Goal: Task Accomplishment & Management: Use online tool/utility

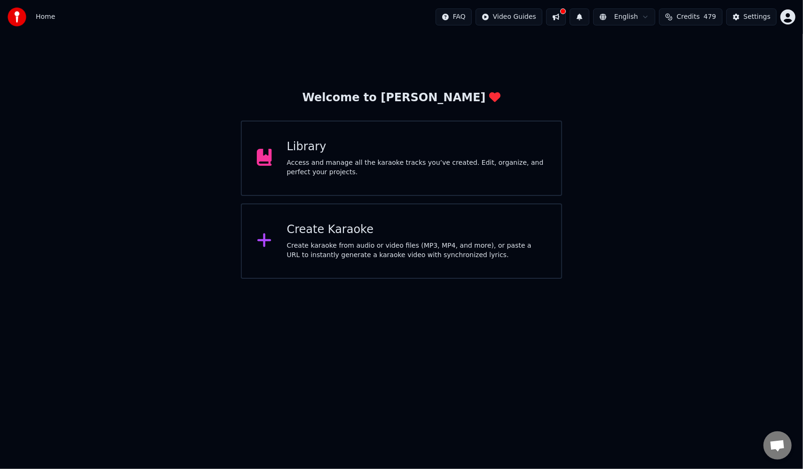
click at [328, 241] on div "Create karaoke from audio or video files (MP3, MP4, and more), or paste a URL t…" at bounding box center [416, 250] width 259 height 19
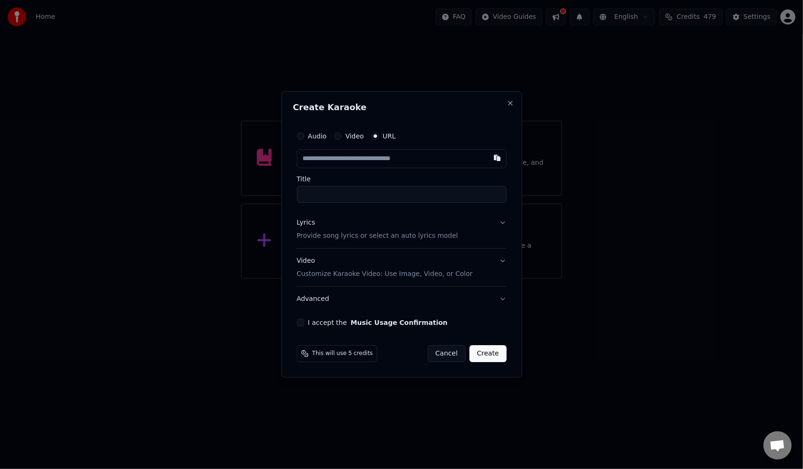
click at [344, 138] on div "Video" at bounding box center [349, 136] width 30 height 8
click at [343, 137] on div "Video" at bounding box center [349, 136] width 30 height 8
click at [341, 135] on div "Video" at bounding box center [349, 136] width 30 height 8
click at [340, 135] on button "Video" at bounding box center [338, 136] width 8 height 8
click at [368, 161] on div "No file chosen" at bounding box center [377, 158] width 54 height 9
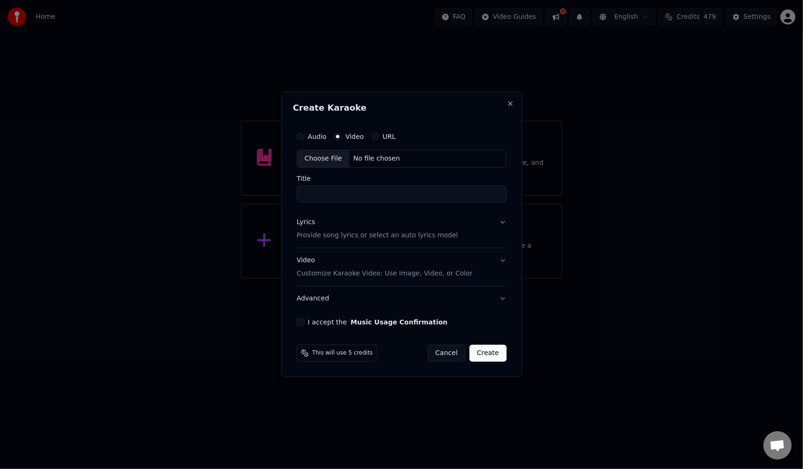
click at [375, 134] on button "URL" at bounding box center [376, 137] width 8 height 8
click at [352, 161] on input "text" at bounding box center [402, 158] width 210 height 19
paste input "**********"
type input "**********"
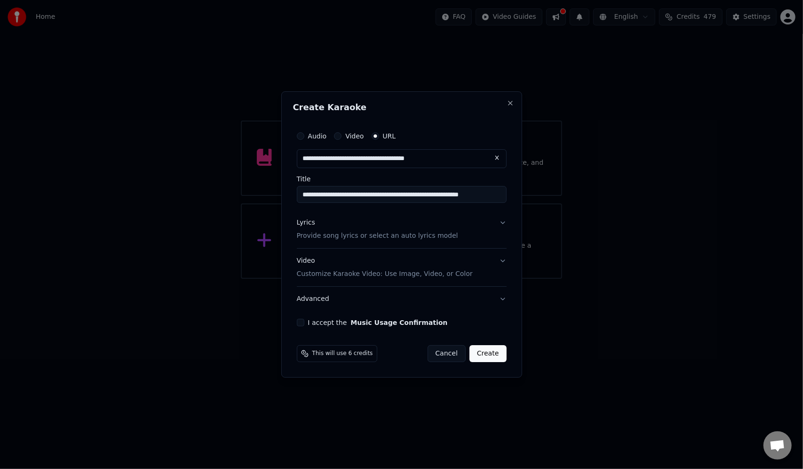
type input "**********"
click at [430, 237] on p "Provide song lyrics or select an auto lyrics model" at bounding box center [377, 235] width 161 height 9
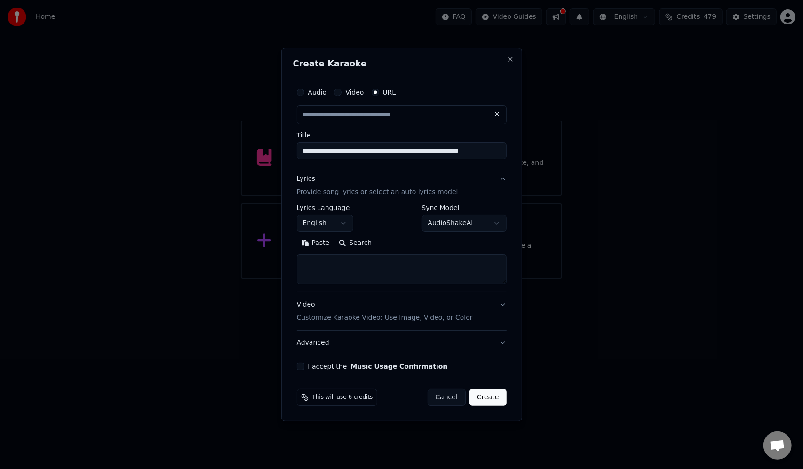
type input "**********"
click at [368, 266] on textarea at bounding box center [402, 269] width 210 height 30
paste textarea "**********"
type textarea "*"
paste textarea "**********"
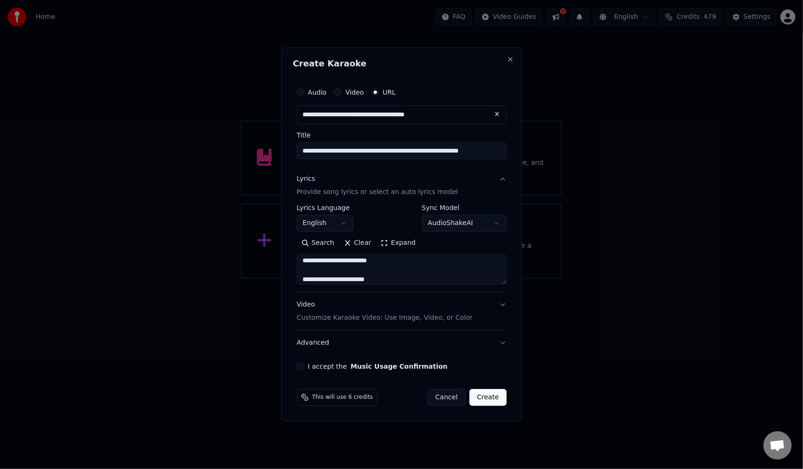
scroll to position [360, 0]
type textarea "**********"
click at [479, 402] on button "Create" at bounding box center [488, 397] width 37 height 17
select select "**"
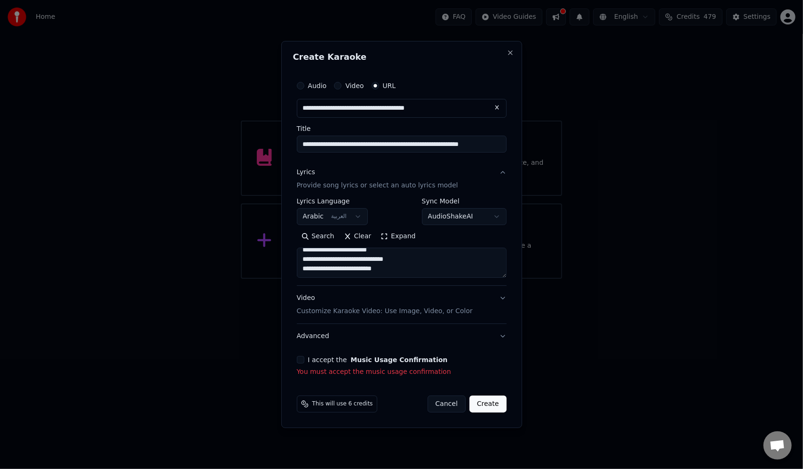
click at [296, 360] on div "**********" at bounding box center [401, 226] width 217 height 308
click at [299, 361] on button "I accept the Music Usage Confirmation" at bounding box center [301, 360] width 8 height 8
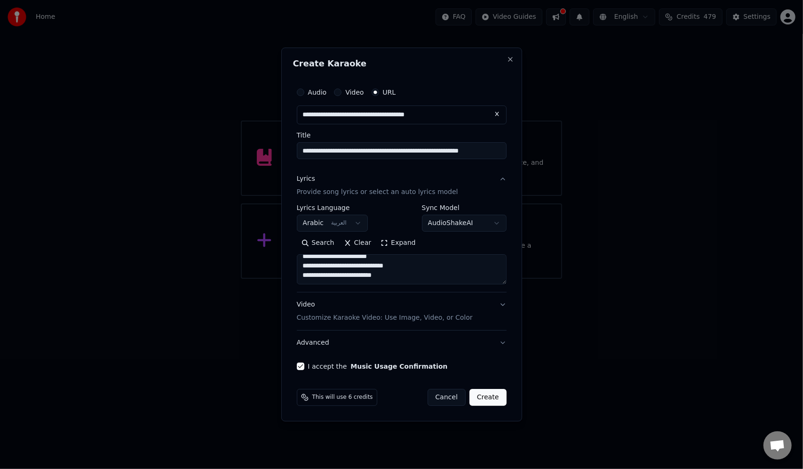
click at [486, 397] on button "Create" at bounding box center [488, 397] width 37 height 17
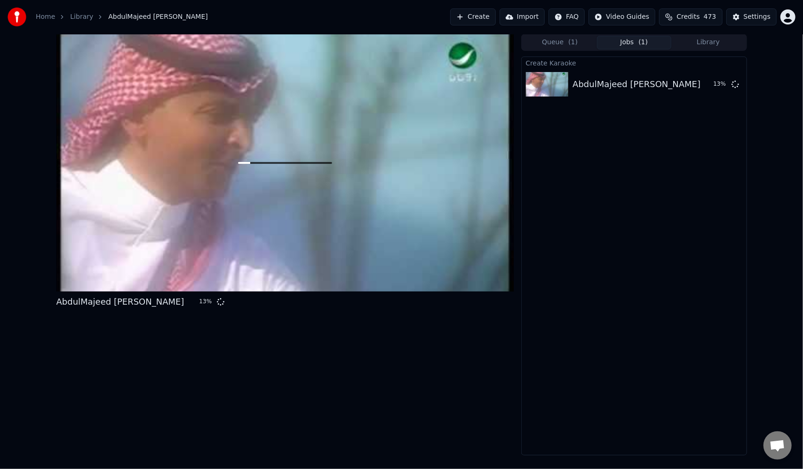
click at [486, 397] on div "AbdulMajeed Abdullah Rouhi Tihabak عبد المجيد عبد الله - روحي تحبك 13 %" at bounding box center [285, 244] width 458 height 421
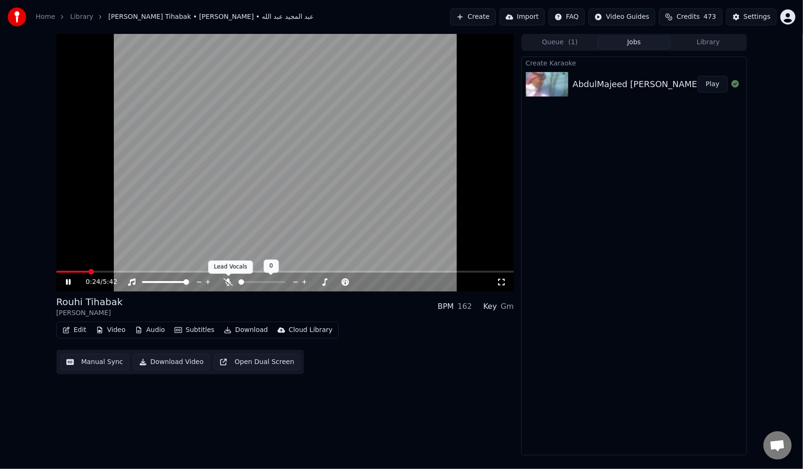
click at [231, 281] on icon at bounding box center [228, 282] width 9 height 8
click at [68, 283] on icon at bounding box center [75, 282] width 22 height 8
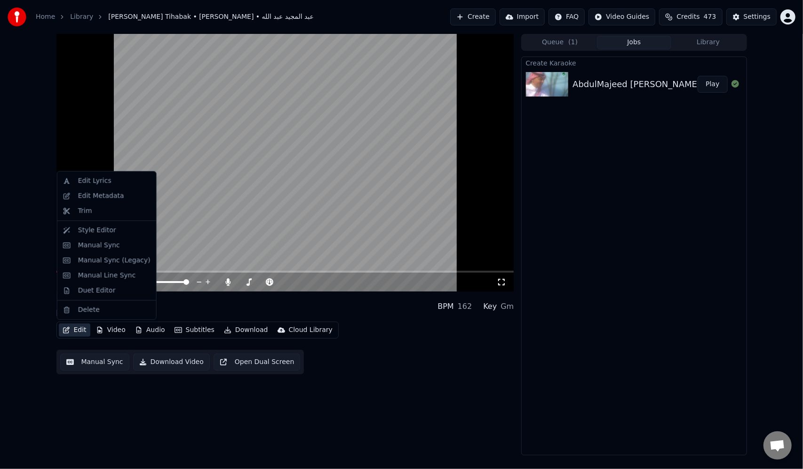
click at [73, 329] on button "Edit" at bounding box center [75, 329] width 32 height 13
click at [95, 208] on div "Trim" at bounding box center [114, 210] width 72 height 9
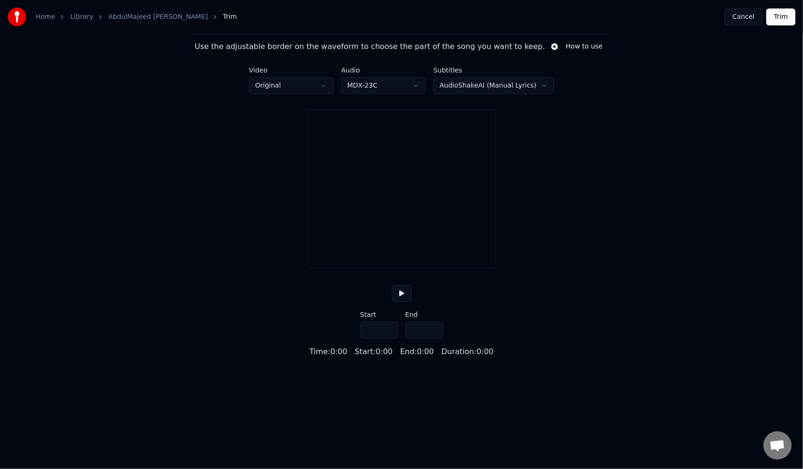
type input "*****"
click at [398, 302] on button at bounding box center [402, 293] width 20 height 17
click at [404, 302] on button at bounding box center [402, 293] width 20 height 17
click at [336, 267] on div at bounding box center [337, 237] width 3 height 59
click at [332, 315] on div "Use the adjustable border on the waveform to choose the part of the song you wa…" at bounding box center [401, 195] width 803 height 323
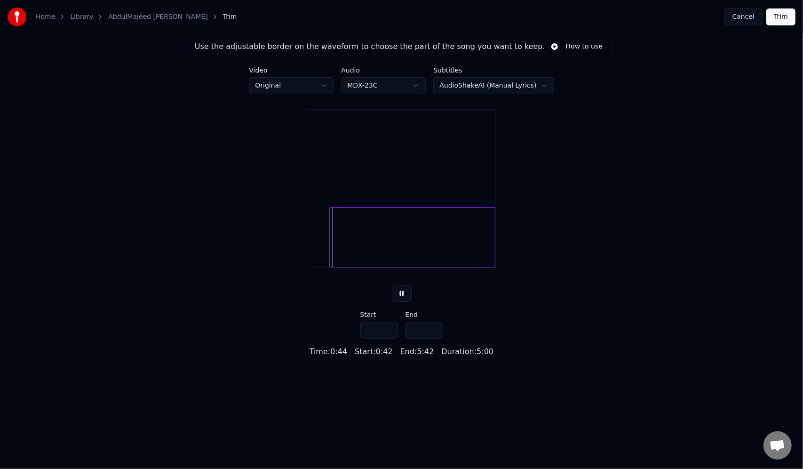
click at [330, 267] on div at bounding box center [331, 237] width 3 height 59
click at [326, 267] on div at bounding box center [326, 237] width 3 height 59
type input "****"
click at [392, 285] on button at bounding box center [402, 293] width 20 height 17
click at [619, 350] on div "Use the adjustable border on the waveform to choose the part of the song you wa…" at bounding box center [401, 195] width 803 height 323
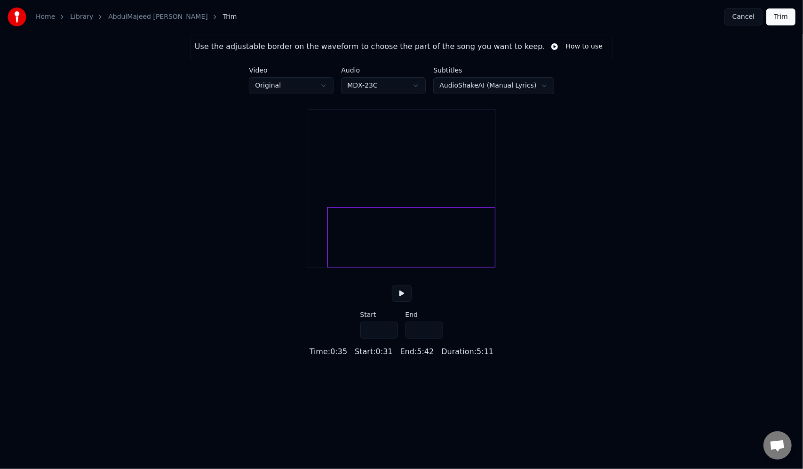
click at [329, 267] on div at bounding box center [329, 237] width 3 height 59
click at [399, 302] on button at bounding box center [402, 293] width 20 height 17
click at [392, 285] on button at bounding box center [402, 293] width 20 height 17
click at [330, 267] on div at bounding box center [331, 237] width 3 height 59
click at [410, 302] on button at bounding box center [402, 293] width 20 height 17
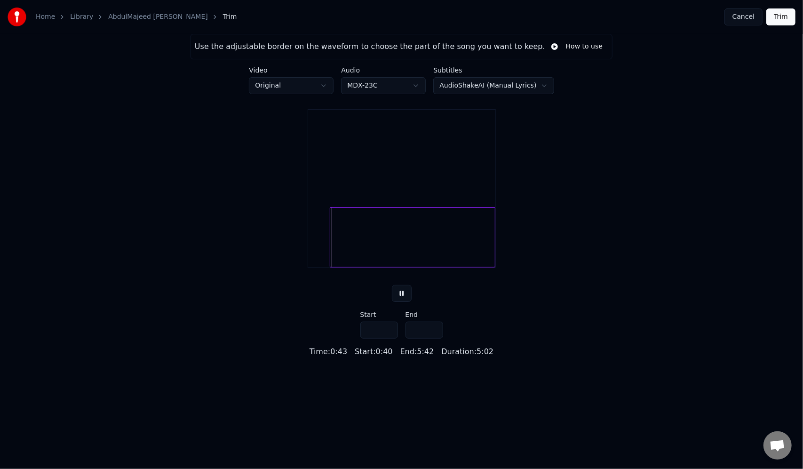
click at [331, 268] on div at bounding box center [402, 188] width 188 height 159
click at [330, 268] on div at bounding box center [402, 188] width 188 height 159
click at [329, 267] on div at bounding box center [330, 237] width 3 height 59
click at [327, 315] on div "Use the adjustable border on the waveform to choose the part of the song you wa…" at bounding box center [401, 195] width 803 height 323
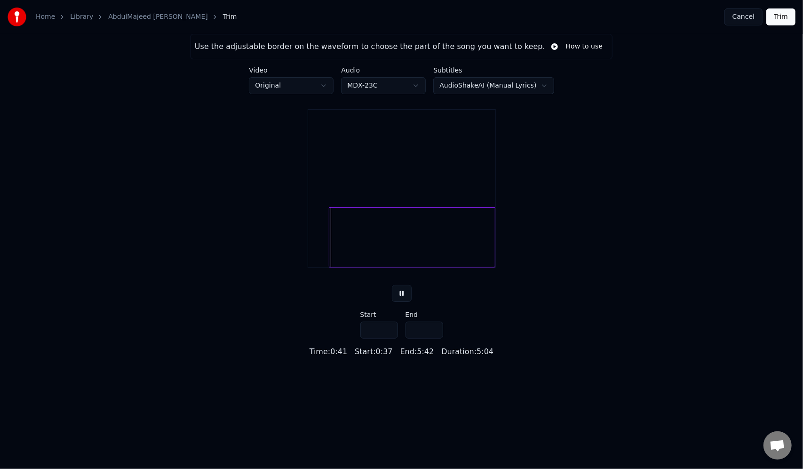
click at [323, 267] on div at bounding box center [401, 237] width 187 height 60
click at [402, 302] on button at bounding box center [402, 293] width 20 height 17
click at [331, 267] on div at bounding box center [331, 237] width 3 height 59
type input "****"
click at [330, 267] on div at bounding box center [413, 237] width 166 height 60
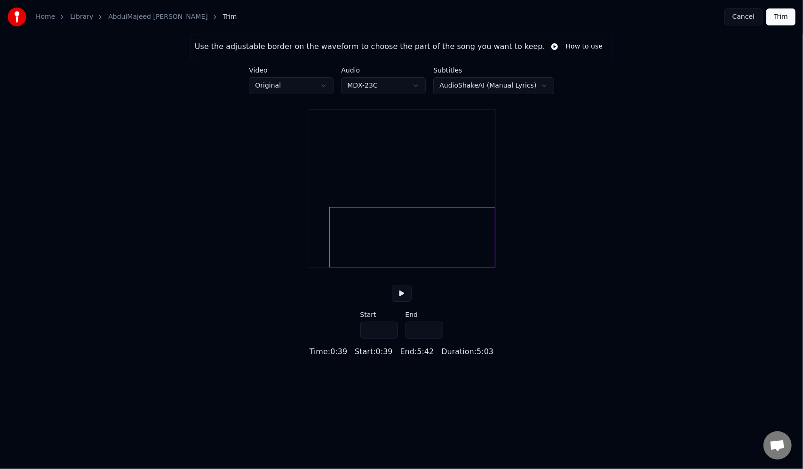
click at [392, 285] on button at bounding box center [402, 293] width 20 height 17
click at [780, 22] on button "Trim" at bounding box center [781, 16] width 29 height 17
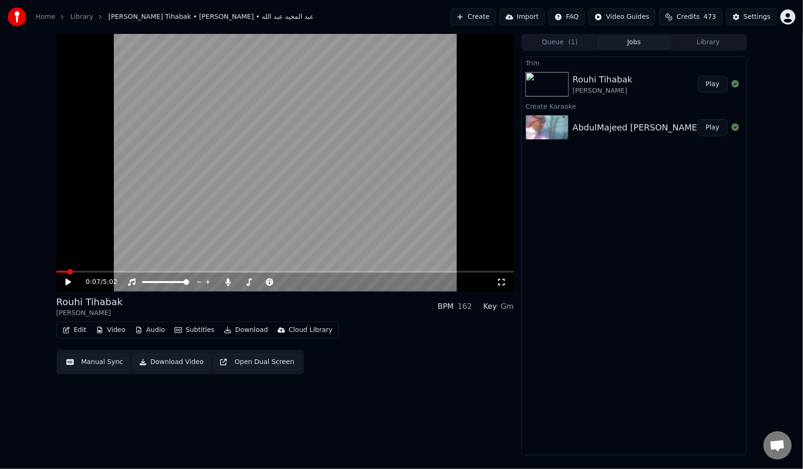
click at [80, 331] on button "Edit" at bounding box center [75, 329] width 32 height 13
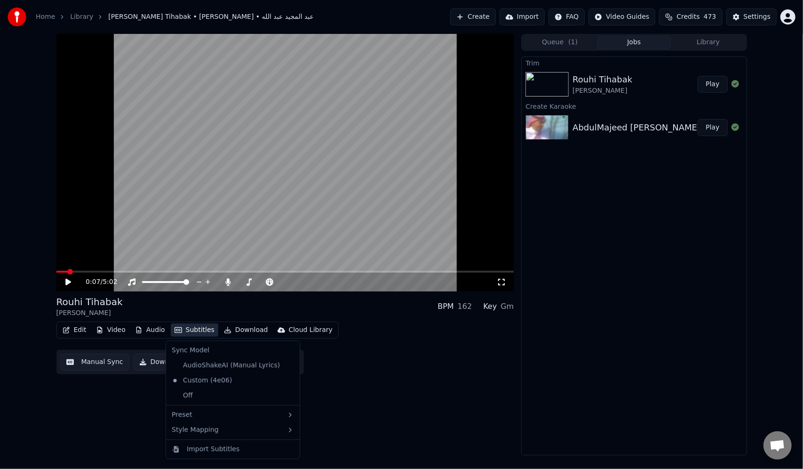
drag, startPoint x: 379, startPoint y: 426, endPoint x: 360, endPoint y: 420, distance: 20.8
click at [379, 427] on div "0:07 / 5:02 Rouhi Tihabak AbdulMajeed Abdullah • عبد المجيد عبد الله BPM 162 Ke…" at bounding box center [285, 244] width 458 height 421
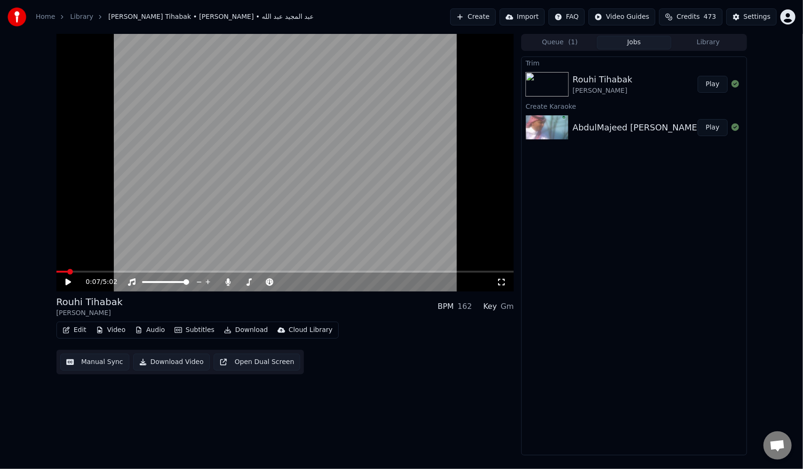
click at [109, 331] on button "Video" at bounding box center [110, 329] width 37 height 13
click at [190, 437] on div "0:07 / 5:02 Rouhi Tihabak AbdulMajeed Abdullah • عبد المجيد عبد الله BPM 162 Ke…" at bounding box center [285, 244] width 458 height 421
click at [70, 329] on button "Edit" at bounding box center [75, 329] width 32 height 13
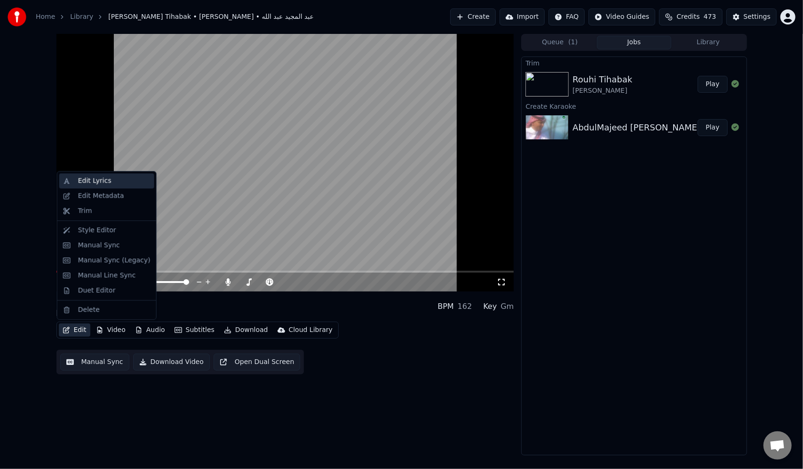
click at [100, 176] on div "Edit Lyrics" at bounding box center [106, 180] width 95 height 15
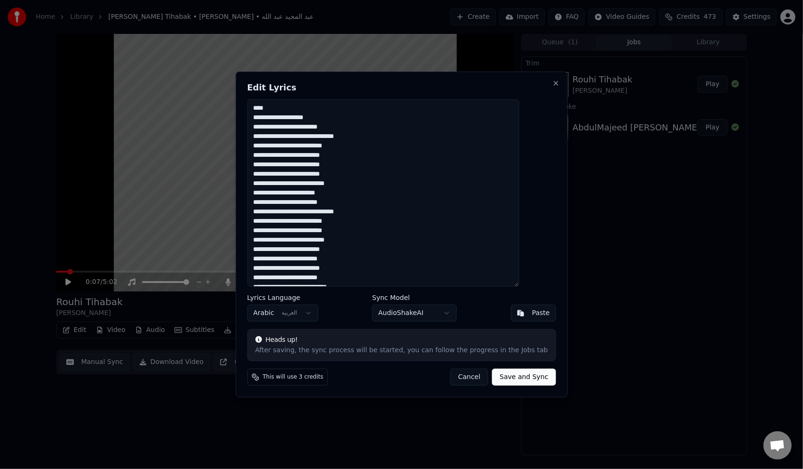
click at [512, 110] on textarea at bounding box center [383, 192] width 272 height 187
type textarea "**********"
click at [513, 382] on button "Save and Sync" at bounding box center [524, 376] width 64 height 17
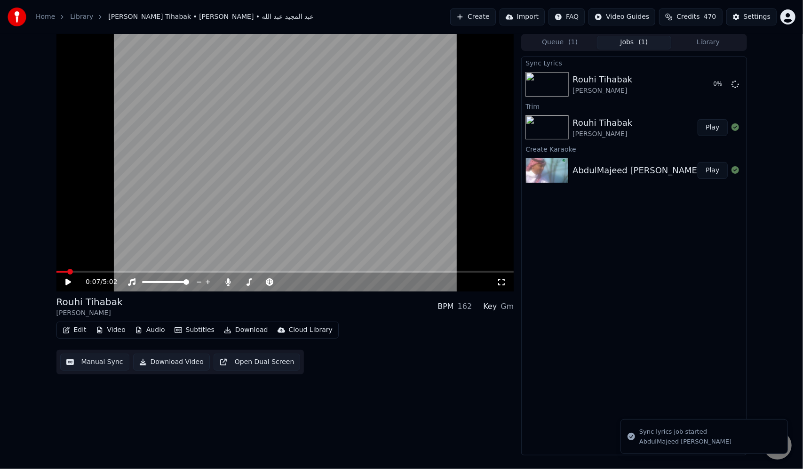
click at [66, 282] on icon at bounding box center [68, 282] width 6 height 7
click at [69, 282] on icon at bounding box center [68, 282] width 5 height 6
click at [65, 282] on icon at bounding box center [75, 282] width 22 height 8
click at [71, 280] on icon at bounding box center [75, 282] width 22 height 8
click at [131, 272] on span at bounding box center [285, 272] width 458 height 2
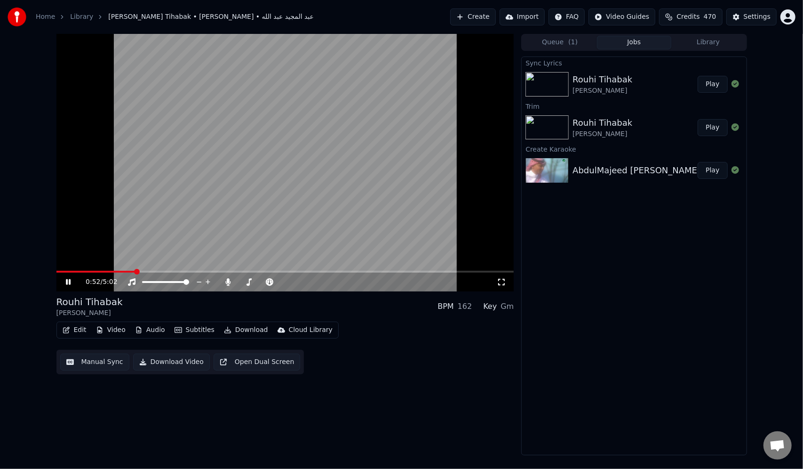
click at [158, 272] on span at bounding box center [285, 272] width 458 height 2
click at [71, 281] on icon at bounding box center [75, 282] width 22 height 8
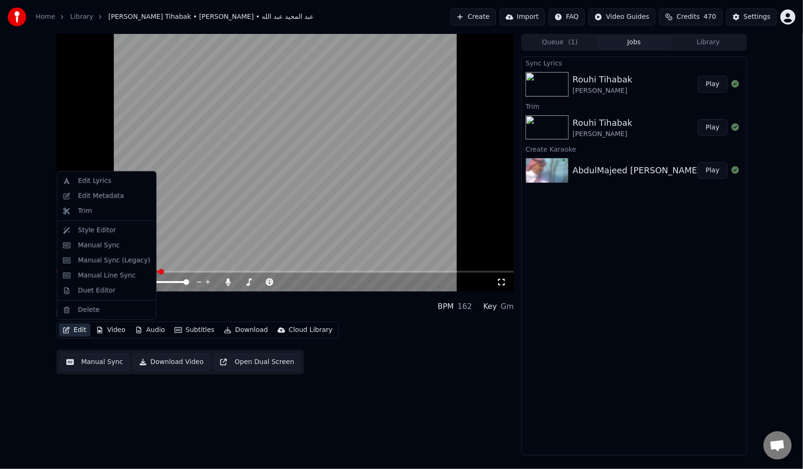
click at [73, 331] on button "Edit" at bounding box center [75, 329] width 32 height 13
click at [90, 248] on div "Manual Sync" at bounding box center [99, 244] width 42 height 9
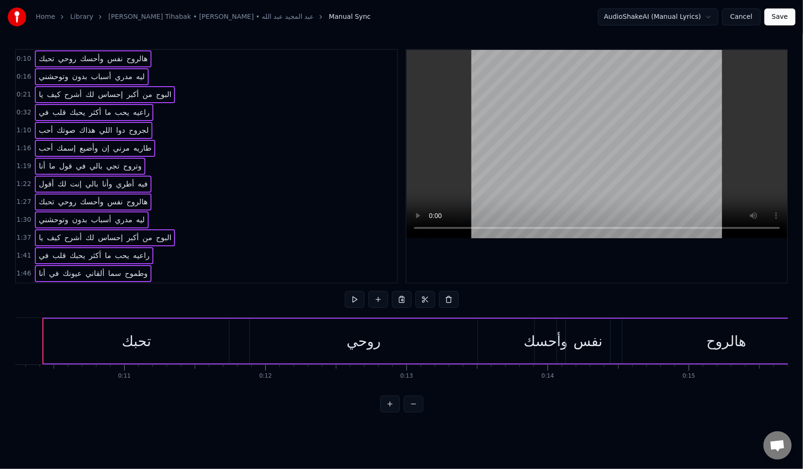
scroll to position [0, 1424]
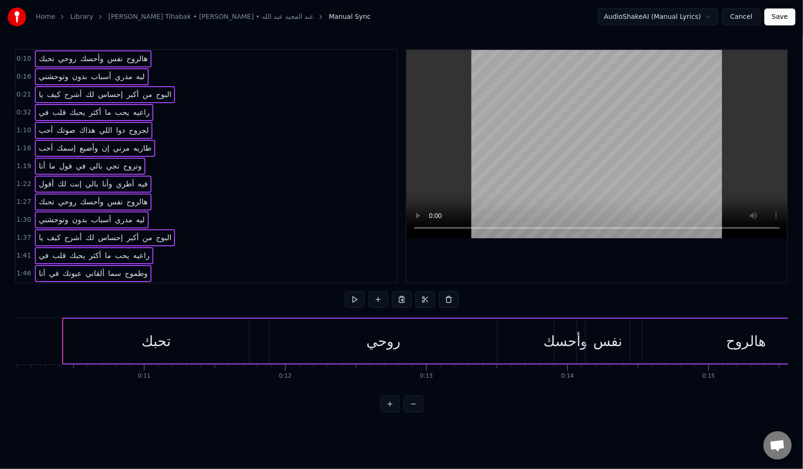
click at [751, 13] on button "Cancel" at bounding box center [741, 16] width 38 height 17
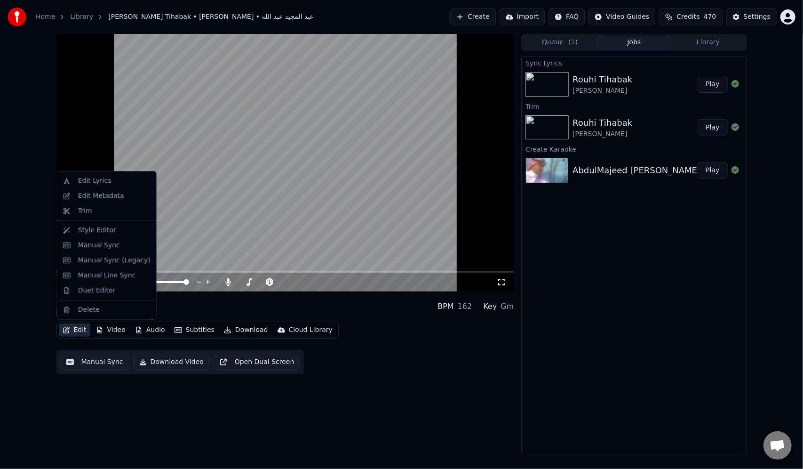
click at [77, 330] on button "Edit" at bounding box center [75, 329] width 32 height 13
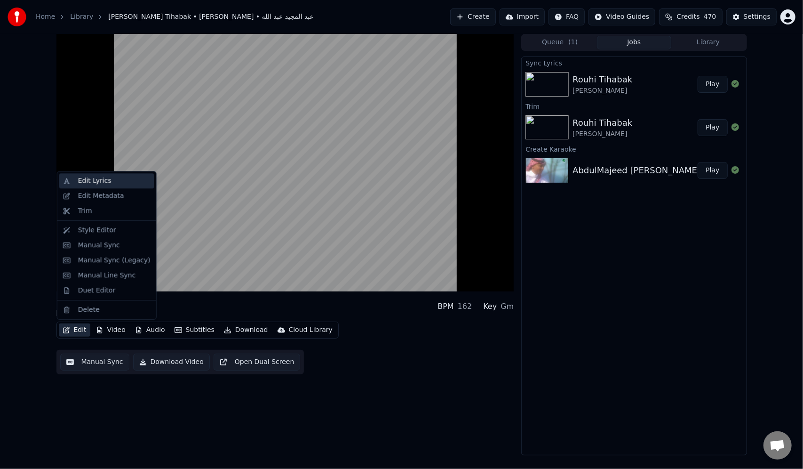
click at [101, 179] on div "Edit Lyrics" at bounding box center [94, 180] width 33 height 9
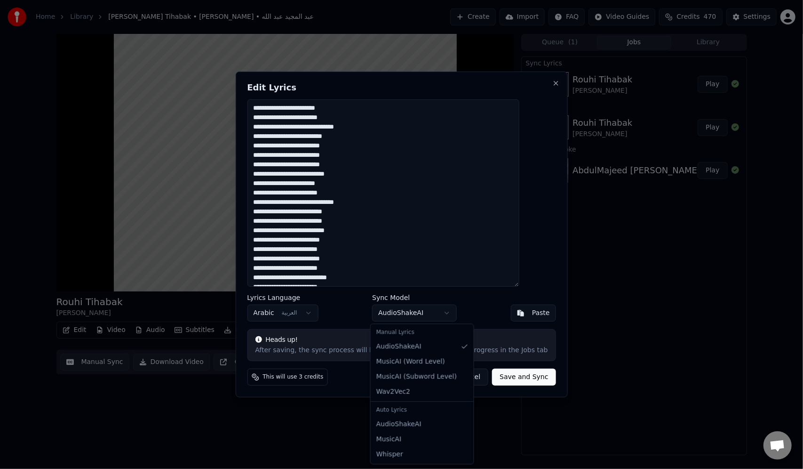
click at [434, 314] on body "Home Library Rouhi Tihabak • AbdulMajeed Abdullah • عبد المجيد عبد الله Create …" at bounding box center [401, 234] width 803 height 469
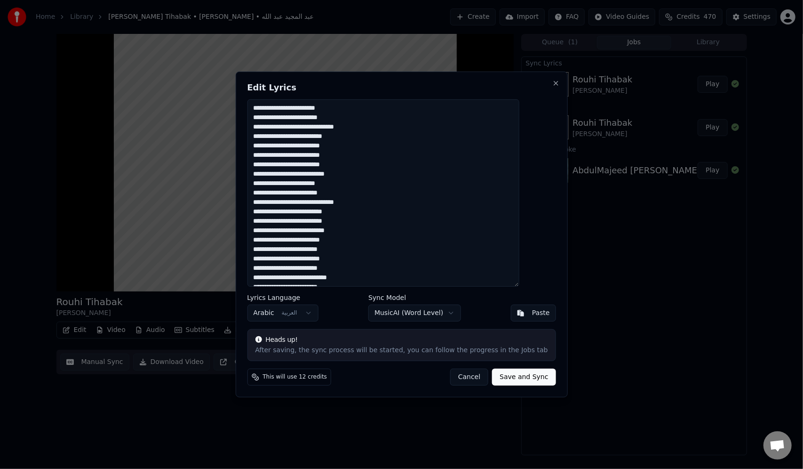
click at [497, 380] on button "Save and Sync" at bounding box center [524, 376] width 64 height 17
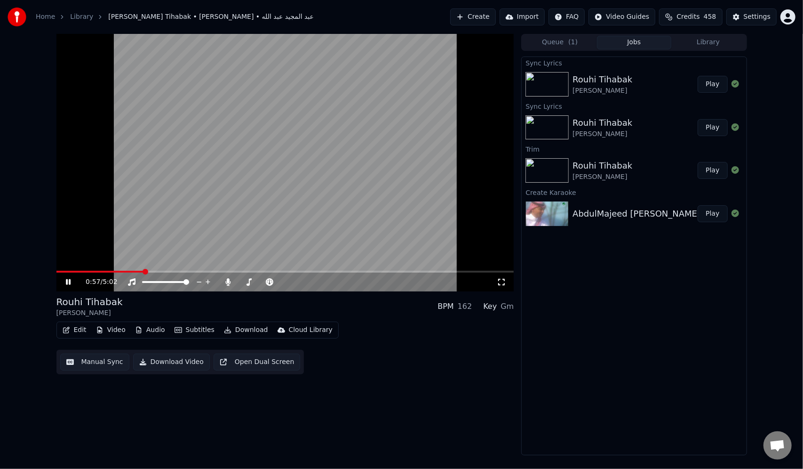
click at [65, 282] on icon at bounding box center [75, 282] width 22 height 8
click at [79, 274] on span at bounding box center [82, 272] width 6 height 6
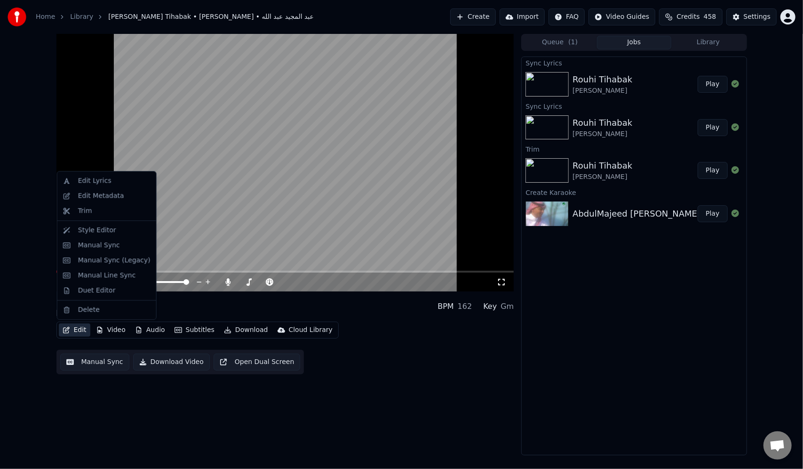
click at [75, 331] on button "Edit" at bounding box center [75, 329] width 32 height 13
click at [99, 183] on div "Edit Lyrics" at bounding box center [94, 180] width 33 height 9
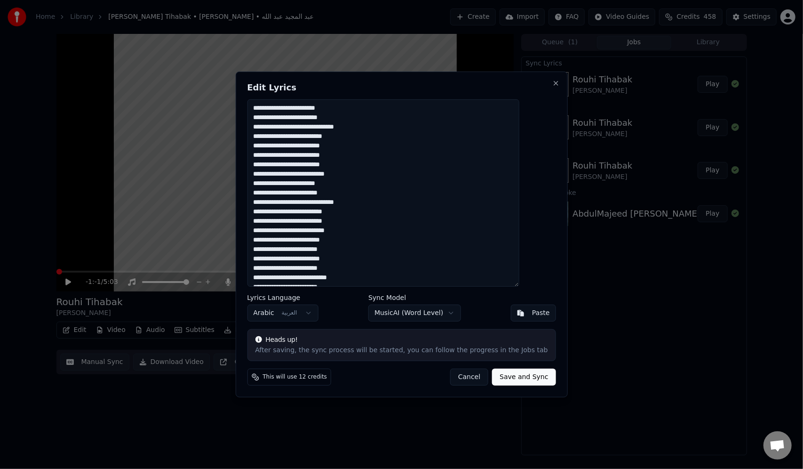
drag, startPoint x: 443, startPoint y: 176, endPoint x: 539, endPoint y: 96, distance: 124.7
click at [539, 96] on div "Edit Lyrics Lyrics Language Arabic العربية Sync Model MusicAI ( Word Level ) Pa…" at bounding box center [401, 235] width 332 height 326
click at [411, 190] on textarea at bounding box center [383, 192] width 272 height 187
click at [462, 376] on button "Cancel" at bounding box center [469, 376] width 38 height 17
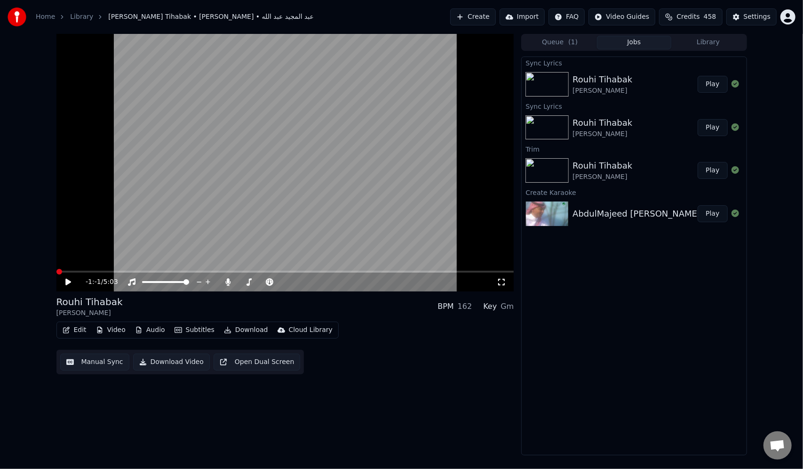
click at [70, 280] on icon at bounding box center [75, 282] width 22 height 8
click at [76, 329] on button "Edit" at bounding box center [75, 329] width 32 height 13
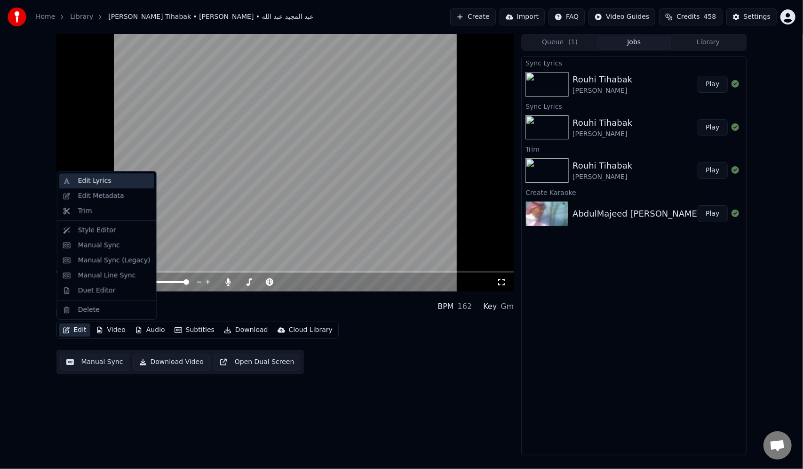
click at [102, 180] on div "Edit Lyrics" at bounding box center [94, 180] width 33 height 9
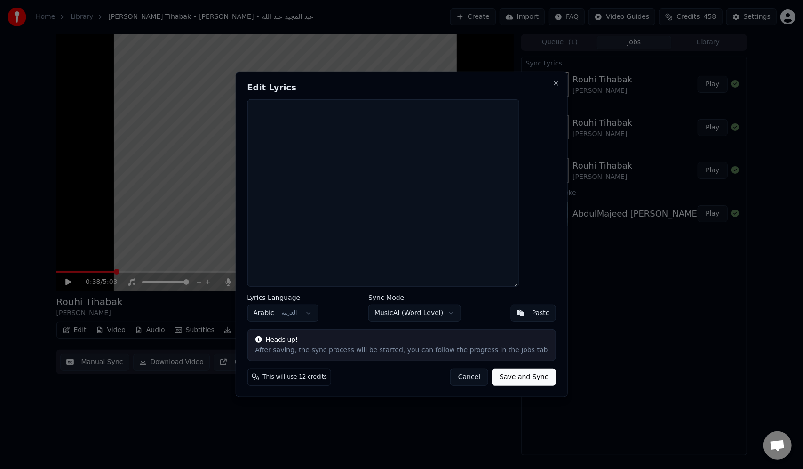
paste textarea "**********"
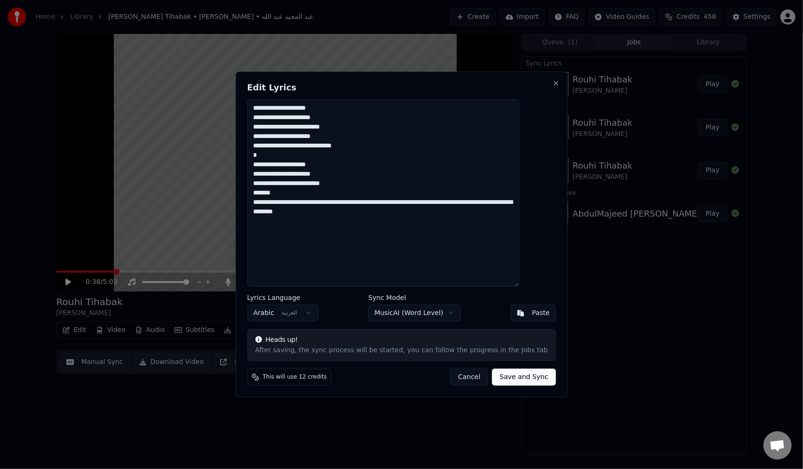
drag, startPoint x: 509, startPoint y: 232, endPoint x: 259, endPoint y: 206, distance: 251.2
click at [259, 206] on div "**********" at bounding box center [401, 235] width 332 height 326
drag, startPoint x: 384, startPoint y: 145, endPoint x: 259, endPoint y: 149, distance: 124.8
click at [259, 149] on div "**********" at bounding box center [401, 235] width 332 height 326
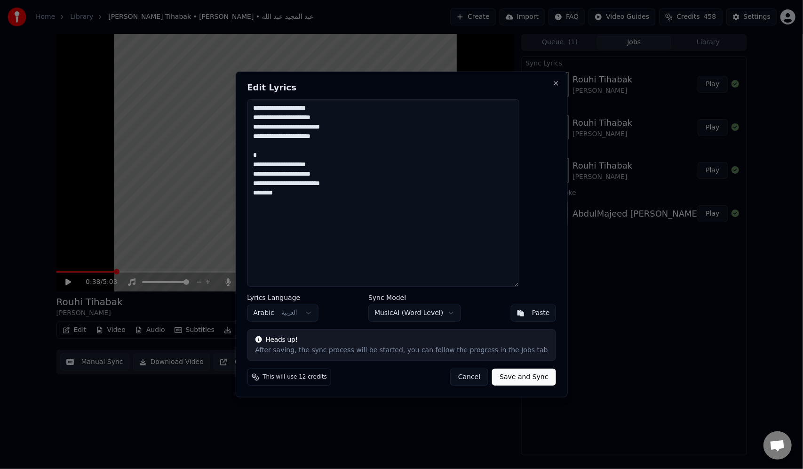
drag, startPoint x: 430, startPoint y: 168, endPoint x: 524, endPoint y: 217, distance: 106.5
click at [519, 218] on textarea "**********" at bounding box center [383, 192] width 272 height 187
click at [506, 227] on textarea "**********" at bounding box center [383, 192] width 272 height 187
click at [498, 230] on textarea "**********" at bounding box center [383, 192] width 272 height 187
click at [436, 213] on textarea "**********" at bounding box center [383, 192] width 272 height 187
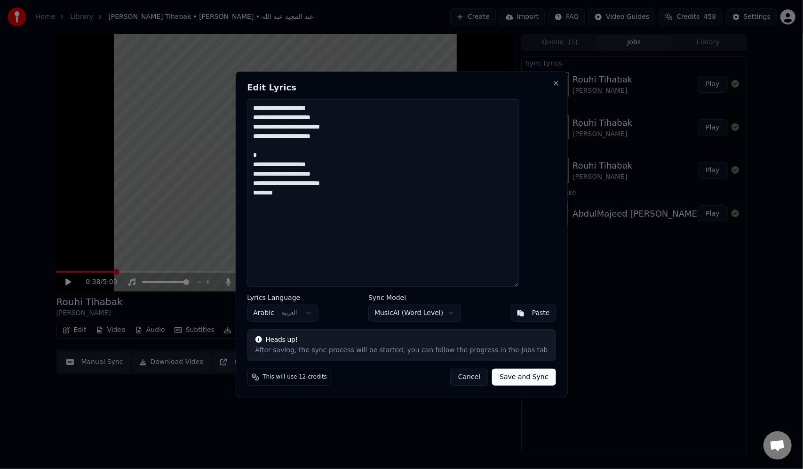
click at [519, 156] on textarea "**********" at bounding box center [383, 192] width 272 height 187
drag, startPoint x: 531, startPoint y: 157, endPoint x: 490, endPoint y: 228, distance: 81.8
click at [490, 228] on textarea "**********" at bounding box center [383, 192] width 272 height 187
paste textarea "**********"
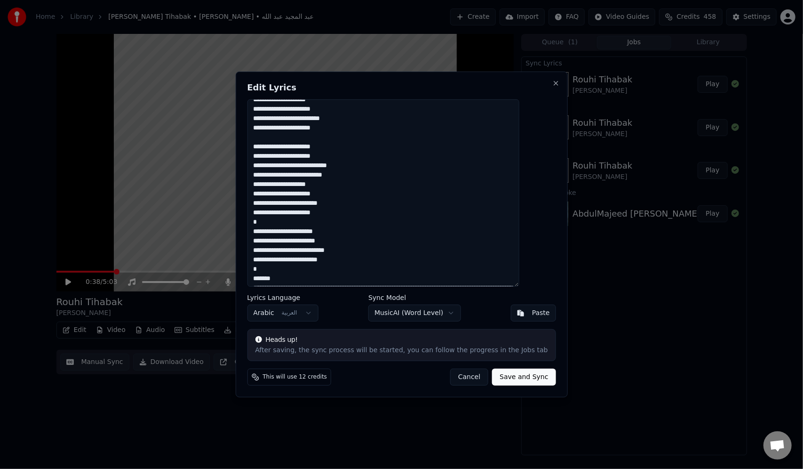
scroll to position [28, 0]
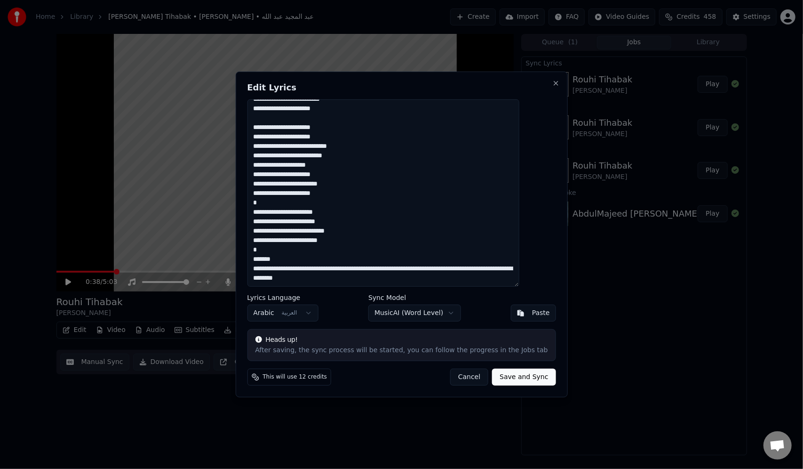
drag, startPoint x: 466, startPoint y: 280, endPoint x: 275, endPoint y: 270, distance: 191.3
click at [275, 270] on textarea "**********" at bounding box center [383, 192] width 272 height 187
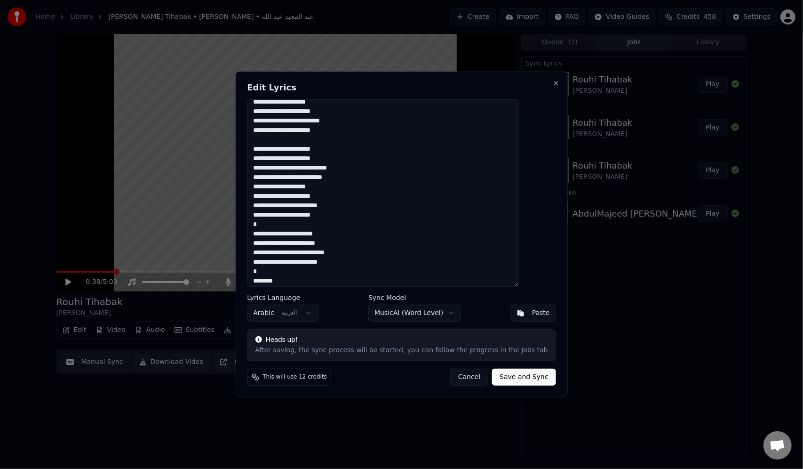
scroll to position [18, 0]
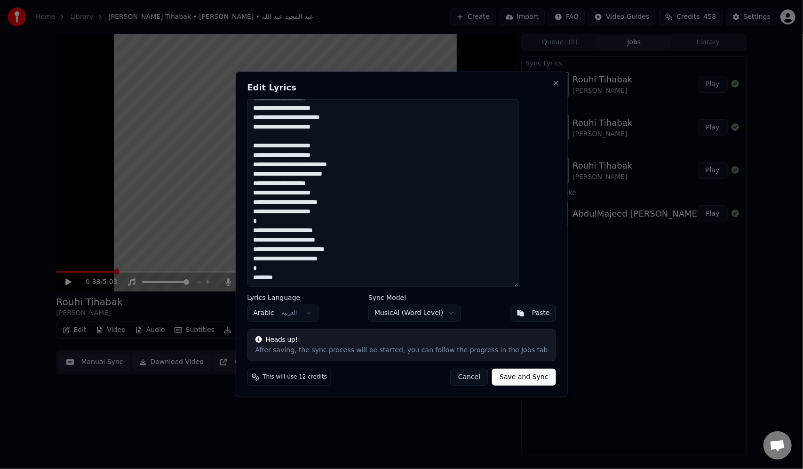
drag, startPoint x: 499, startPoint y: 270, endPoint x: 545, endPoint y: 260, distance: 46.7
click at [545, 260] on div "**********" at bounding box center [401, 235] width 332 height 326
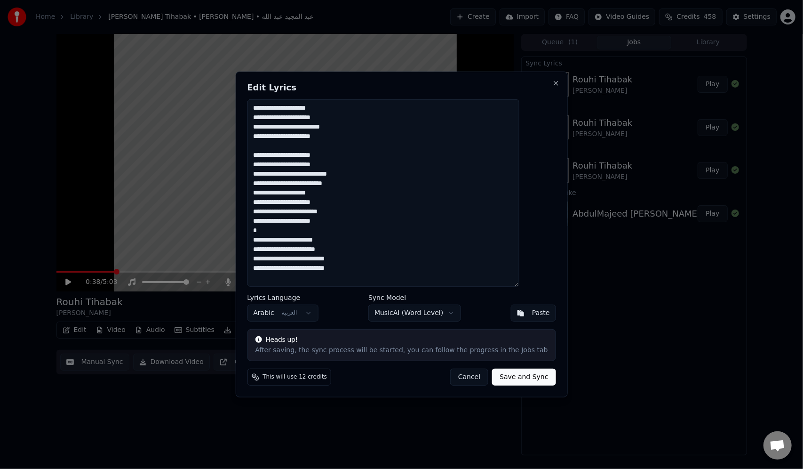
scroll to position [9, 0]
paste textarea "**********"
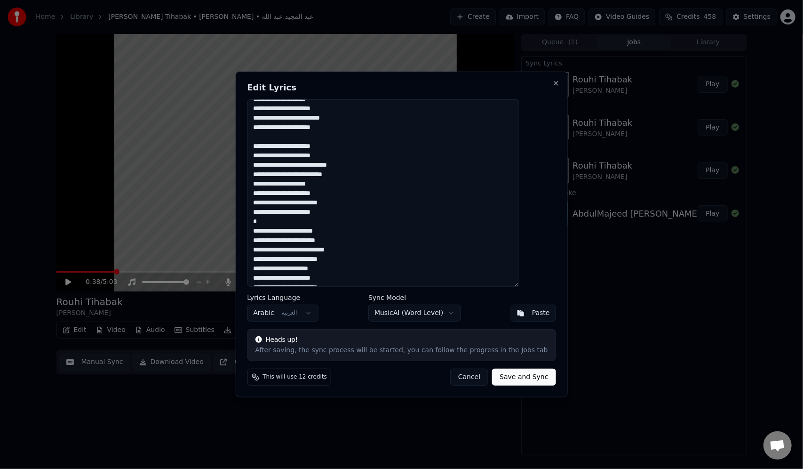
scroll to position [71, 0]
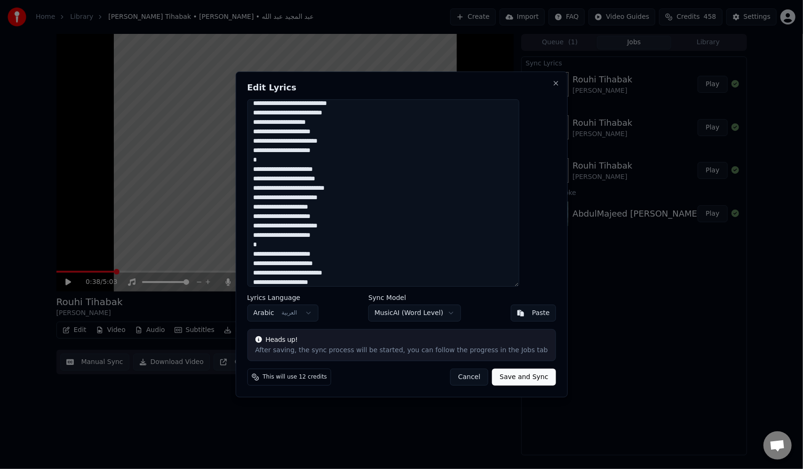
click at [438, 197] on textarea "**********" at bounding box center [383, 192] width 272 height 187
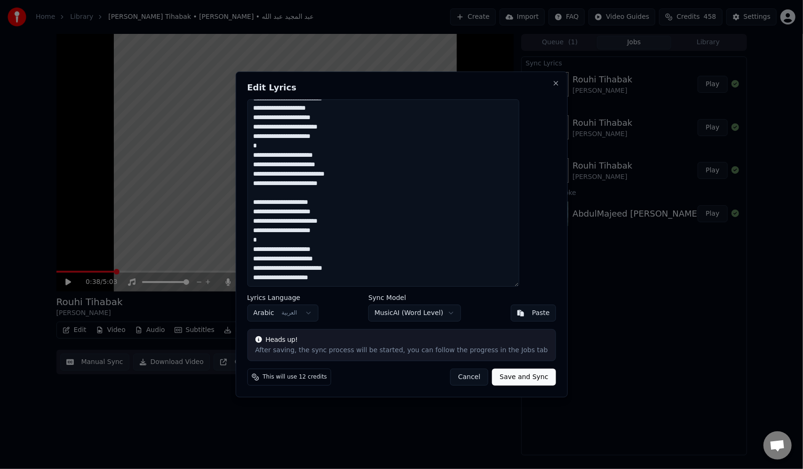
click at [447, 274] on textarea "**********" at bounding box center [383, 192] width 272 height 187
paste textarea "**********"
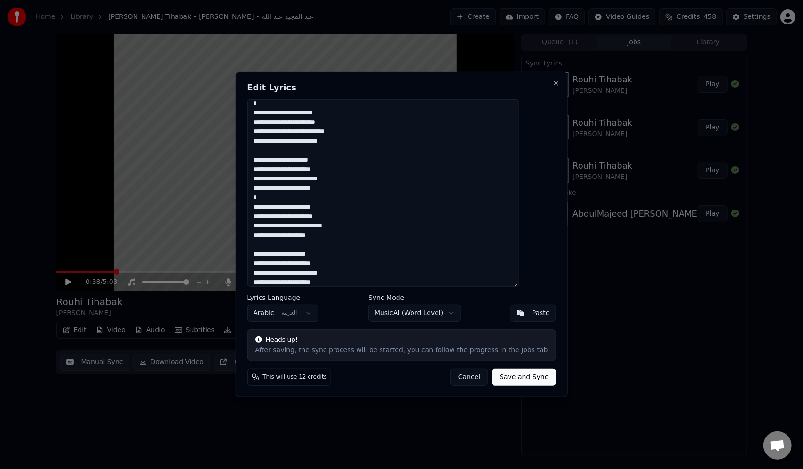
scroll to position [131, 0]
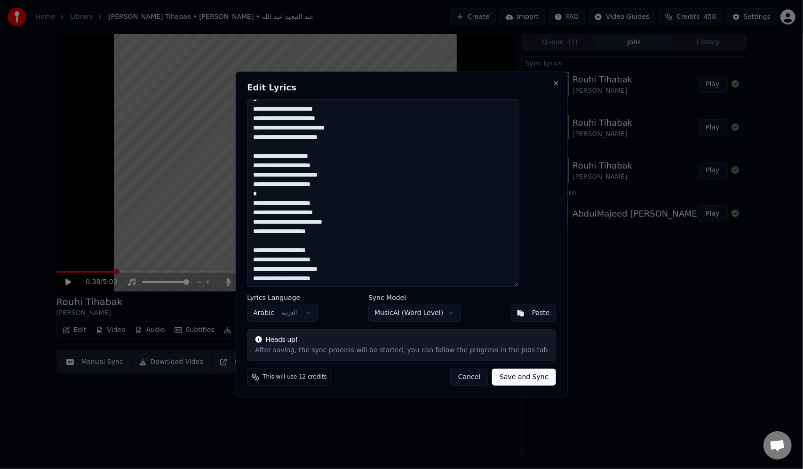
type textarea "**********"
click at [505, 383] on button "Save and Sync" at bounding box center [524, 376] width 64 height 17
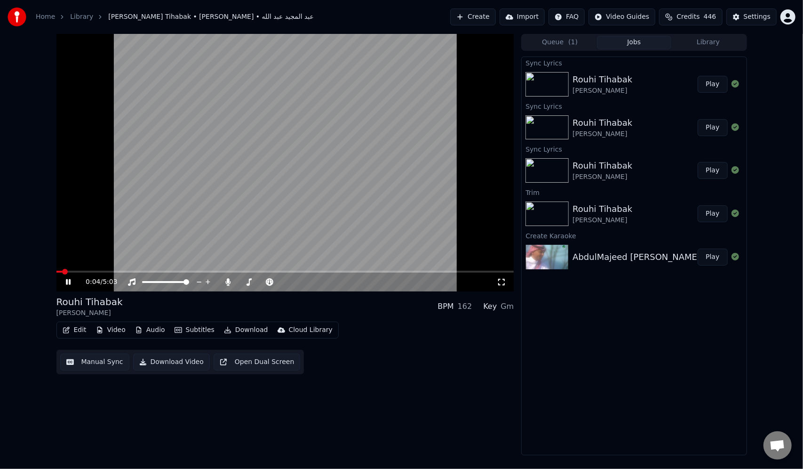
click at [62, 272] on span at bounding box center [65, 272] width 6 height 6
click at [87, 366] on button "Manual Sync" at bounding box center [94, 361] width 69 height 17
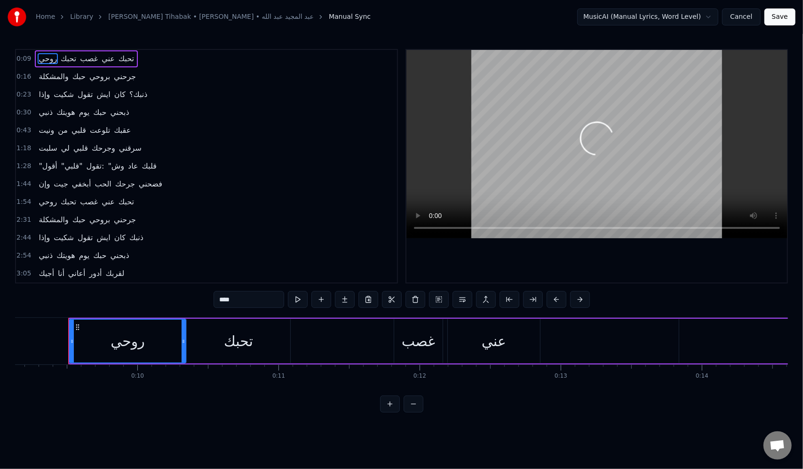
scroll to position [0, 1296]
click at [754, 19] on button "Cancel" at bounding box center [741, 16] width 38 height 17
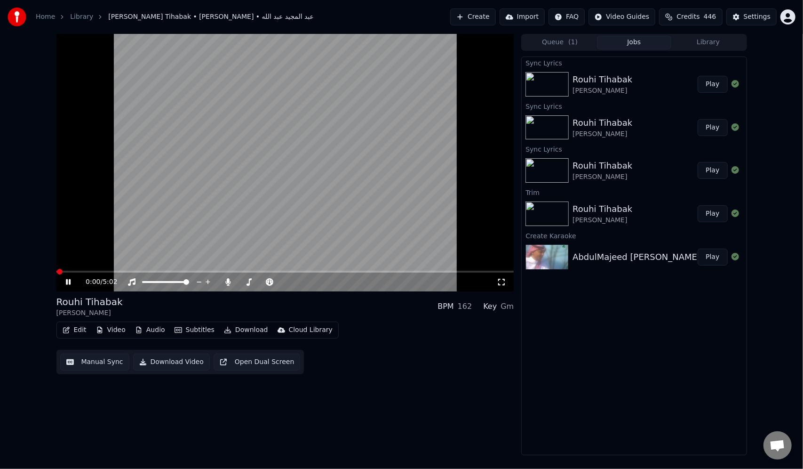
click at [67, 328] on icon "button" at bounding box center [66, 330] width 7 height 7
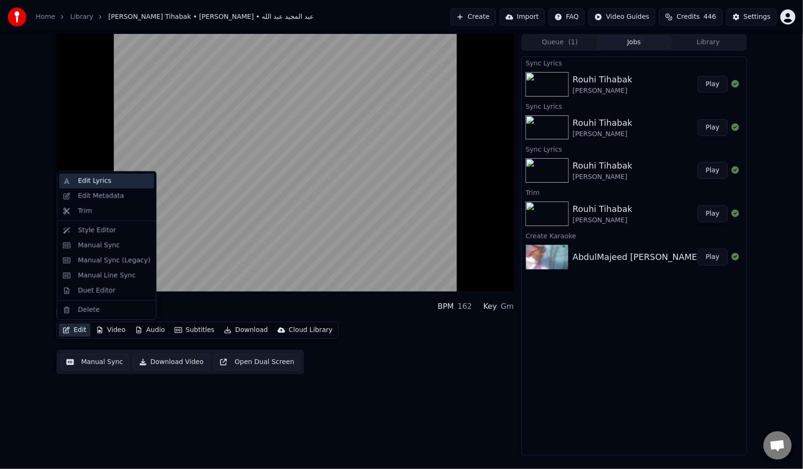
click at [103, 178] on div "Edit Lyrics" at bounding box center [94, 180] width 33 height 9
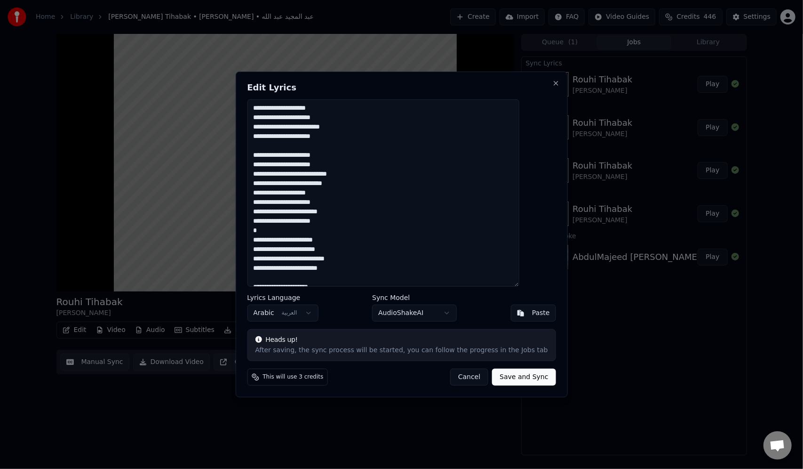
click at [420, 318] on body "Home Library Rouhi Tihabak • AbdulMajeed Abdullah • عبد المجيد عبد الله Create …" at bounding box center [401, 234] width 803 height 469
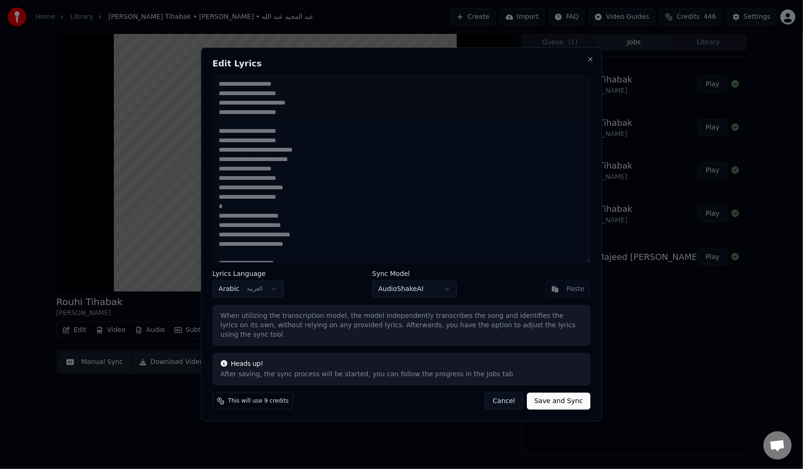
click at [558, 396] on button "Save and Sync" at bounding box center [559, 400] width 64 height 17
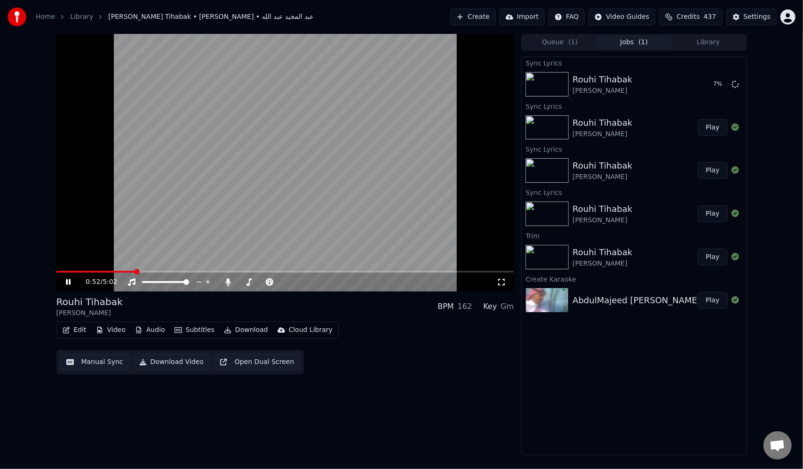
click at [70, 283] on icon at bounding box center [68, 282] width 5 height 6
click at [56, 274] on span at bounding box center [59, 272] width 6 height 6
click at [214, 184] on video at bounding box center [285, 162] width 458 height 257
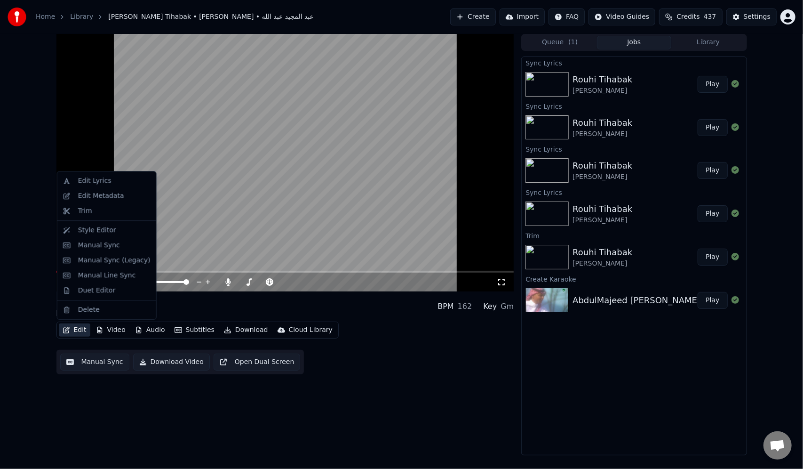
click at [72, 326] on button "Edit" at bounding box center [75, 329] width 32 height 13
click at [104, 197] on div "Edit Metadata" at bounding box center [101, 195] width 46 height 9
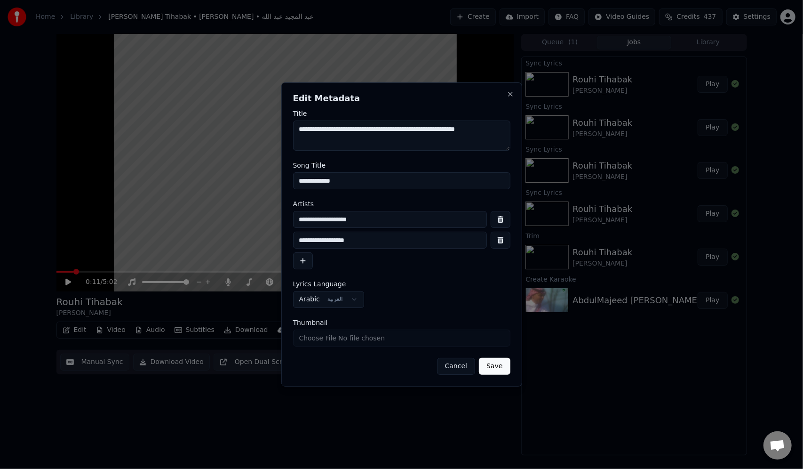
click at [462, 367] on button "Cancel" at bounding box center [456, 366] width 38 height 17
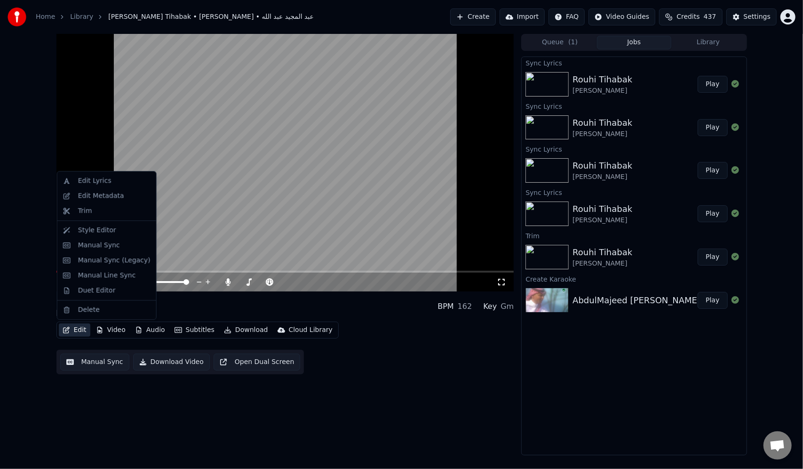
click at [81, 328] on button "Edit" at bounding box center [75, 329] width 32 height 13
click at [99, 214] on div "Trim" at bounding box center [114, 210] width 72 height 9
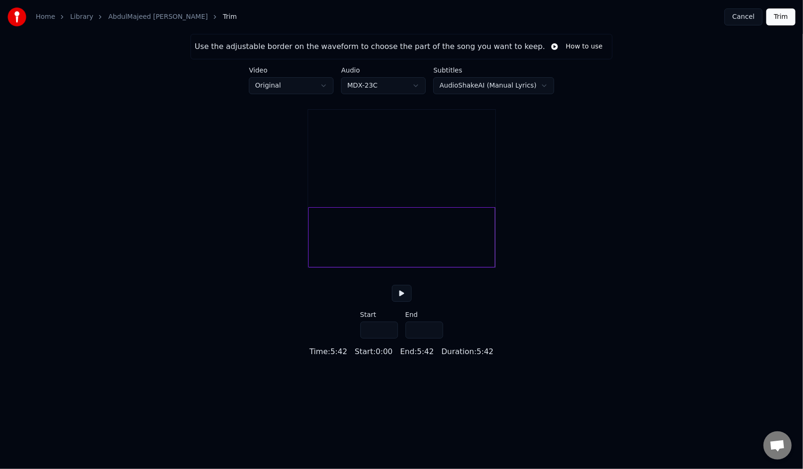
click at [513, 89] on html "Home Library AbdulMajeed Abdullah Rouhi Tihabak عبد المجيد عبد الله - روحي تحبك…" at bounding box center [401, 178] width 803 height 357
click at [627, 109] on html "Home Library AbdulMajeed Abdullah Rouhi Tihabak عبد المجيد عبد الله - روحي تحبك…" at bounding box center [401, 178] width 803 height 357
click at [505, 84] on html "Home Library AbdulMajeed Abdullah Rouhi Tihabak عبد المجيد عبد الله - روحي تحبك…" at bounding box center [401, 178] width 803 height 357
click at [637, 76] on html "Home Library AbdulMajeed Abdullah Rouhi Tihabak عبد المجيد عبد الله - روحي تحبك…" at bounding box center [401, 178] width 803 height 357
click at [330, 88] on html "Home Library AbdulMajeed Abdullah Rouhi Tihabak عبد المجيد عبد الله - روحي تحبك…" at bounding box center [401, 178] width 803 height 357
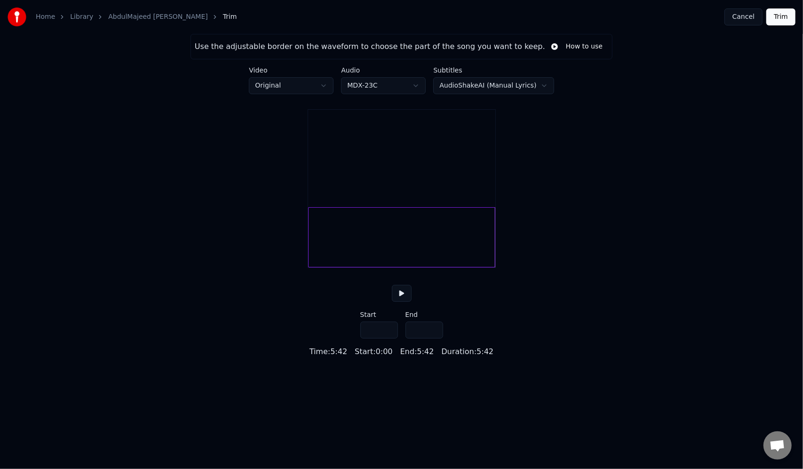
click at [330, 88] on html "Home Library AbdulMajeed Abdullah Rouhi Tihabak عبد المجيد عبد الله - روحي تحبك…" at bounding box center [401, 178] width 803 height 357
click at [397, 86] on html "Home Library AbdulMajeed Abdullah Rouhi Tihabak عبد المجيد عبد الله - روحي تحبك…" at bounding box center [401, 178] width 803 height 357
click at [735, 12] on button "Cancel" at bounding box center [744, 16] width 38 height 17
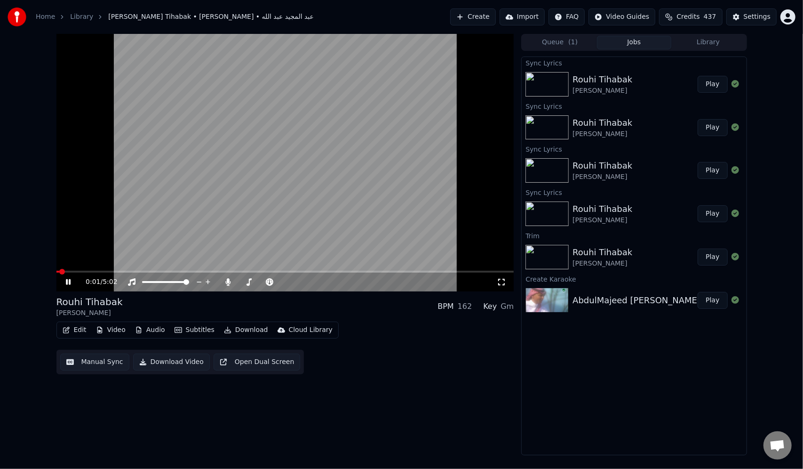
click at [69, 282] on icon at bounding box center [68, 282] width 5 height 6
click at [81, 330] on button "Edit" at bounding box center [75, 329] width 32 height 13
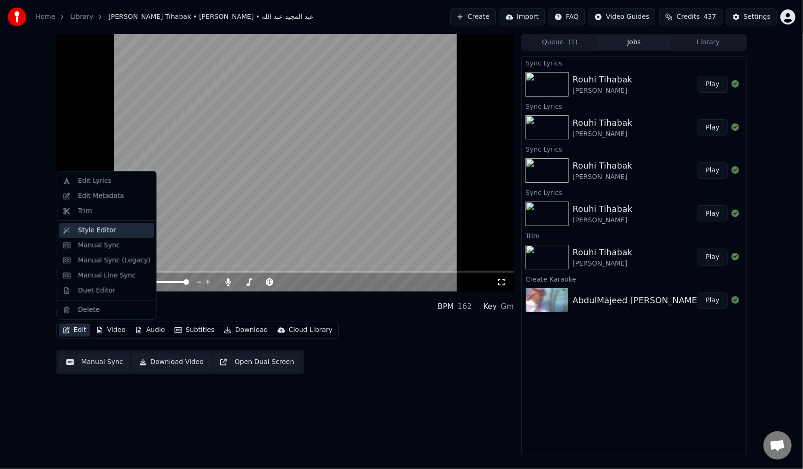
click at [111, 229] on div "Style Editor" at bounding box center [114, 229] width 72 height 9
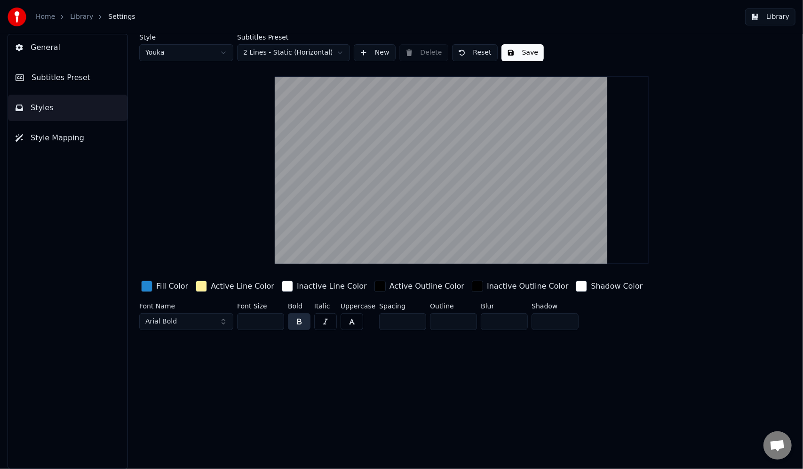
click at [758, 19] on button "Library" at bounding box center [770, 16] width 50 height 17
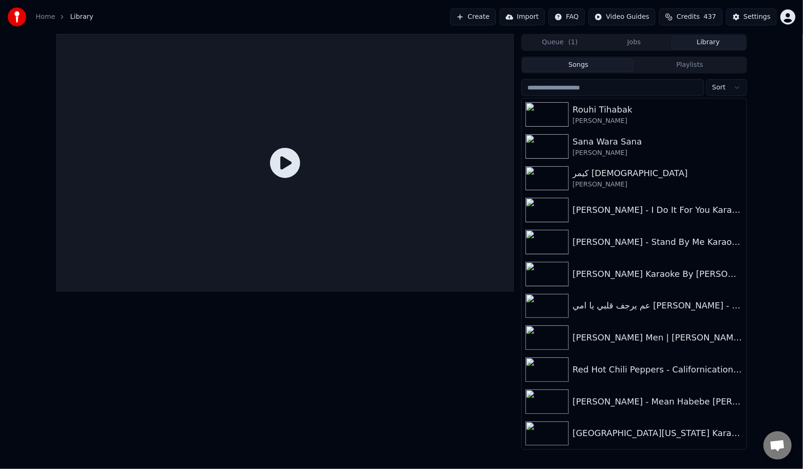
click at [42, 18] on link "Home" at bounding box center [45, 16] width 19 height 9
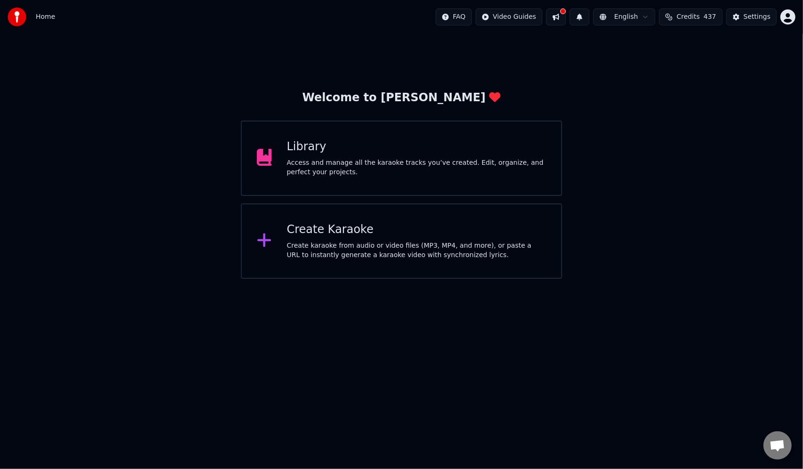
click at [337, 151] on div "Library" at bounding box center [416, 146] width 259 height 15
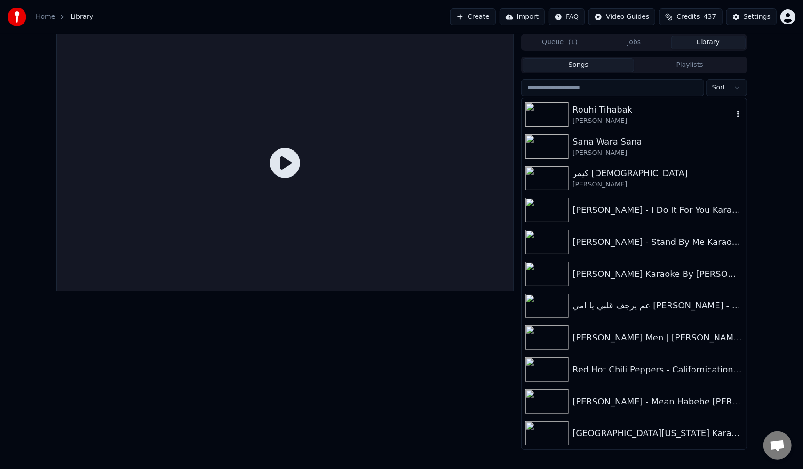
click at [649, 117] on div "AbdulMajeed Abdullah • عبد المجيد عبد الله" at bounding box center [653, 120] width 160 height 9
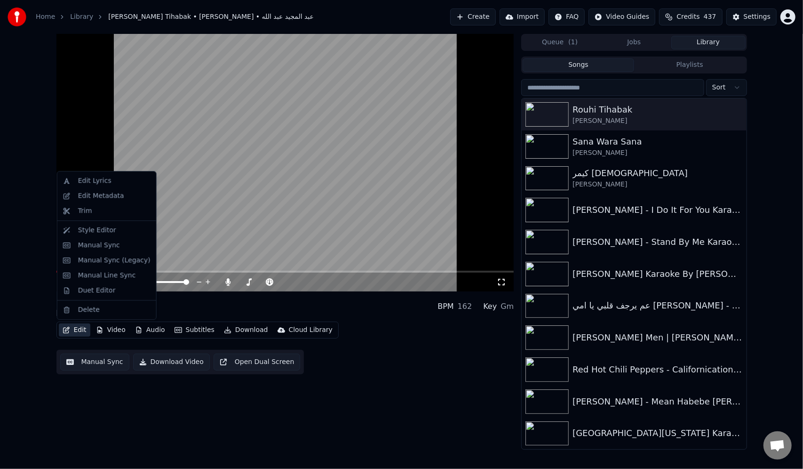
click at [73, 328] on button "Edit" at bounding box center [75, 329] width 32 height 13
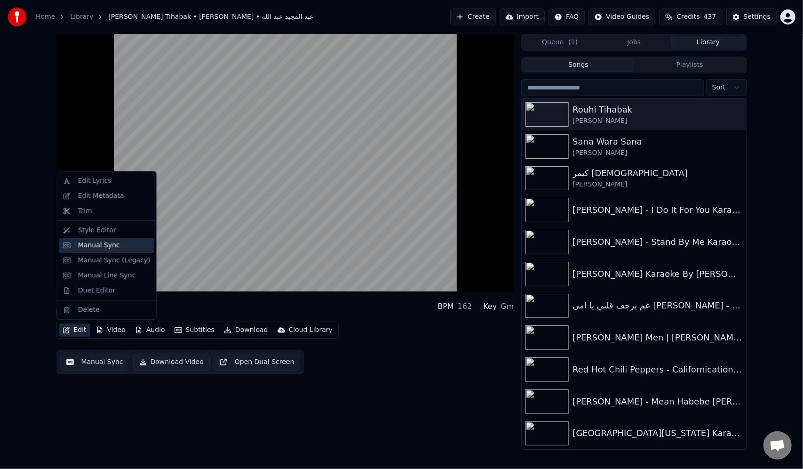
click at [114, 242] on div "Manual Sync" at bounding box center [99, 244] width 42 height 9
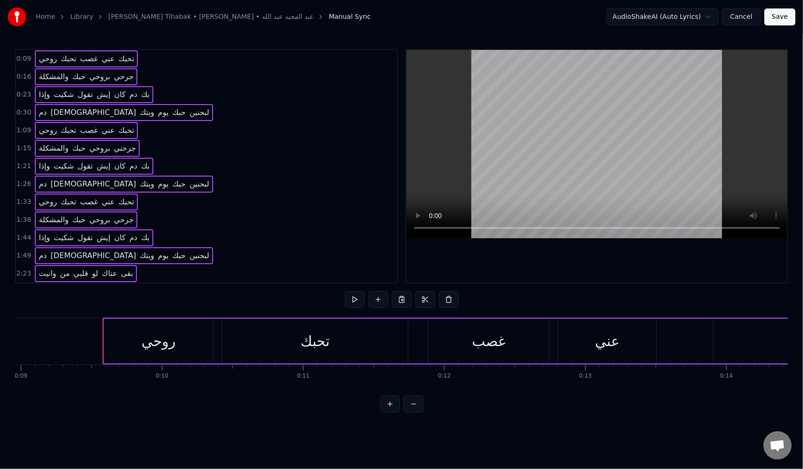
scroll to position [0, 1225]
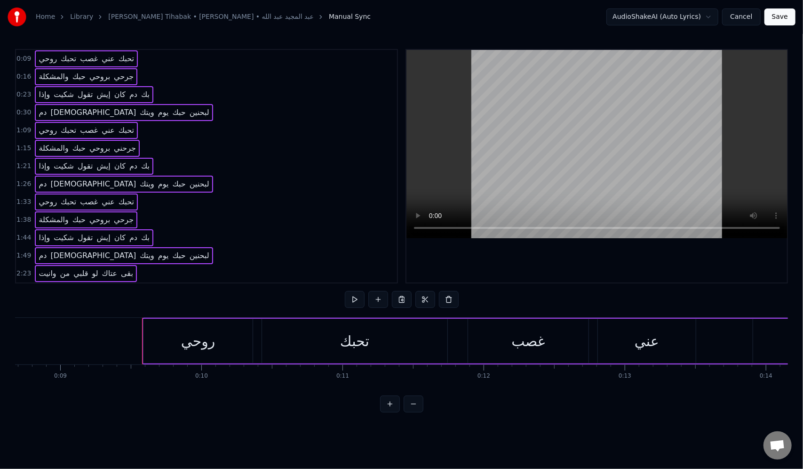
click at [248, 424] on html "Home Library Rouhi Tihabak • AbdulMajeed Abdullah • عبد المجيد عبد الله Manual …" at bounding box center [401, 213] width 803 height 427
click at [139, 79] on div "0:16 والمشكلة حبك بروحي جرحي" at bounding box center [206, 77] width 381 height 18
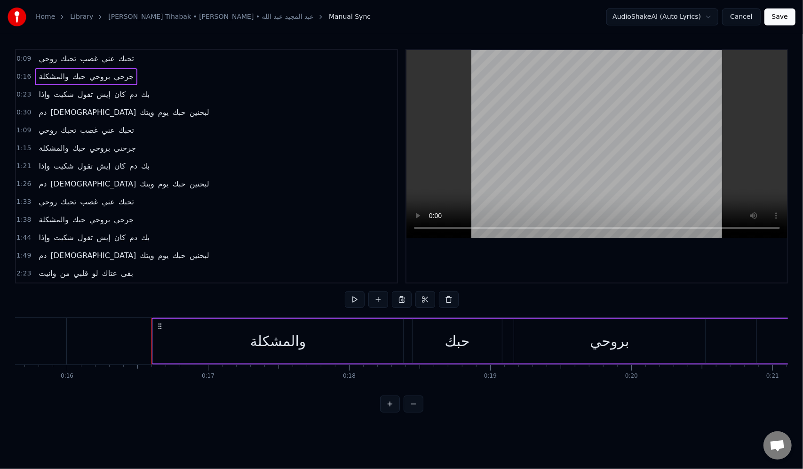
click at [127, 57] on span "تحبك" at bounding box center [126, 58] width 17 height 11
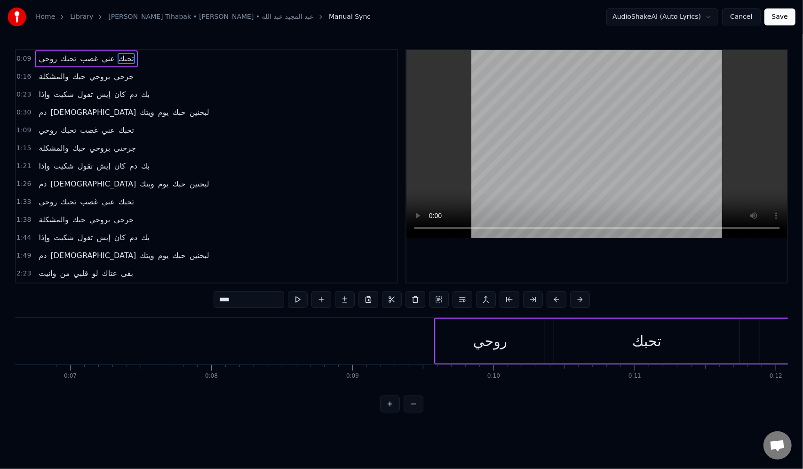
scroll to position [0, 953]
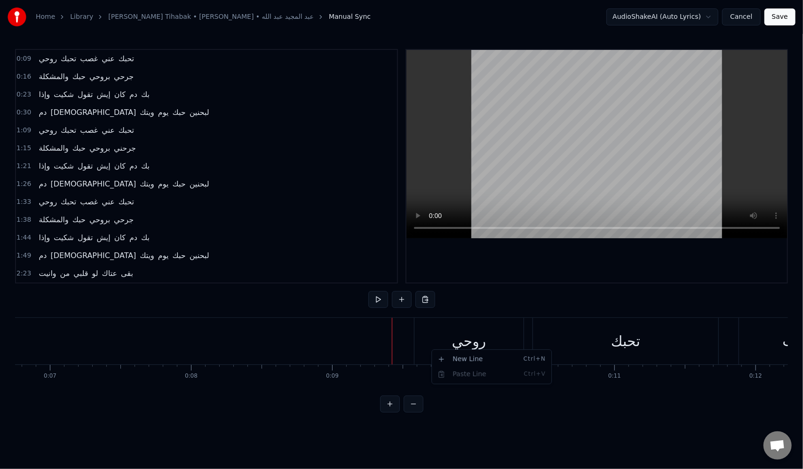
click at [397, 350] on html "Home Library Rouhi Tihabak • AbdulMajeed Abdullah • عبد المجيد عبد الله Manual …" at bounding box center [401, 213] width 803 height 427
click at [426, 351] on div "روحي" at bounding box center [469, 341] width 109 height 47
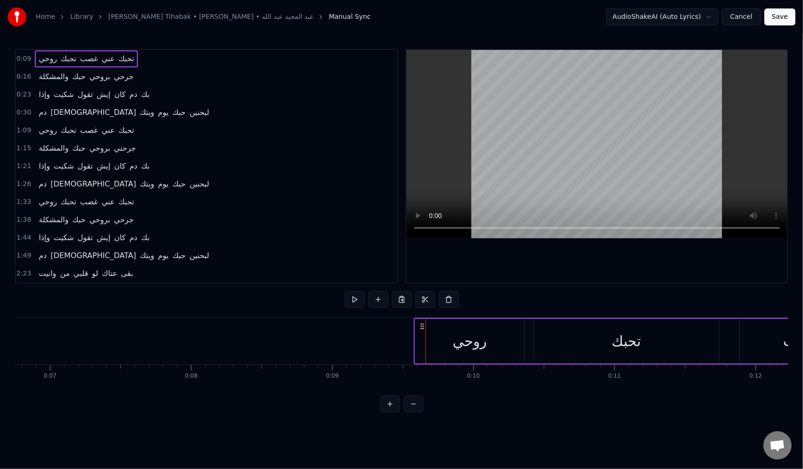
click at [422, 326] on icon at bounding box center [423, 326] width 8 height 8
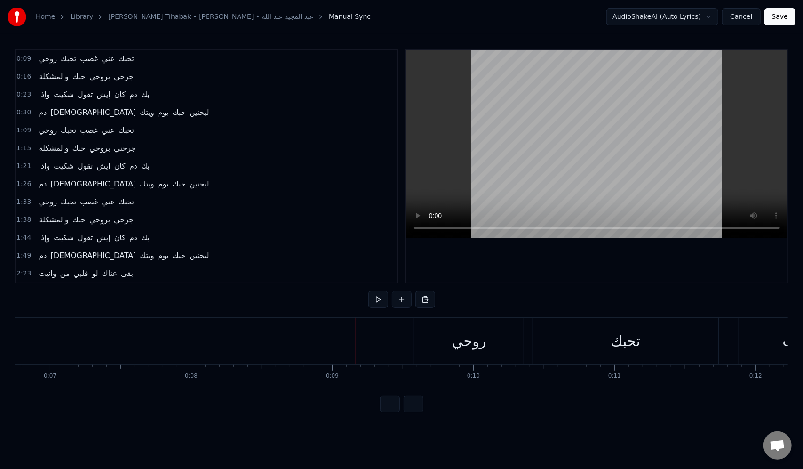
click at [424, 339] on div "روحي" at bounding box center [469, 341] width 109 height 47
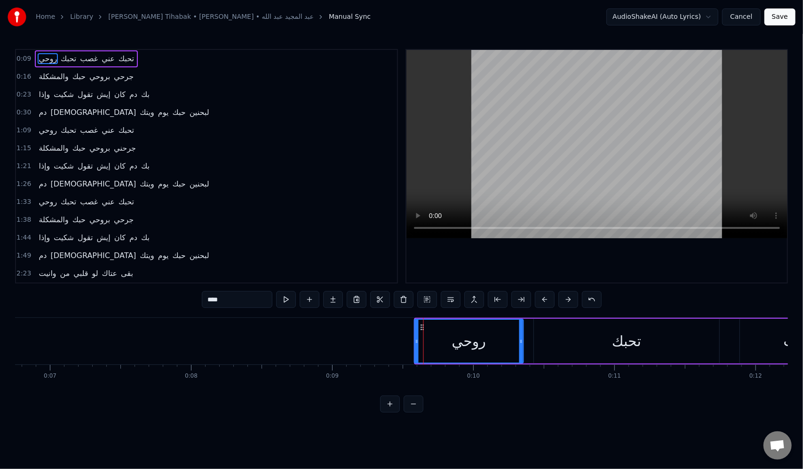
drag, startPoint x: 423, startPoint y: 326, endPoint x: 422, endPoint y: 338, distance: 12.3
click at [422, 338] on div "روحي" at bounding box center [469, 341] width 108 height 43
click at [486, 427] on html "Home Library Rouhi Tihabak • AbdulMajeed Abdullah • عبد المجيد عبد الله Manual …" at bounding box center [401, 213] width 803 height 427
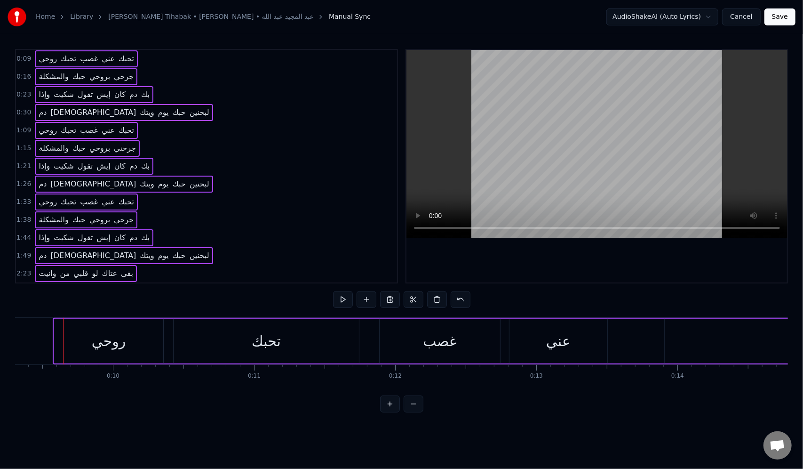
scroll to position [0, 1334]
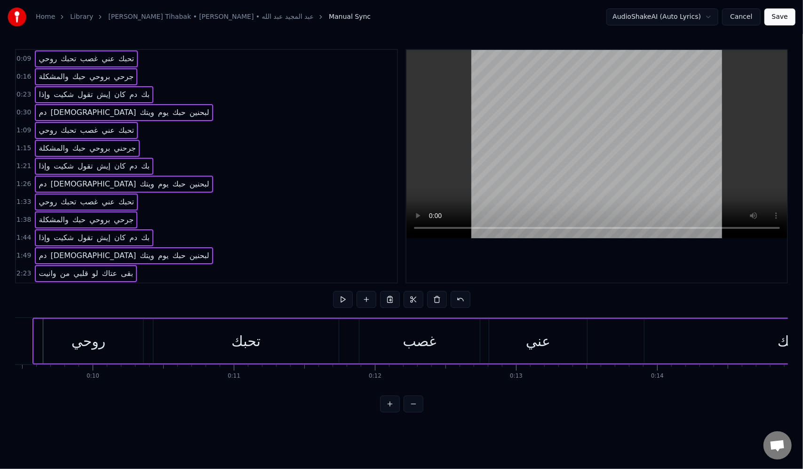
click at [66, 336] on div "روحي" at bounding box center [88, 341] width 109 height 45
click at [41, 331] on div "روحي" at bounding box center [88, 341] width 109 height 45
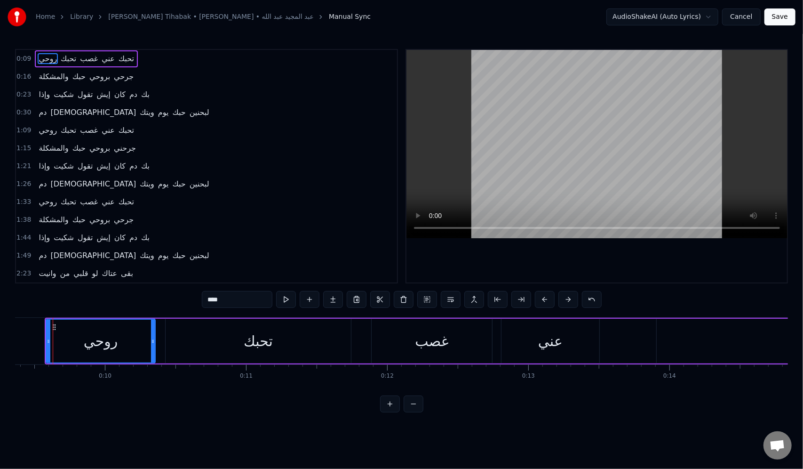
scroll to position [0, 1313]
click at [88, 328] on div "روحي" at bounding box center [110, 341] width 108 height 43
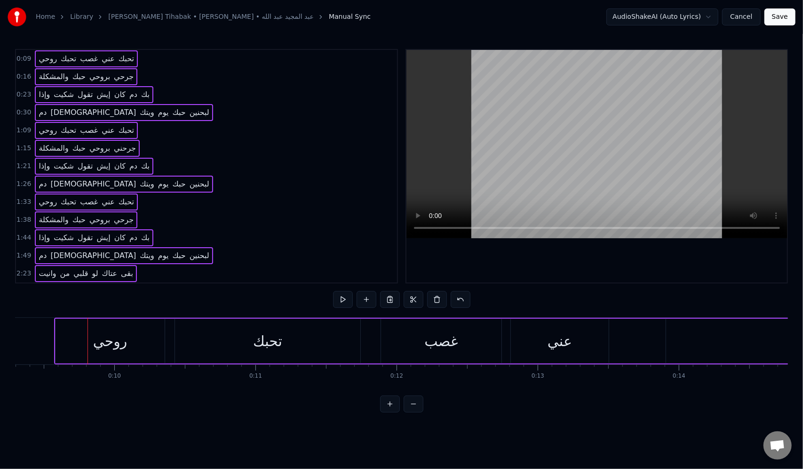
click at [155, 330] on div "روحي" at bounding box center [110, 341] width 109 height 45
click at [360, 343] on div "تحبك" at bounding box center [267, 341] width 185 height 45
click at [754, 13] on button "Cancel" at bounding box center [741, 16] width 38 height 17
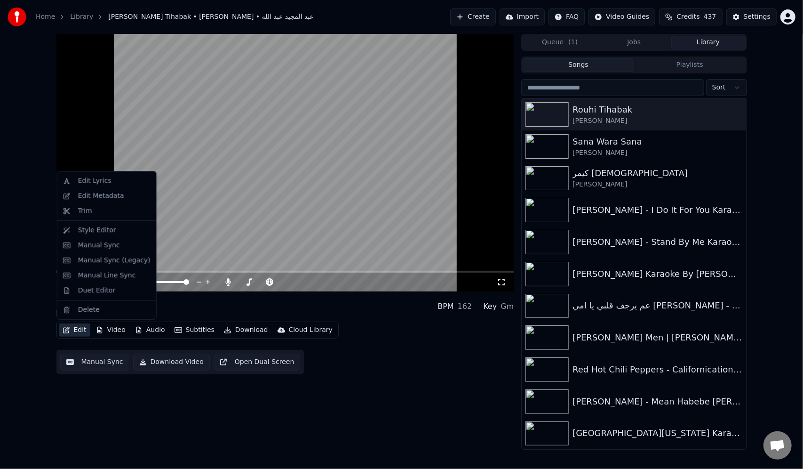
click at [77, 330] on button "Edit" at bounding box center [75, 329] width 32 height 13
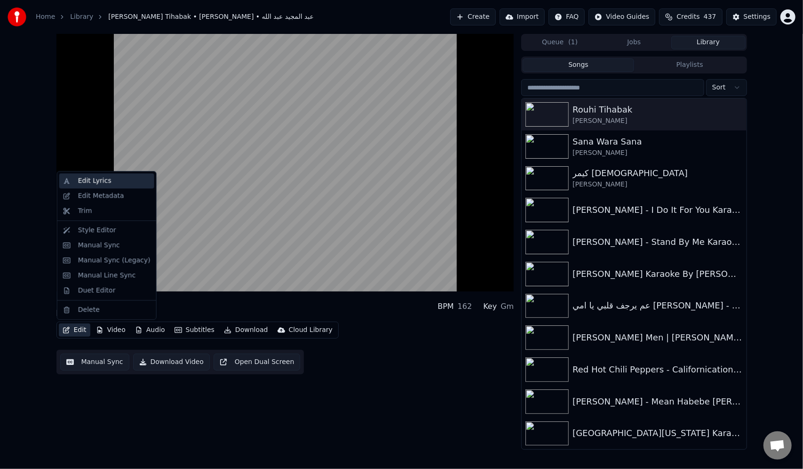
click at [100, 182] on div "Edit Lyrics" at bounding box center [94, 180] width 33 height 9
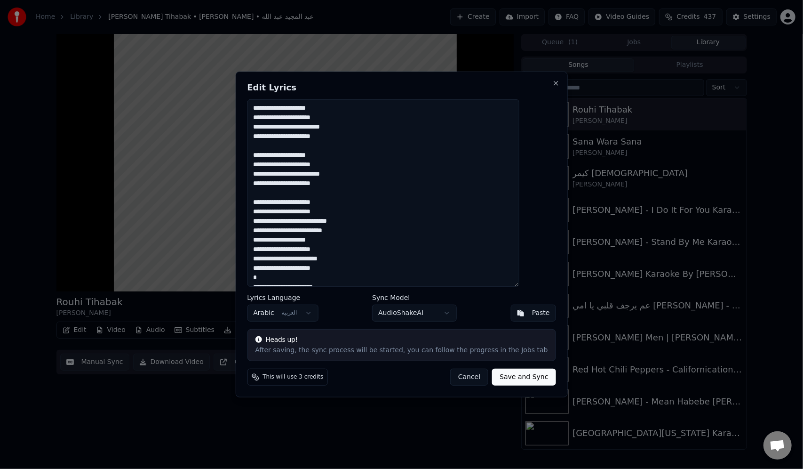
type textarea "**********"
click at [498, 376] on button "Save and Sync" at bounding box center [524, 376] width 64 height 17
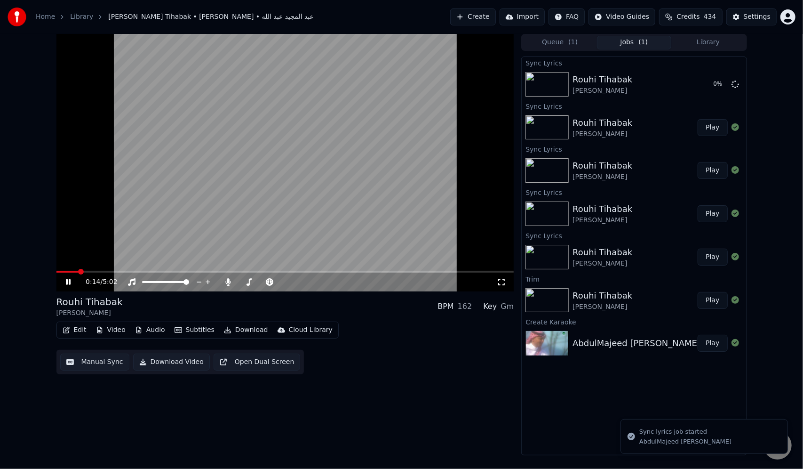
click at [67, 279] on icon at bounding box center [75, 282] width 22 height 8
click at [80, 272] on span at bounding box center [83, 272] width 6 height 6
click at [68, 272] on span at bounding box center [62, 272] width 12 height 2
click at [62, 271] on span at bounding box center [59, 272] width 6 height 2
click at [67, 271] on span at bounding box center [61, 272] width 10 height 2
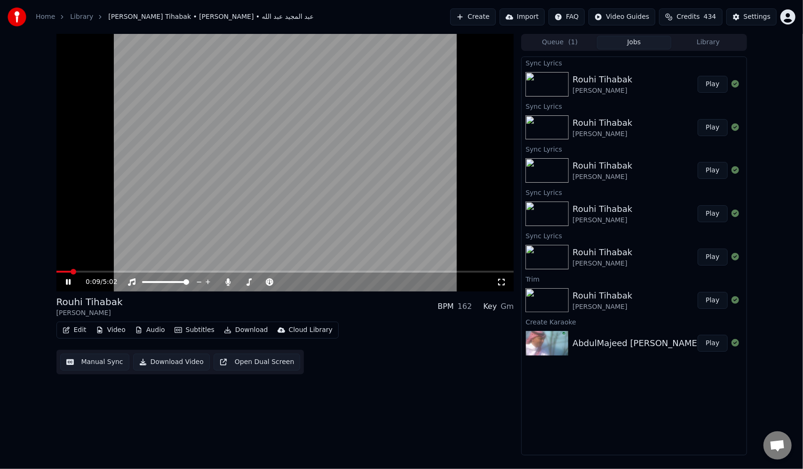
click at [77, 267] on video at bounding box center [285, 162] width 458 height 257
click at [76, 270] on span at bounding box center [74, 272] width 6 height 6
click at [98, 269] on span at bounding box center [95, 272] width 6 height 6
click at [109, 329] on button "Video" at bounding box center [110, 329] width 37 height 13
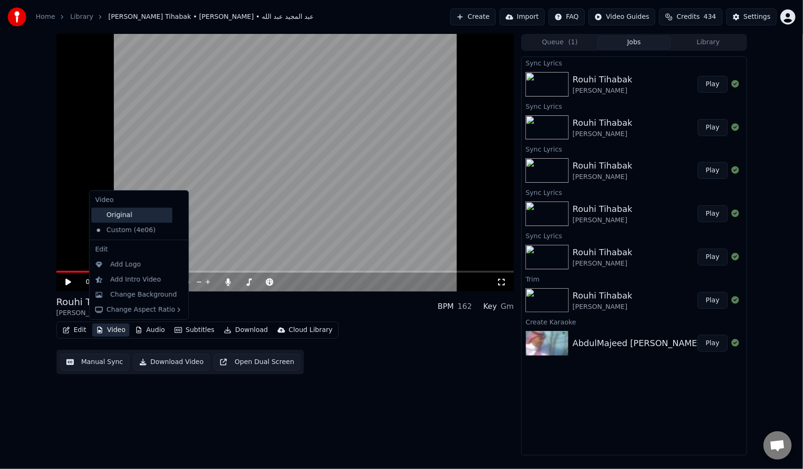
click at [125, 211] on div "Original" at bounding box center [131, 215] width 81 height 15
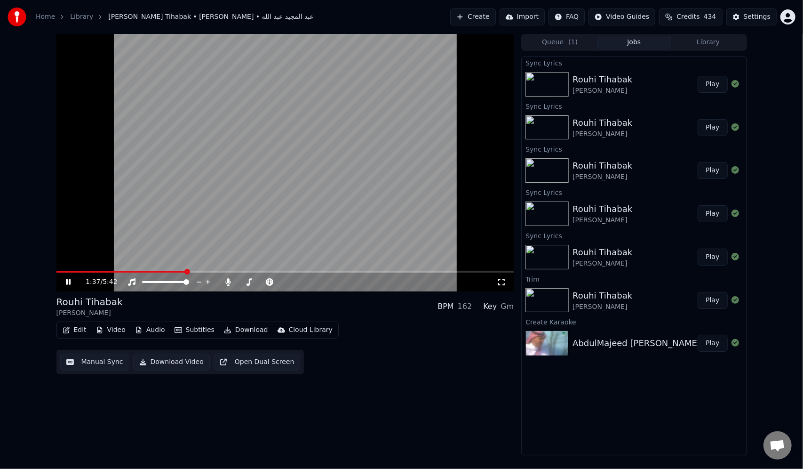
click at [68, 281] on icon at bounding box center [75, 282] width 22 height 8
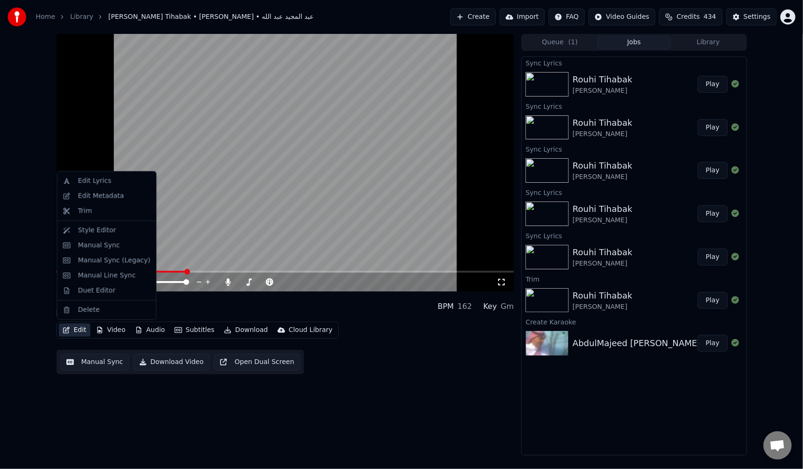
click at [68, 328] on icon "button" at bounding box center [67, 330] width 8 height 7
click at [100, 183] on div "Edit Lyrics" at bounding box center [94, 180] width 33 height 9
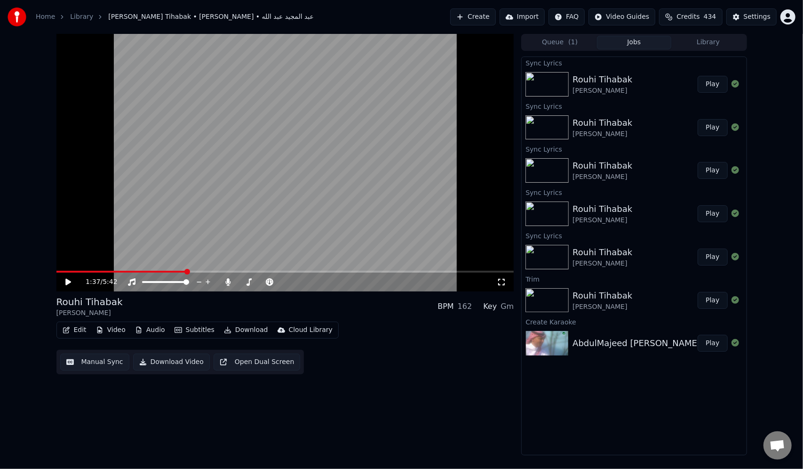
click at [170, 270] on div "1:37 / 5:42" at bounding box center [285, 162] width 458 height 257
click at [156, 271] on span at bounding box center [106, 272] width 100 height 2
click at [146, 271] on span at bounding box center [100, 272] width 89 height 2
click at [70, 280] on icon at bounding box center [68, 282] width 5 height 6
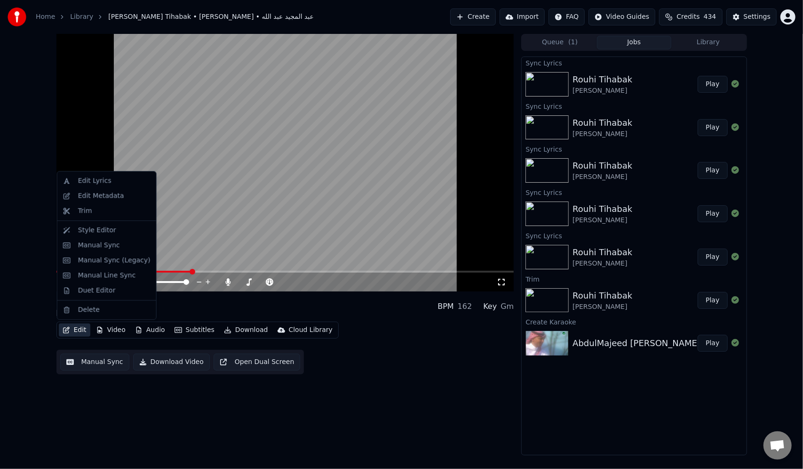
click at [77, 328] on button "Edit" at bounding box center [75, 329] width 32 height 13
click at [96, 178] on div "Edit Lyrics" at bounding box center [94, 180] width 33 height 9
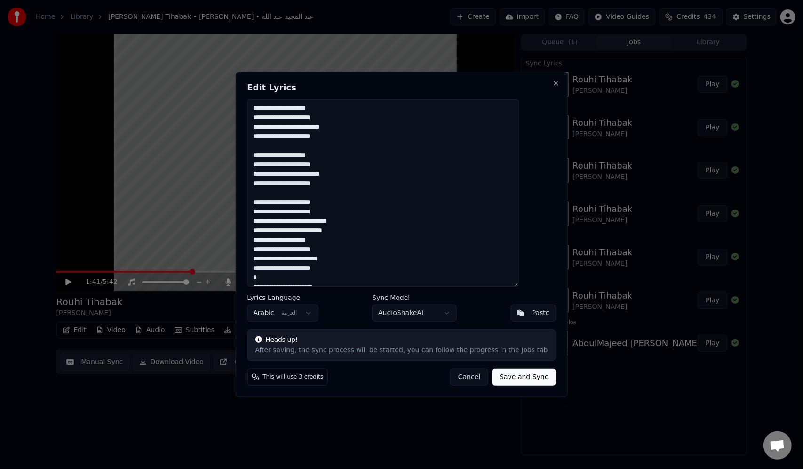
drag, startPoint x: 451, startPoint y: 140, endPoint x: 534, endPoint y: 92, distance: 95.9
click at [534, 92] on div "**********" at bounding box center [401, 235] width 332 height 326
click at [445, 198] on textarea "**********" at bounding box center [383, 192] width 272 height 187
click at [454, 189] on textarea "**********" at bounding box center [383, 192] width 272 height 187
type textarea "**********"
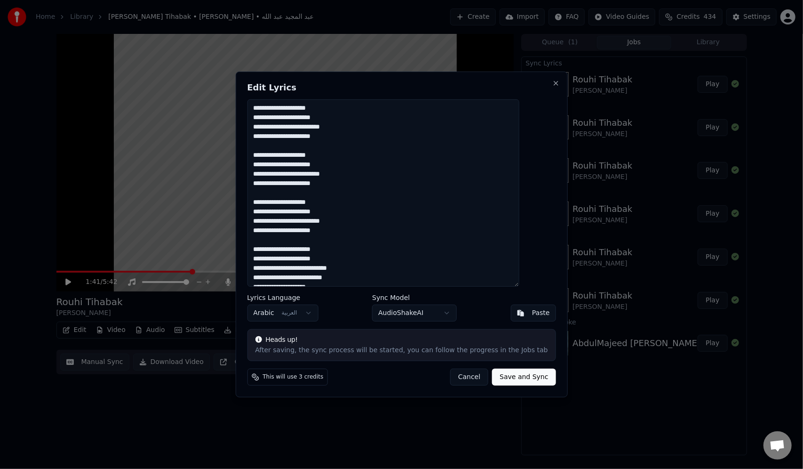
click at [492, 379] on button "Save and Sync" at bounding box center [524, 376] width 64 height 17
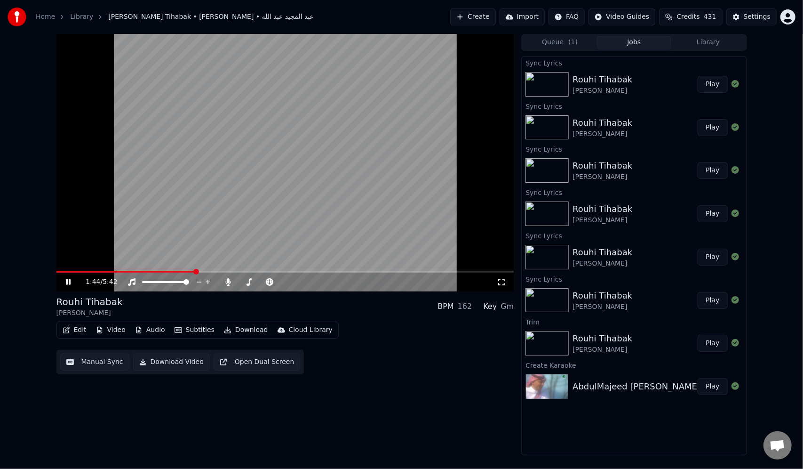
click at [162, 268] on video at bounding box center [285, 162] width 458 height 257
click at [160, 271] on span at bounding box center [107, 272] width 103 height 2
click at [158, 228] on video at bounding box center [285, 162] width 458 height 257
click at [325, 271] on span at bounding box center [285, 272] width 458 height 2
click at [331, 271] on span at bounding box center [285, 272] width 458 height 2
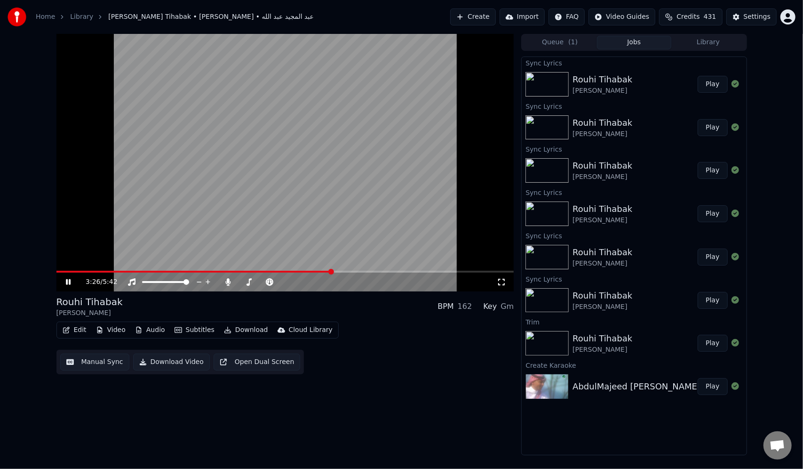
click at [339, 271] on span at bounding box center [285, 272] width 458 height 2
click at [350, 270] on video at bounding box center [285, 162] width 458 height 257
click at [349, 273] on div "3:32 / 5:42" at bounding box center [285, 281] width 458 height 19
click at [352, 271] on span at bounding box center [285, 272] width 458 height 2
click at [342, 257] on video at bounding box center [285, 162] width 458 height 257
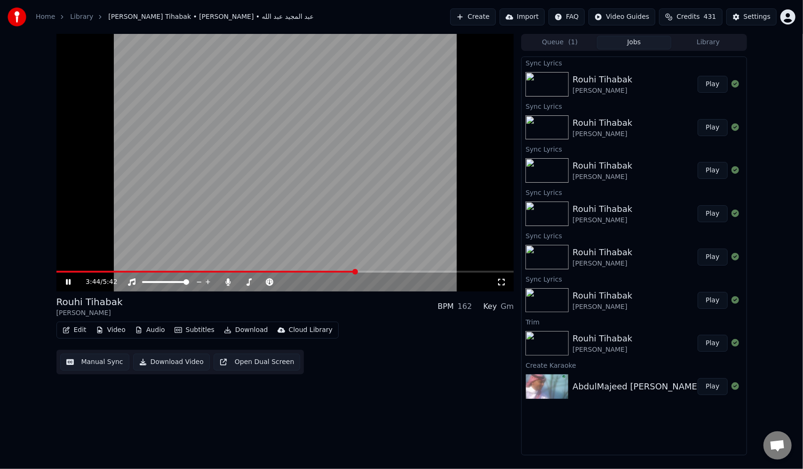
click at [371, 271] on span at bounding box center [285, 272] width 458 height 2
click at [381, 271] on span at bounding box center [285, 272] width 458 height 2
click at [422, 272] on span at bounding box center [285, 272] width 458 height 2
click at [487, 271] on span at bounding box center [285, 272] width 458 height 2
click at [495, 271] on span at bounding box center [285, 272] width 458 height 2
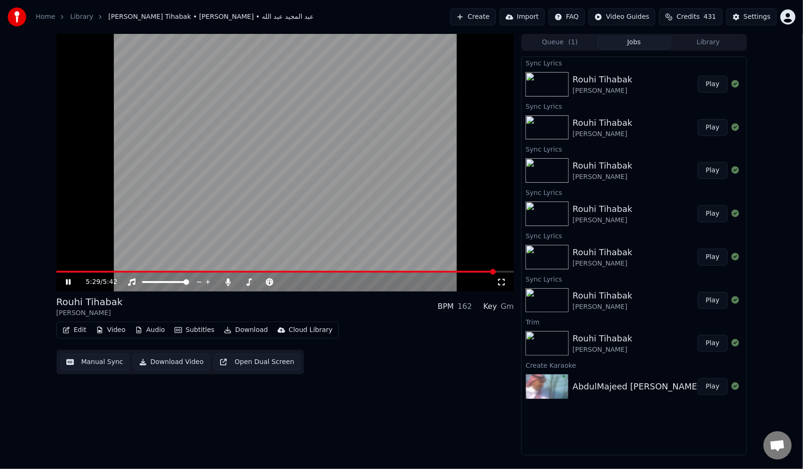
click at [506, 272] on span at bounding box center [285, 272] width 458 height 2
click at [230, 172] on video at bounding box center [285, 162] width 458 height 257
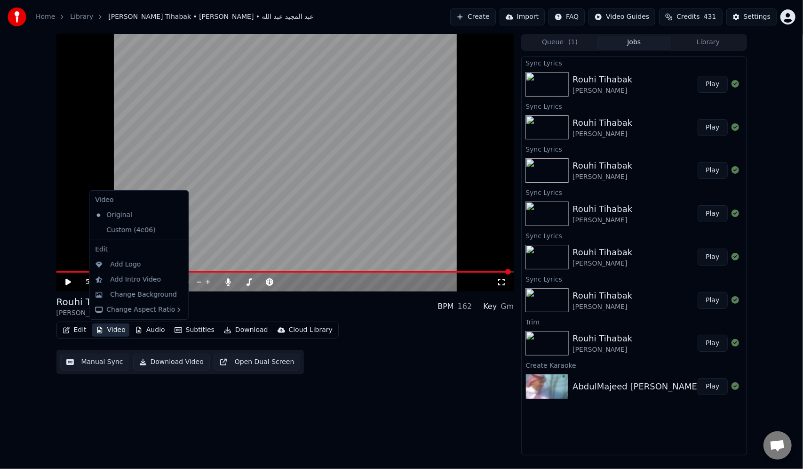
click at [115, 332] on button "Video" at bounding box center [110, 329] width 37 height 13
click at [155, 293] on div "Change Background" at bounding box center [143, 294] width 67 height 9
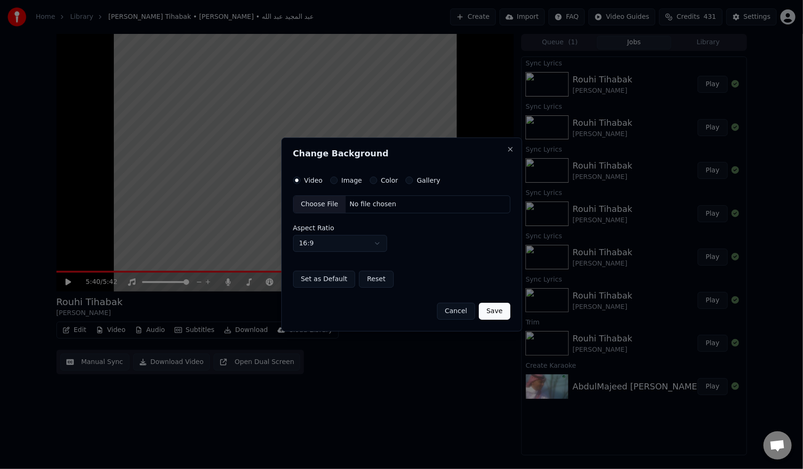
click at [512, 153] on div "Change Background Video Image Color Gallery Choose File No file chosen Aspect R…" at bounding box center [401, 234] width 241 height 194
click at [512, 152] on button "Close" at bounding box center [511, 149] width 8 height 8
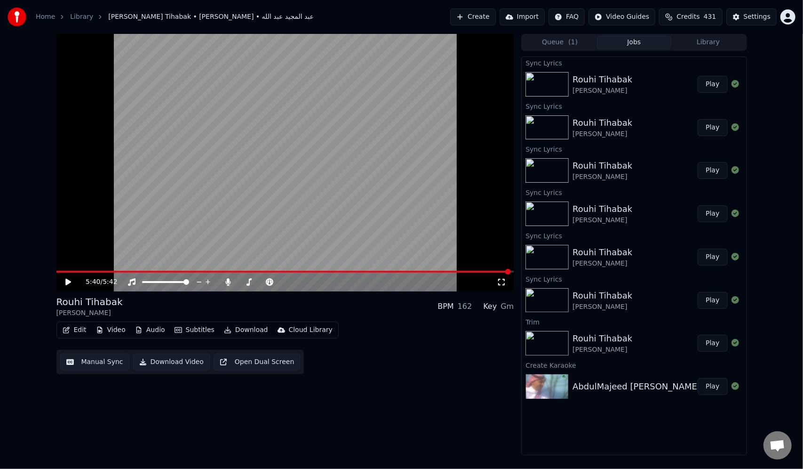
click at [104, 333] on button "Video" at bounding box center [110, 329] width 37 height 13
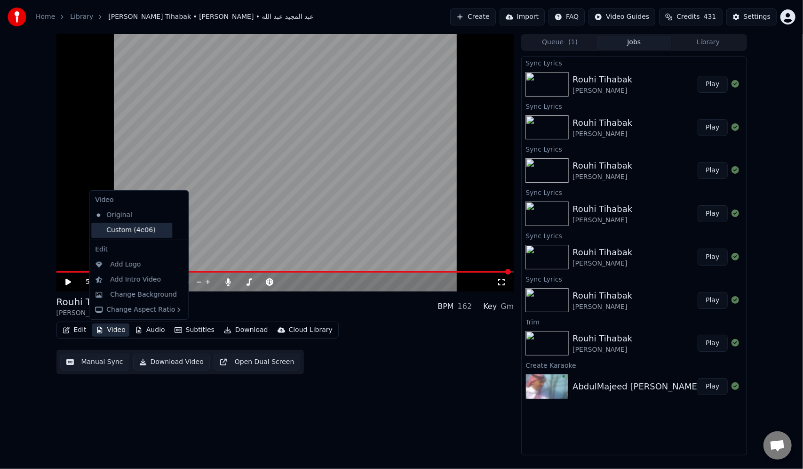
click at [139, 226] on div "Custom (4e06)" at bounding box center [131, 230] width 81 height 15
click at [105, 336] on button "Video" at bounding box center [110, 329] width 37 height 13
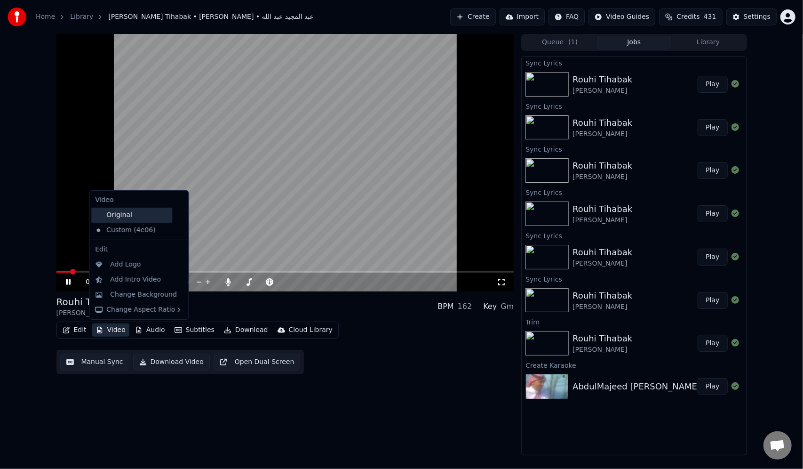
click at [127, 219] on div "Original" at bounding box center [131, 215] width 81 height 15
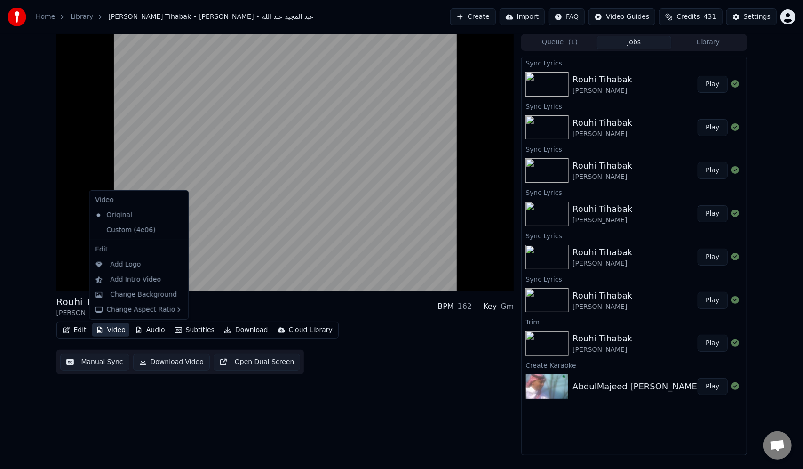
click at [112, 330] on button "Video" at bounding box center [110, 329] width 37 height 13
click at [127, 297] on div "Change Background" at bounding box center [143, 294] width 67 height 9
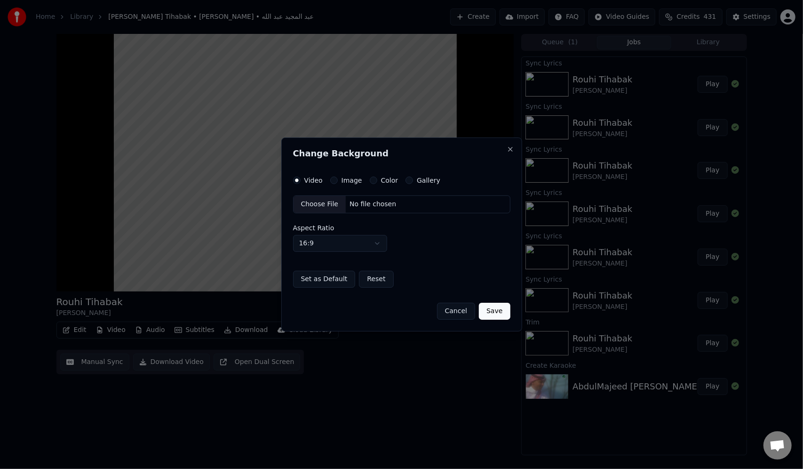
click at [360, 180] on div "Video Image Color Gallery" at bounding box center [367, 180] width 148 height 8
click at [345, 179] on label "Image" at bounding box center [352, 180] width 21 height 7
click at [338, 179] on button "Image" at bounding box center [334, 180] width 8 height 8
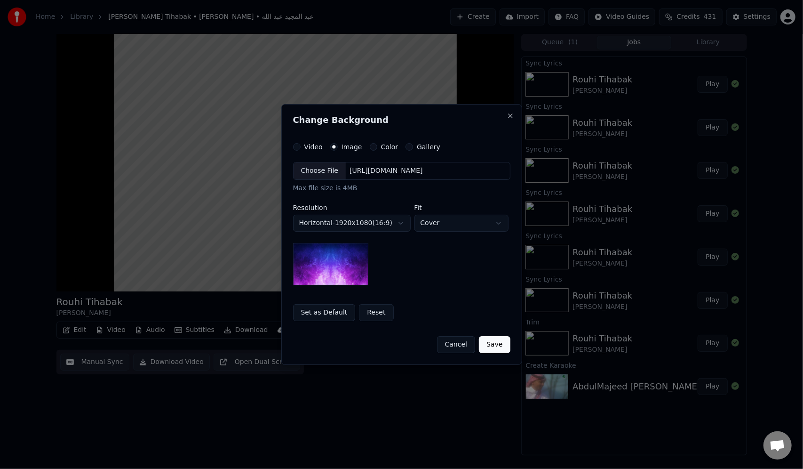
click at [346, 260] on img at bounding box center [330, 264] width 75 height 42
click at [432, 223] on body "Home Library Rouhi Tihabak • AbdulMajeed Abdullah • عبد المجيد عبد الله Create …" at bounding box center [401, 234] width 803 height 469
click at [431, 223] on body "Home Library Rouhi Tihabak • AbdulMajeed Abdullah • عبد المجيد عبد الله Create …" at bounding box center [401, 234] width 803 height 469
click at [326, 168] on div "Choose File" at bounding box center [320, 170] width 53 height 17
click at [447, 223] on body "Home Library Rouhi Tihabak • AbdulMajeed Abdullah • عبد المجيد عبد الله Create …" at bounding box center [401, 234] width 803 height 469
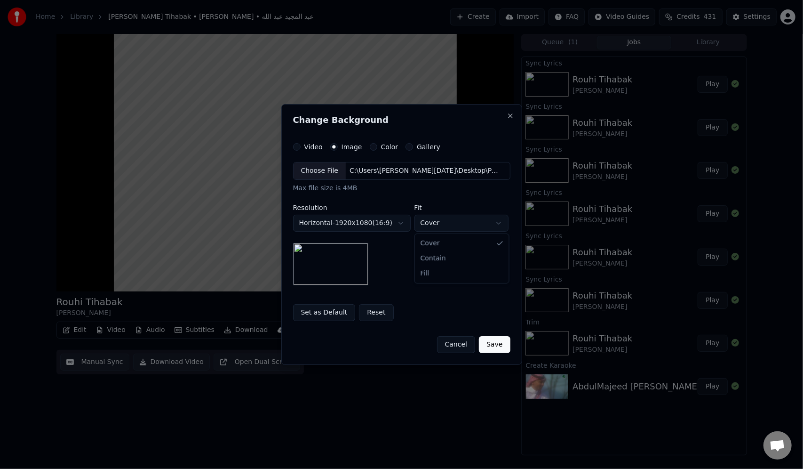
select select "*******"
click at [502, 347] on button "Save" at bounding box center [494, 344] width 31 height 17
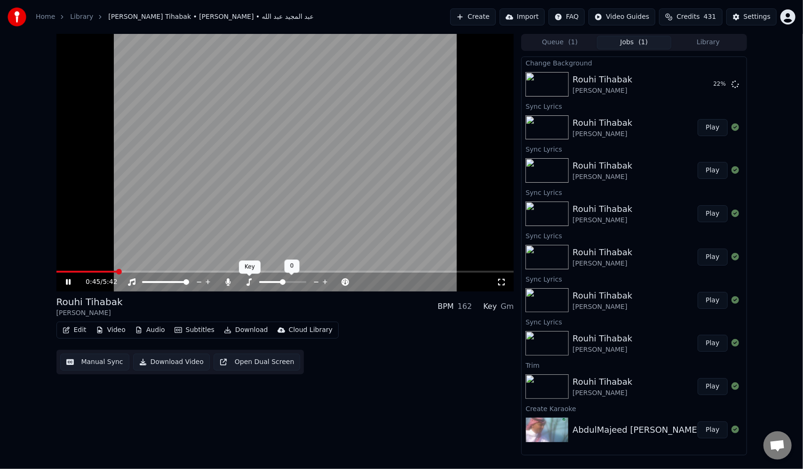
click at [249, 282] on icon at bounding box center [249, 282] width 5 height 8
click at [226, 283] on icon at bounding box center [228, 282] width 9 height 8
click at [240, 168] on video at bounding box center [285, 162] width 458 height 257
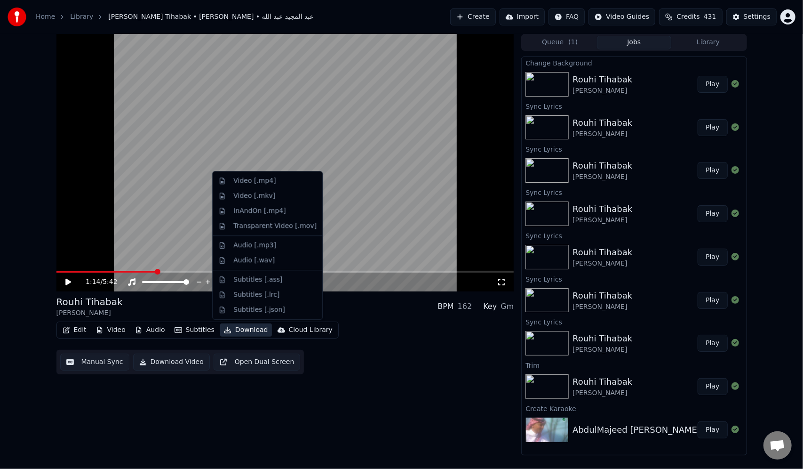
click at [245, 328] on button "Download" at bounding box center [246, 329] width 52 height 13
click at [269, 185] on div "Video [.mp4]" at bounding box center [254, 180] width 42 height 9
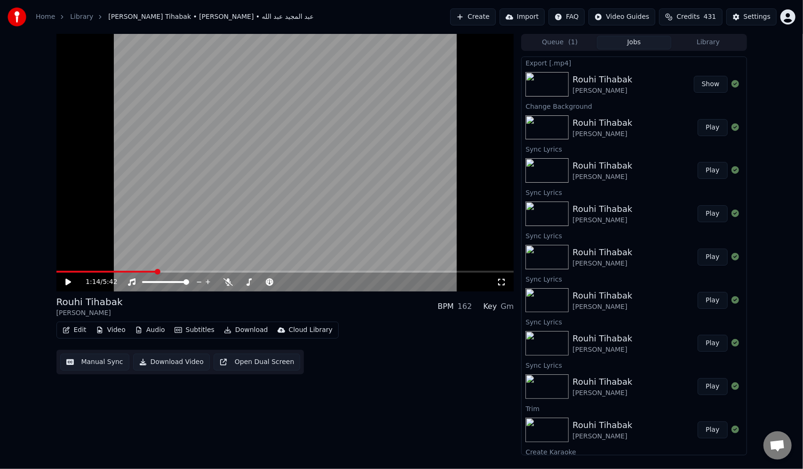
click at [619, 90] on div "AbdulMajeed Abdullah • عبد المجيد عبد الله" at bounding box center [603, 90] width 60 height 9
click at [699, 82] on button "Show" at bounding box center [711, 84] width 34 height 17
click at [70, 279] on icon at bounding box center [75, 282] width 22 height 8
click at [69, 280] on icon at bounding box center [68, 282] width 5 height 6
click at [124, 331] on button "Video" at bounding box center [110, 329] width 37 height 13
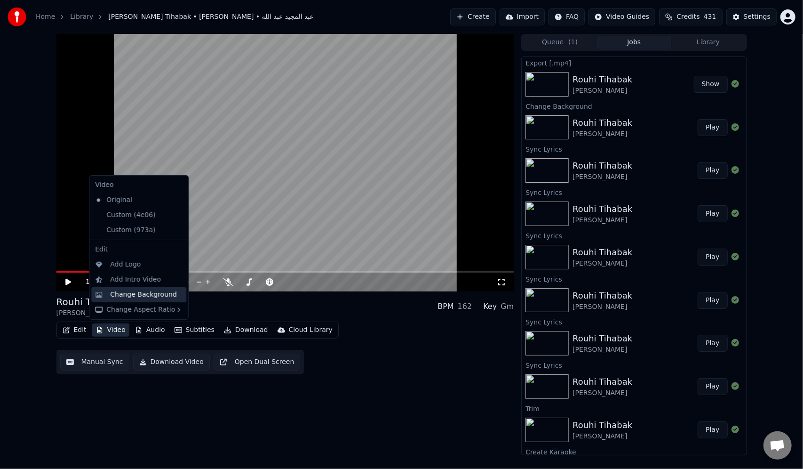
click at [132, 292] on div "Change Background" at bounding box center [143, 294] width 67 height 9
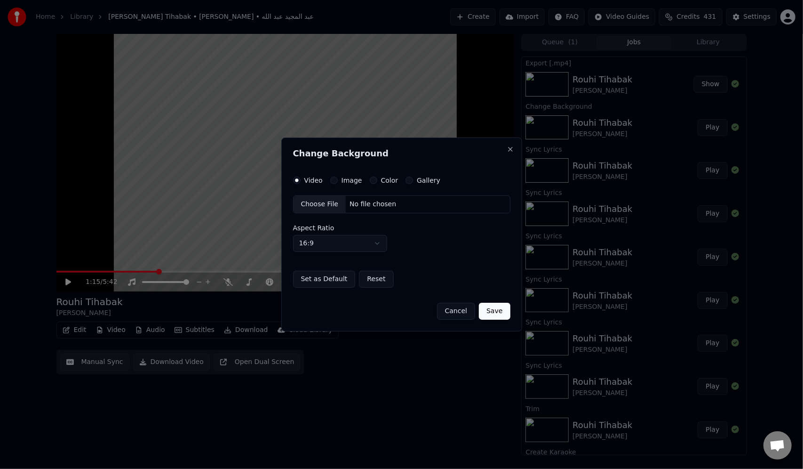
click at [348, 178] on label "Image" at bounding box center [352, 180] width 21 height 7
click at [338, 178] on button "Image" at bounding box center [334, 180] width 8 height 8
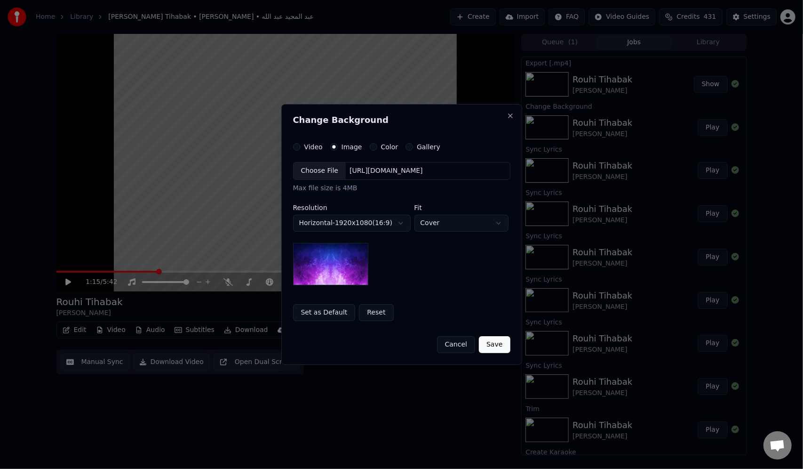
click at [331, 171] on div "Choose File" at bounding box center [320, 170] width 53 height 17
click at [466, 228] on body "Home Library Rouhi Tihabak • AbdulMajeed Abdullah • عبد المجيد عبد الله Create …" at bounding box center [401, 234] width 803 height 469
select select "*******"
click at [497, 349] on button "Save" at bounding box center [494, 344] width 31 height 17
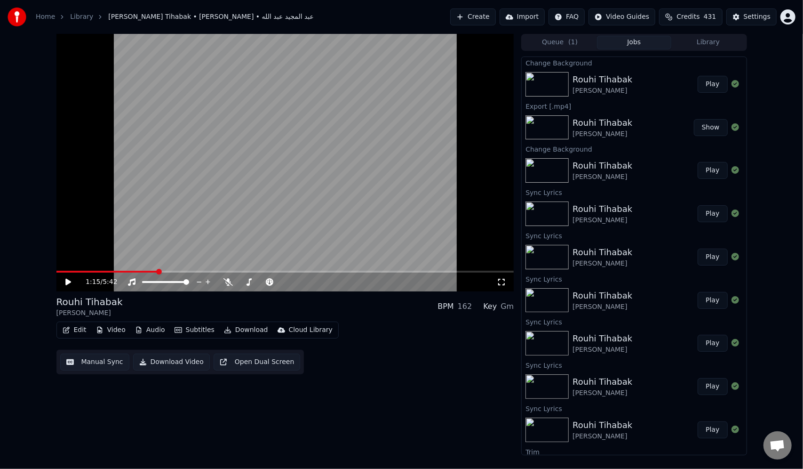
click at [713, 83] on button "Play" at bounding box center [713, 84] width 30 height 17
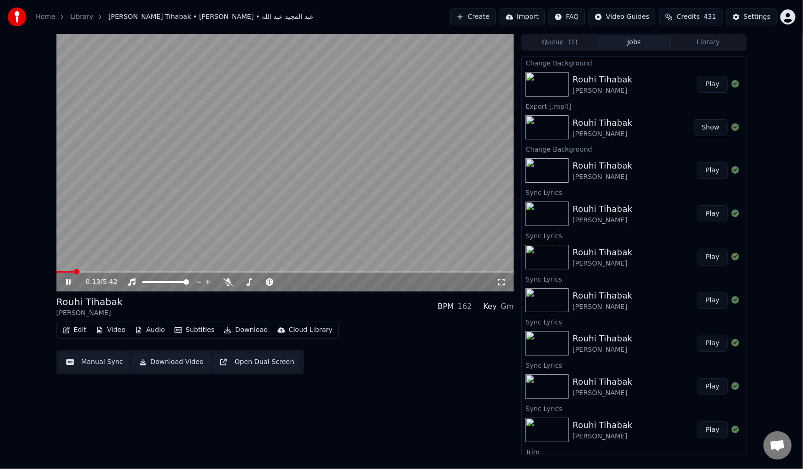
click at [360, 169] on video at bounding box center [285, 162] width 458 height 257
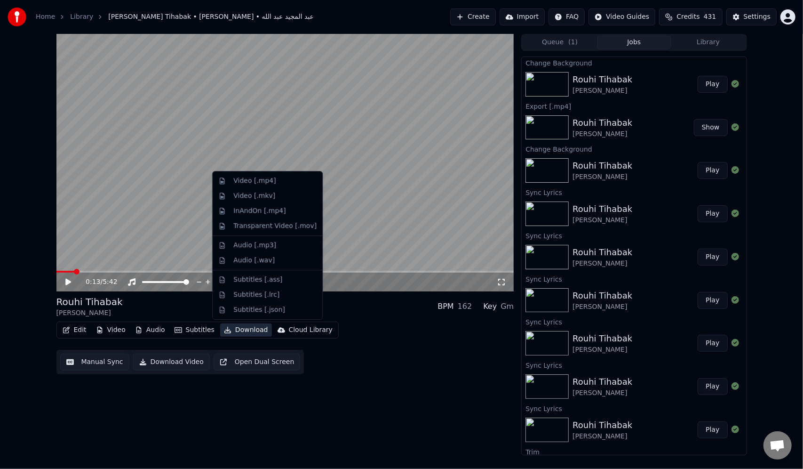
click at [242, 329] on button "Download" at bounding box center [246, 329] width 52 height 13
click at [274, 180] on div "Video [.mp4]" at bounding box center [274, 180] width 83 height 9
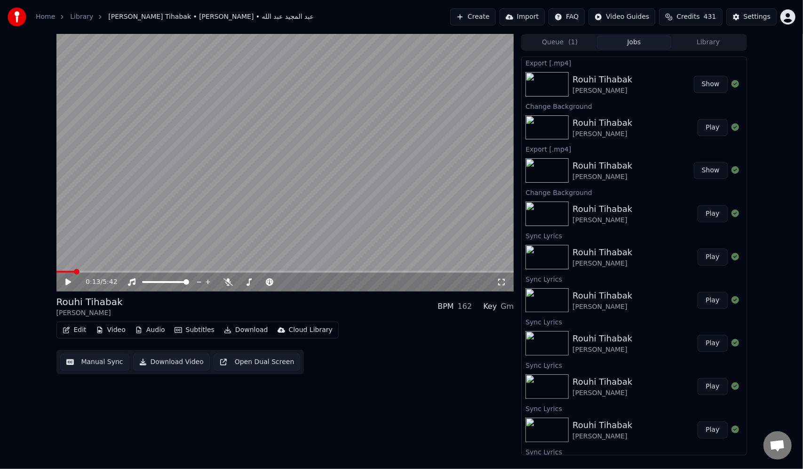
click at [463, 17] on button "Create" at bounding box center [473, 16] width 46 height 17
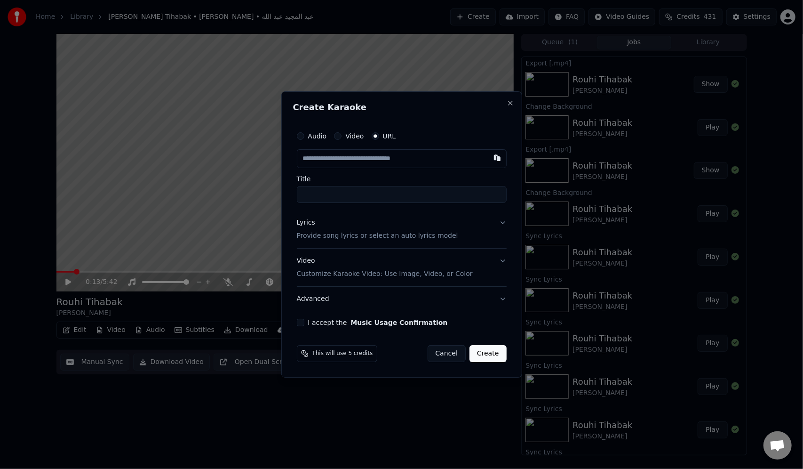
click at [394, 134] on div "Audio Video URL" at bounding box center [402, 136] width 210 height 19
click at [389, 135] on label "URL" at bounding box center [389, 136] width 13 height 7
click at [379, 135] on button "URL" at bounding box center [376, 136] width 8 height 8
click at [367, 154] on input "text" at bounding box center [402, 158] width 210 height 19
paste input "**********"
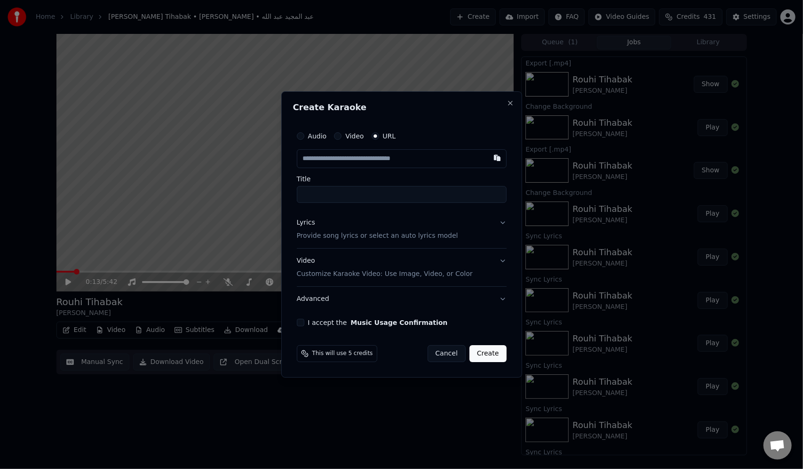
type input "**********"
click at [478, 227] on button "Lyrics Provide song lyrics or select an auto lyrics model" at bounding box center [402, 229] width 210 height 38
type input "**********"
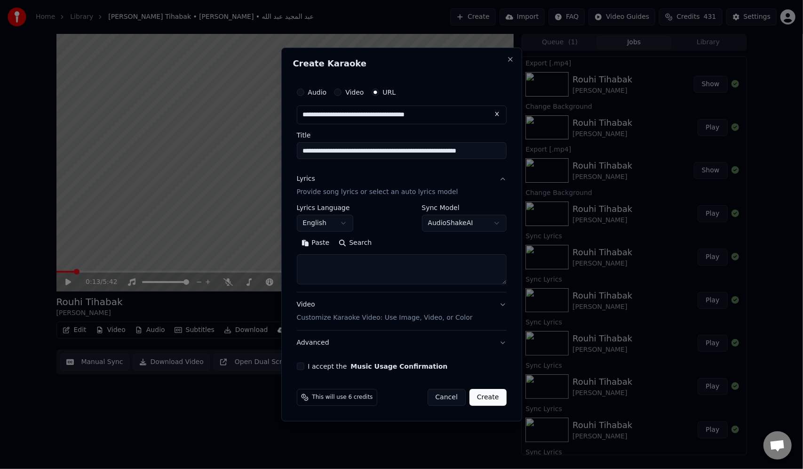
click at [333, 265] on textarea at bounding box center [402, 269] width 210 height 30
paste textarea "**********"
type textarea "**********"
click at [338, 220] on body "Home Library Rouhi Tihabak • AbdulMajeed Abdullah • عبد المجيد عبد الله Create …" at bounding box center [401, 234] width 803 height 469
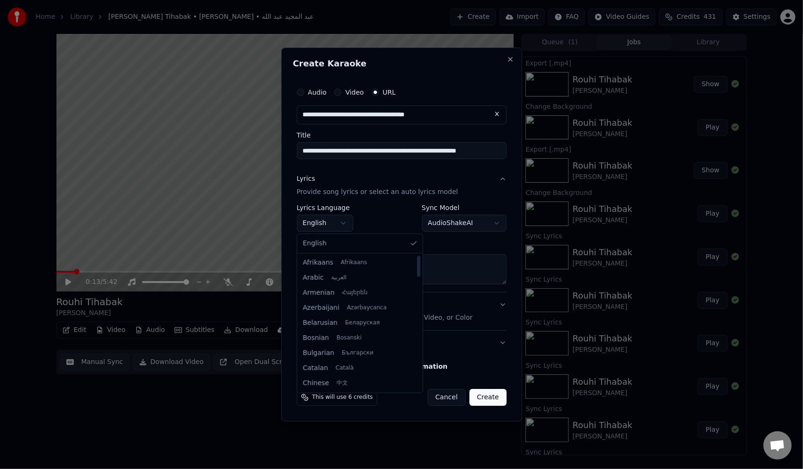
select select "**"
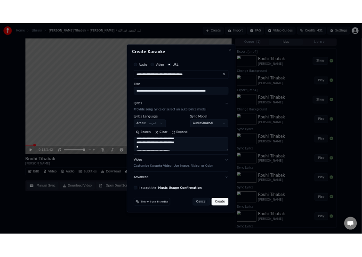
scroll to position [0, 0]
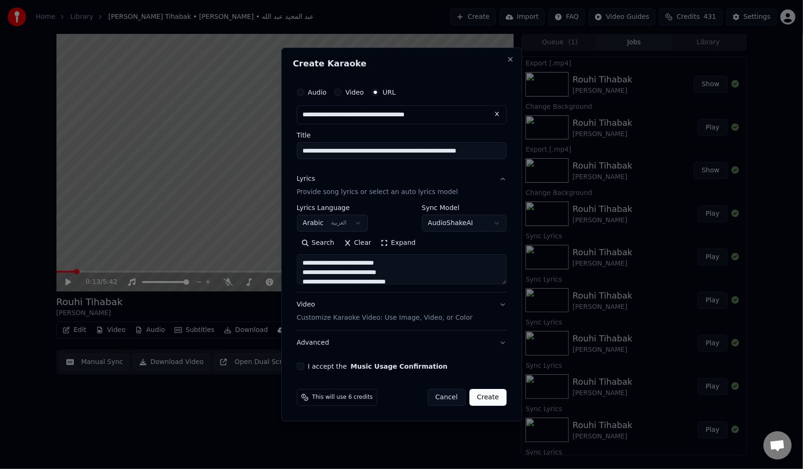
click at [491, 397] on button "Create" at bounding box center [488, 397] width 37 height 17
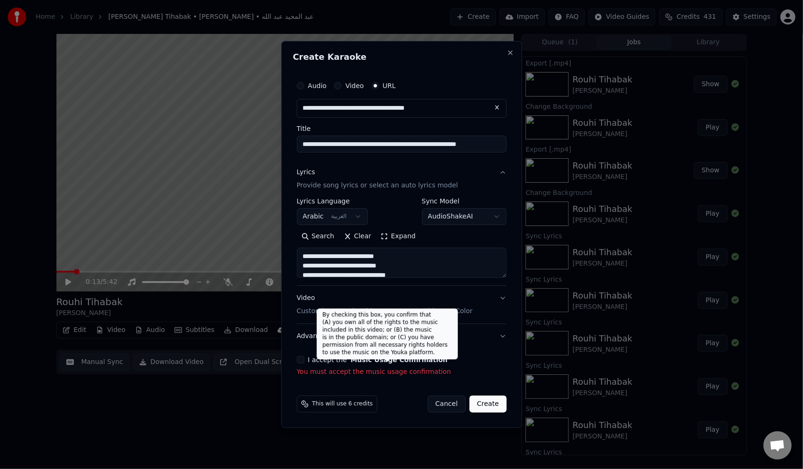
click at [300, 356] on button "I accept the Music Usage Confirmation" at bounding box center [301, 360] width 8 height 8
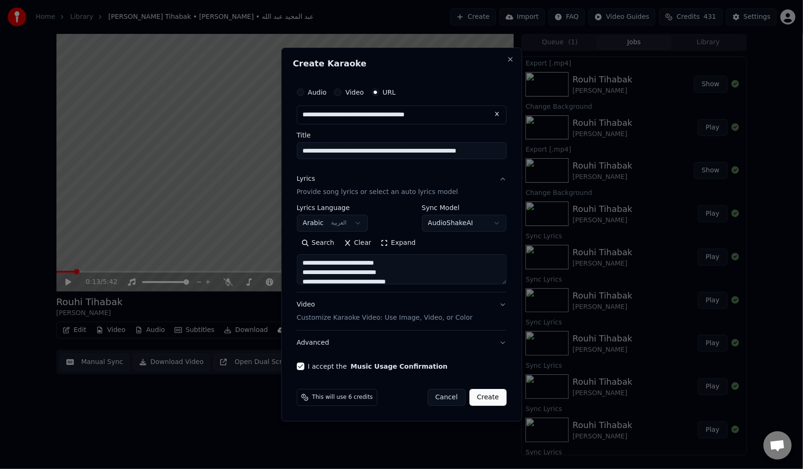
click at [482, 396] on button "Create" at bounding box center [488, 397] width 37 height 17
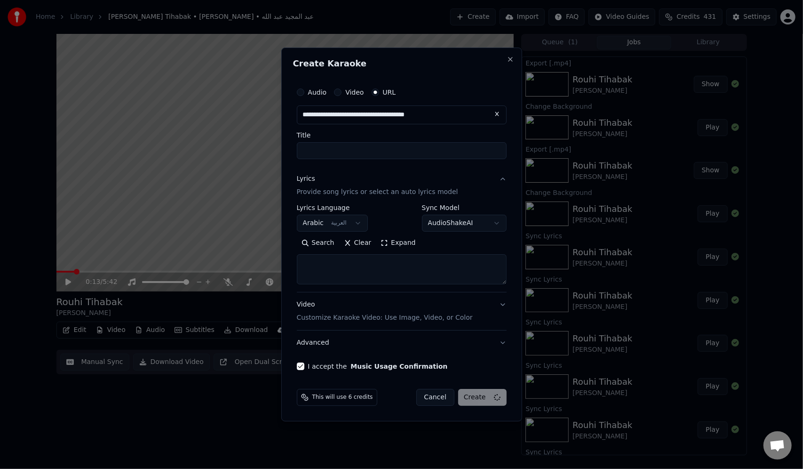
select select
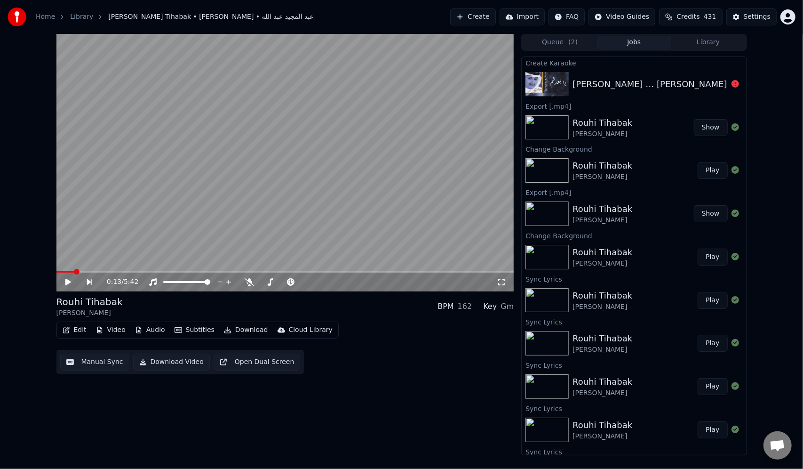
click at [609, 89] on div "[PERSON_NAME] … [PERSON_NAME] | [PERSON_NAME] … يا بعدهم" at bounding box center [711, 84] width 276 height 13
click at [585, 87] on div "[PERSON_NAME] … [PERSON_NAME] | [PERSON_NAME] … يا بعدهم" at bounding box center [711, 84] width 276 height 13
click at [590, 124] on div "Rouhi Tihabak" at bounding box center [603, 122] width 60 height 13
click at [590, 139] on div "Rouhi Tihabak AbdulMajeed Abdullah • عبد المجيد عبد الله Show" at bounding box center [634, 128] width 224 height 32
click at [701, 126] on button "Show" at bounding box center [711, 127] width 34 height 17
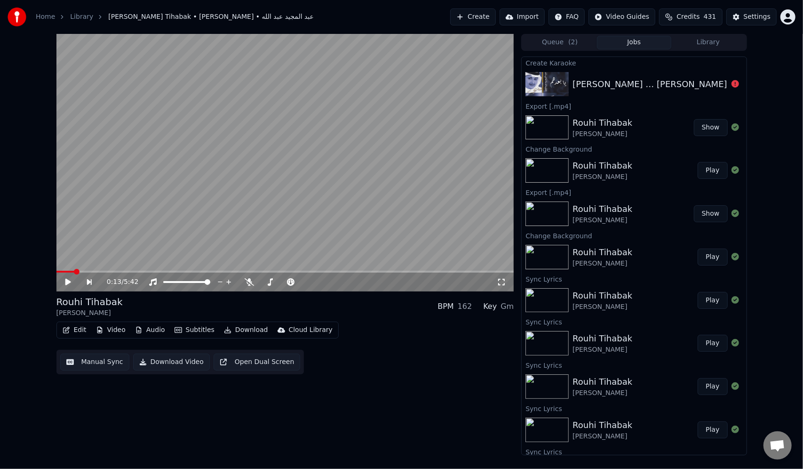
click at [641, 76] on div "[PERSON_NAME] … [PERSON_NAME] | [PERSON_NAME] … يا بعدهم" at bounding box center [634, 84] width 224 height 32
click at [732, 83] on icon at bounding box center [736, 84] width 8 height 8
click at [545, 82] on img at bounding box center [547, 84] width 43 height 24
click at [528, 131] on img at bounding box center [547, 127] width 43 height 24
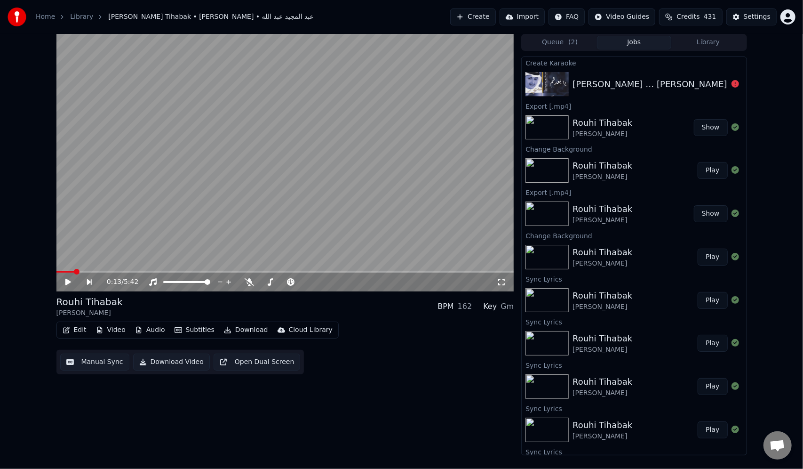
click at [545, 83] on img at bounding box center [547, 84] width 43 height 24
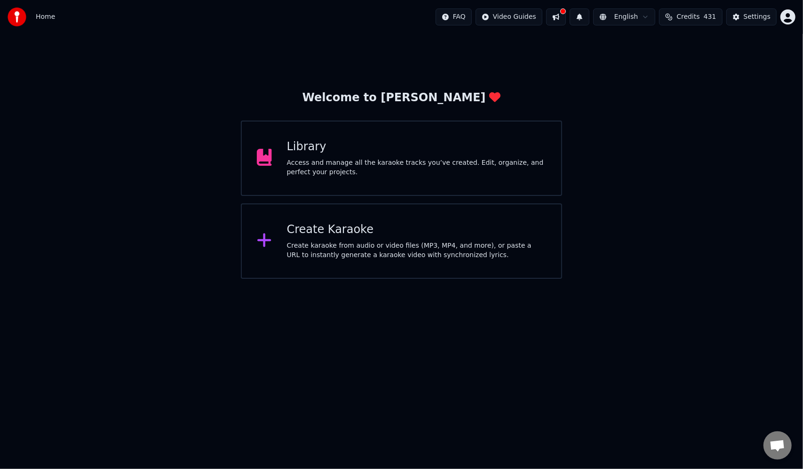
click at [315, 255] on div "Create karaoke from audio or video files (MP3, MP4, and more), or paste a URL t…" at bounding box center [416, 250] width 259 height 19
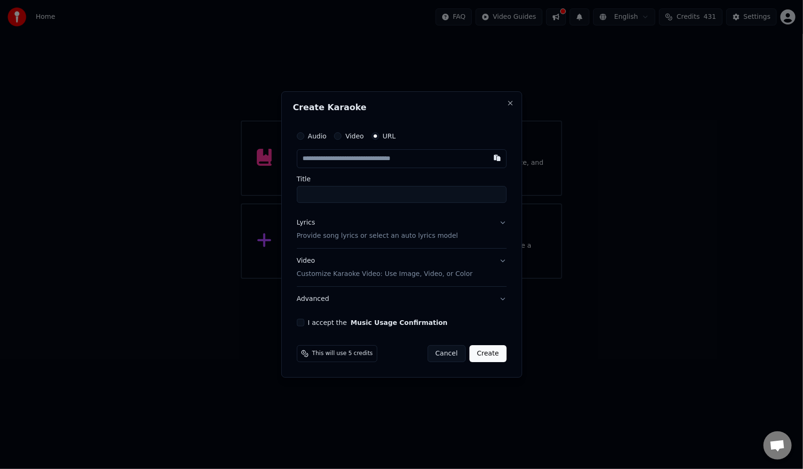
click at [375, 141] on div "Audio Video URL" at bounding box center [402, 136] width 210 height 19
click at [365, 198] on input "Title" at bounding box center [402, 194] width 210 height 17
paste input "**********"
type input "**********"
drag, startPoint x: 449, startPoint y: 195, endPoint x: 200, endPoint y: 198, distance: 248.5
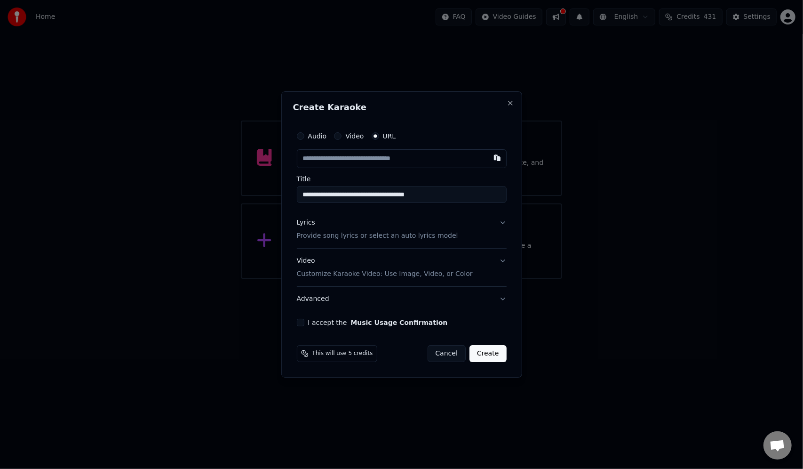
click at [200, 198] on body "**********" at bounding box center [401, 139] width 803 height 279
click at [367, 154] on input "text" at bounding box center [402, 158] width 210 height 19
paste input "**********"
type input "**********"
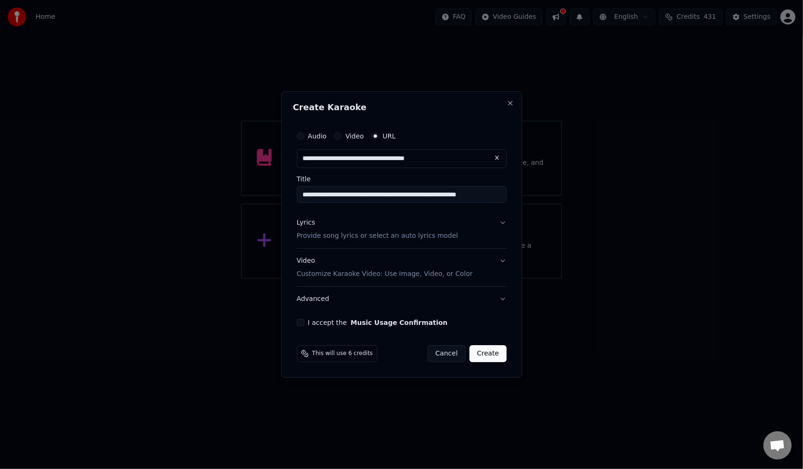
type input "**********"
click at [362, 233] on p "Provide song lyrics or select an auto lyrics model" at bounding box center [377, 235] width 161 height 9
type input "**********"
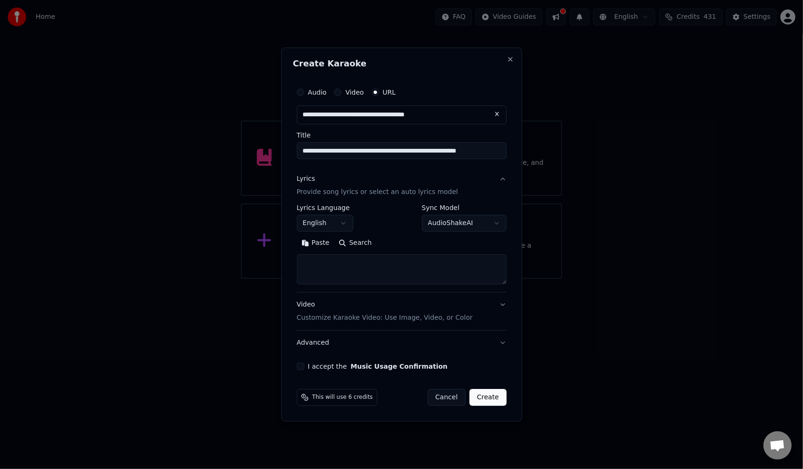
click at [344, 266] on textarea at bounding box center [402, 269] width 210 height 30
paste textarea "**********"
type textarea "**********"
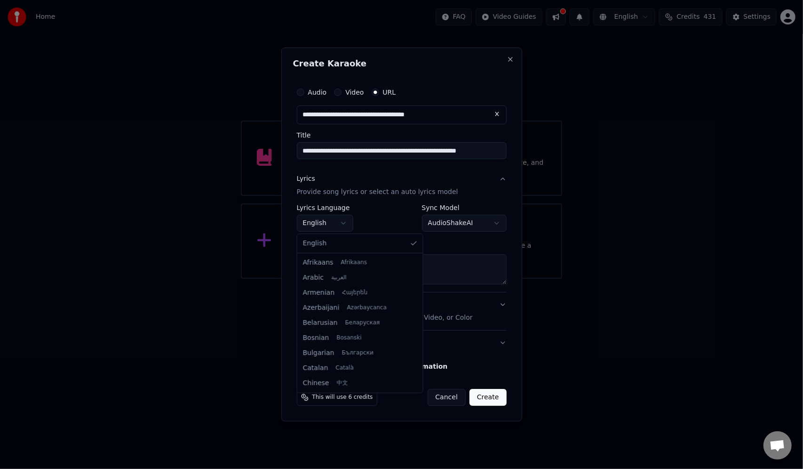
click at [346, 222] on body "**********" at bounding box center [401, 139] width 803 height 279
select select "**"
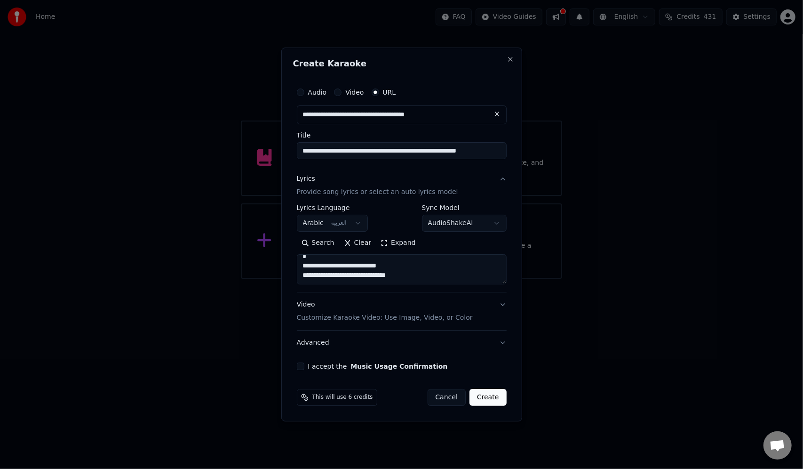
click at [310, 368] on label "I accept the Music Usage Confirmation" at bounding box center [378, 366] width 140 height 7
click at [304, 368] on button "I accept the Music Usage Confirmation" at bounding box center [301, 366] width 8 height 8
click at [490, 399] on button "Create" at bounding box center [488, 397] width 37 height 17
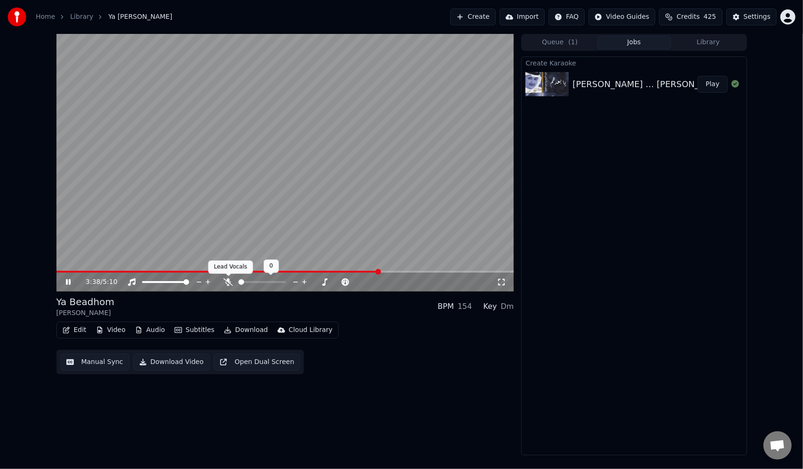
click at [227, 280] on icon at bounding box center [228, 282] width 9 height 8
click at [225, 280] on icon at bounding box center [228, 282] width 9 height 8
click at [62, 272] on span at bounding box center [227, 272] width 342 height 2
click at [499, 284] on icon at bounding box center [501, 282] width 7 height 7
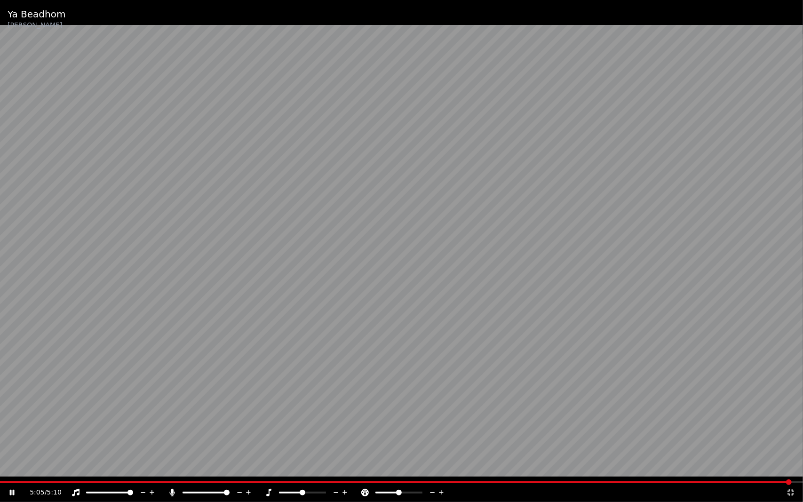
click at [795, 468] on icon at bounding box center [790, 493] width 9 height 8
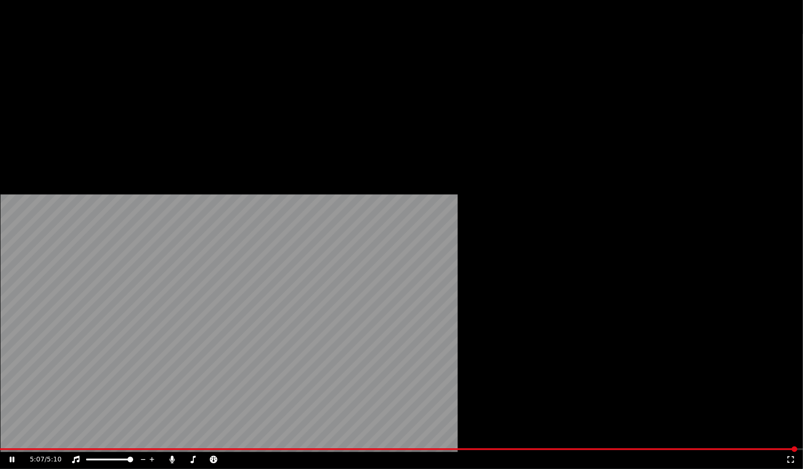
click at [112, 79] on button "Video" at bounding box center [110, 72] width 37 height 13
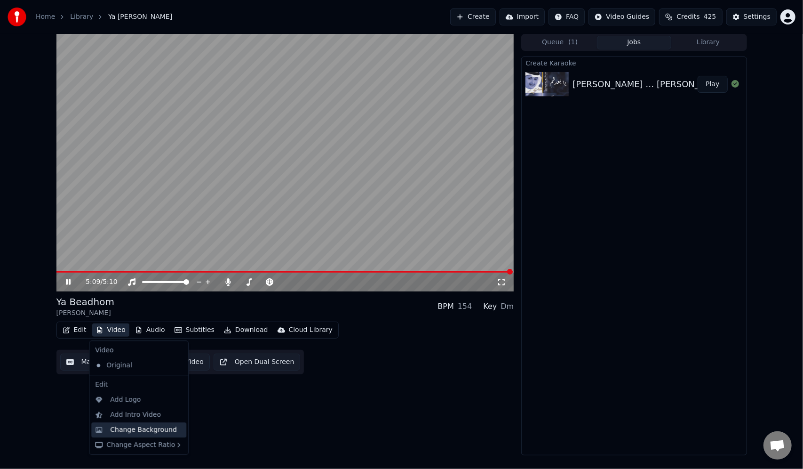
click at [136, 428] on div "Change Background" at bounding box center [143, 429] width 67 height 9
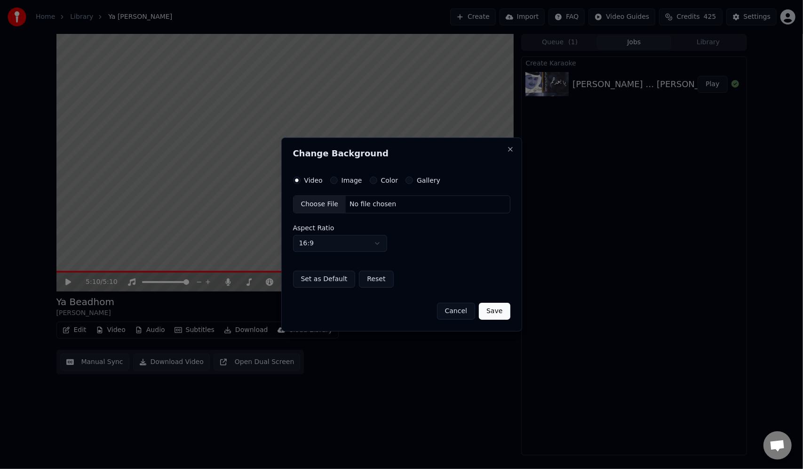
click at [329, 204] on div "Choose File" at bounding box center [320, 204] width 53 height 17
click at [352, 182] on label "Image" at bounding box center [352, 180] width 21 height 7
click at [338, 182] on button "Image" at bounding box center [334, 180] width 8 height 8
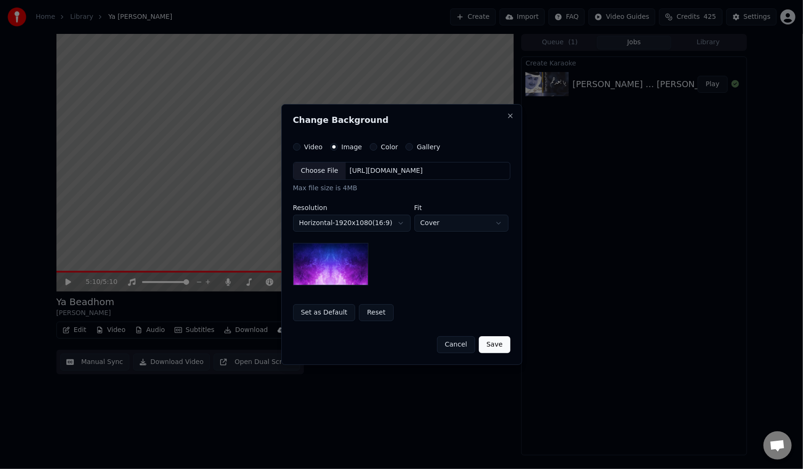
click at [329, 176] on div "Choose File" at bounding box center [320, 170] width 53 height 17
click at [464, 216] on body "**********" at bounding box center [401, 234] width 803 height 469
select select "*******"
click at [489, 346] on button "Save" at bounding box center [494, 344] width 31 height 17
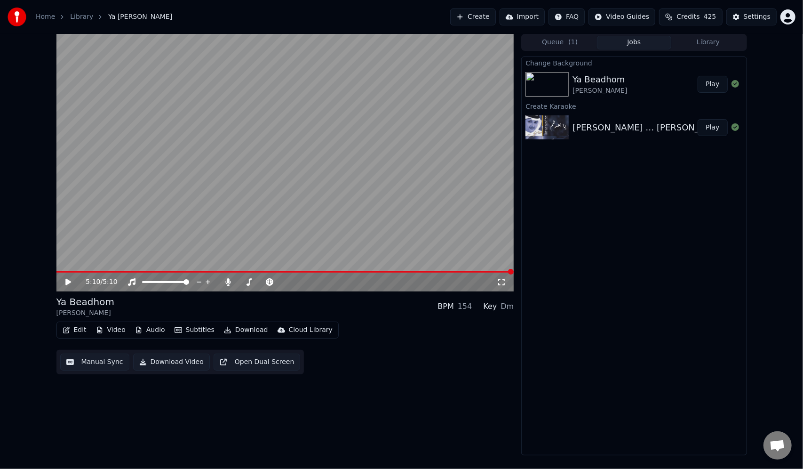
click at [716, 91] on button "Play" at bounding box center [713, 84] width 30 height 17
click at [570, 89] on div at bounding box center [549, 84] width 47 height 24
click at [241, 331] on button "Download" at bounding box center [246, 329] width 52 height 13
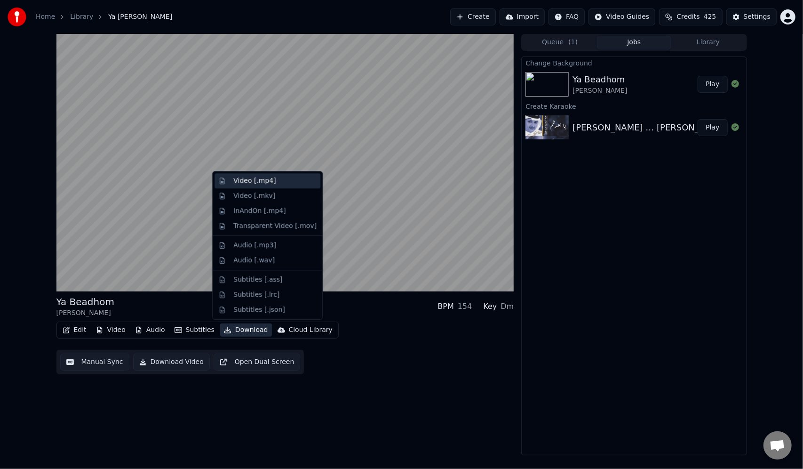
click at [274, 182] on div "Video [.mp4]" at bounding box center [274, 180] width 83 height 9
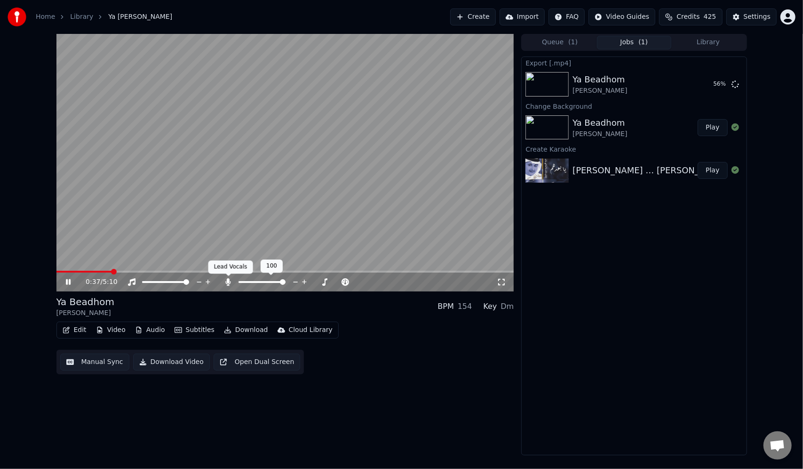
click at [229, 280] on icon at bounding box center [228, 282] width 5 height 8
click at [69, 283] on icon at bounding box center [68, 282] width 5 height 6
click at [627, 82] on div "Ya Beadhom" at bounding box center [600, 79] width 55 height 13
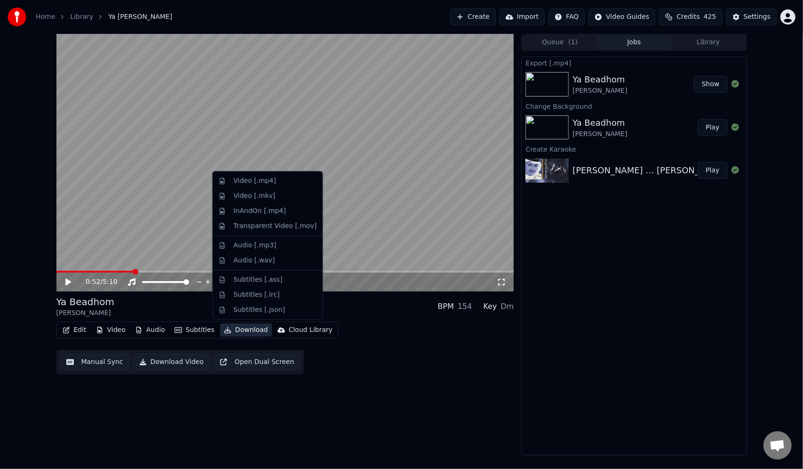
click at [242, 328] on button "Download" at bounding box center [246, 329] width 52 height 13
click at [259, 183] on div "Video [.mp4]" at bounding box center [254, 180] width 42 height 9
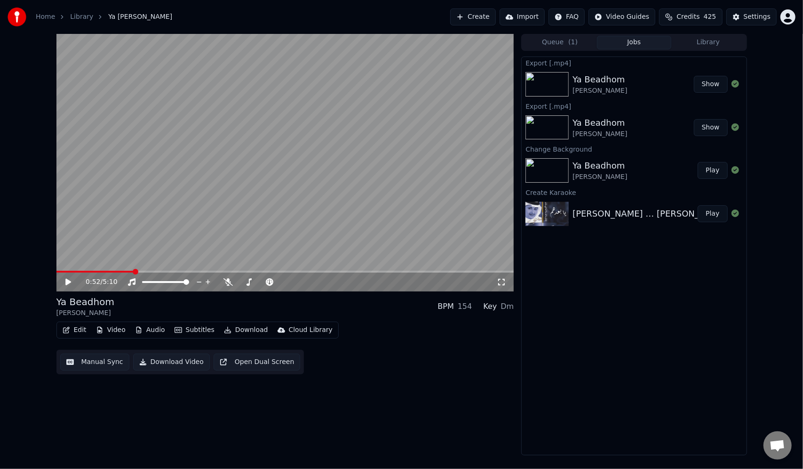
click at [463, 16] on button "Create" at bounding box center [473, 16] width 46 height 17
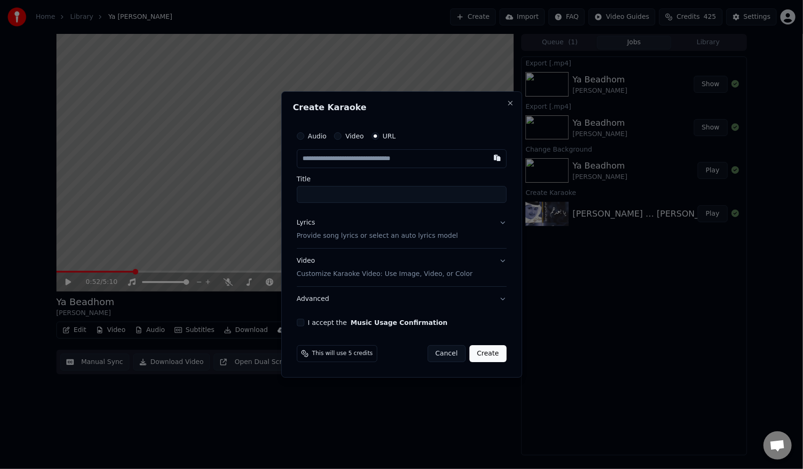
type input "**********"
click at [304, 225] on div "Lyrics" at bounding box center [306, 222] width 18 height 9
type input "**********"
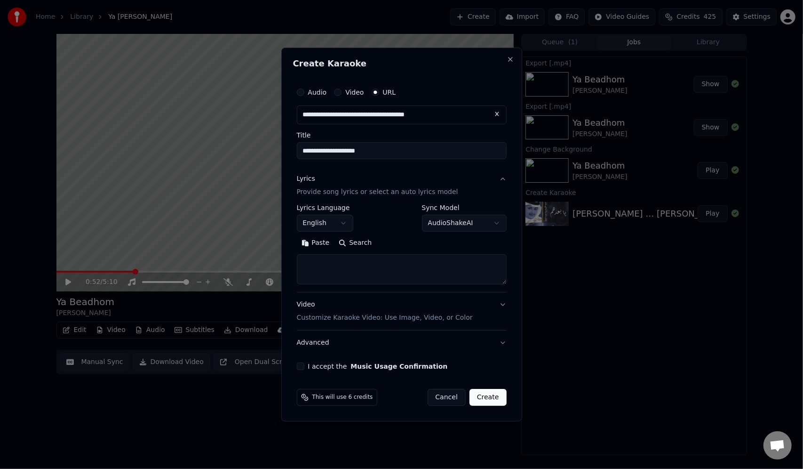
click at [347, 224] on body "**********" at bounding box center [401, 234] width 803 height 469
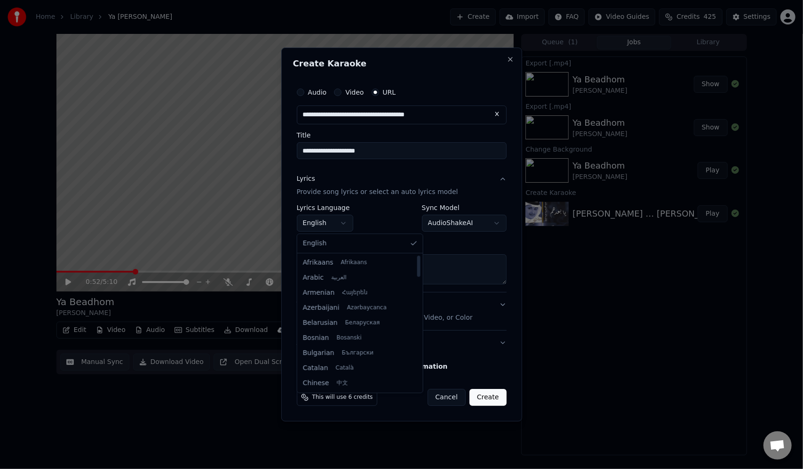
select select "**"
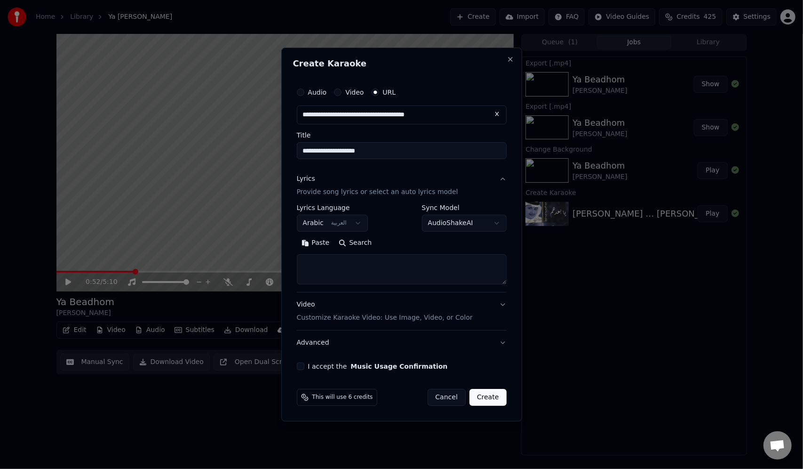
click at [339, 265] on textarea at bounding box center [402, 269] width 210 height 30
paste textarea "**********"
type textarea "**********"
click at [306, 366] on div "I accept the Music Usage Confirmation" at bounding box center [402, 366] width 210 height 8
click at [303, 366] on button "I accept the Music Usage Confirmation" at bounding box center [301, 366] width 8 height 8
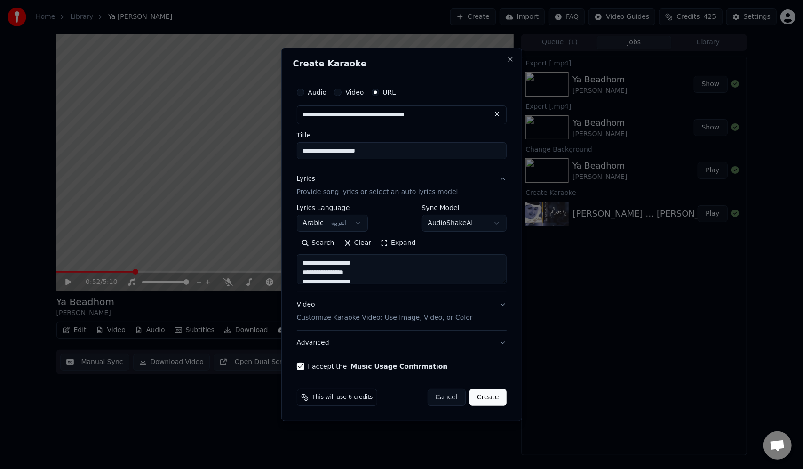
click at [498, 396] on button "Create" at bounding box center [488, 397] width 37 height 17
select select
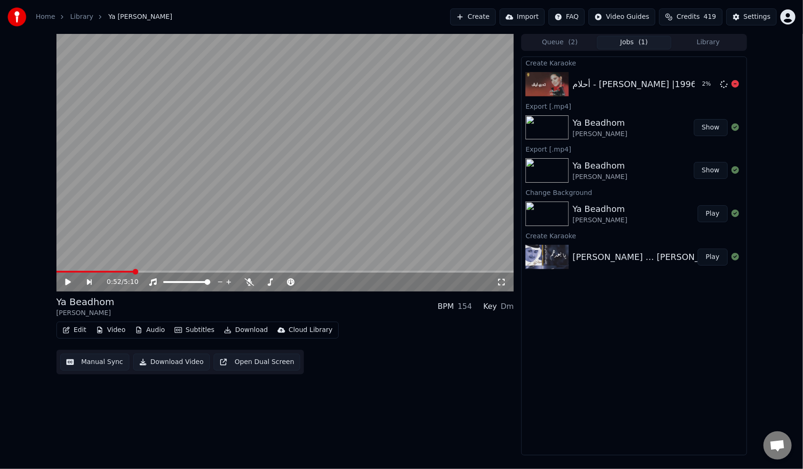
click at [641, 91] on div "أحلام - [PERSON_NAME] |1996 2 %" at bounding box center [634, 84] width 224 height 32
click at [615, 70] on div "أحلام - [PERSON_NAME] |1996 Play" at bounding box center [634, 84] width 224 height 32
click at [710, 83] on button "Play" at bounding box center [713, 84] width 30 height 17
click at [226, 278] on div "0:11 / 5:01" at bounding box center [291, 281] width 411 height 9
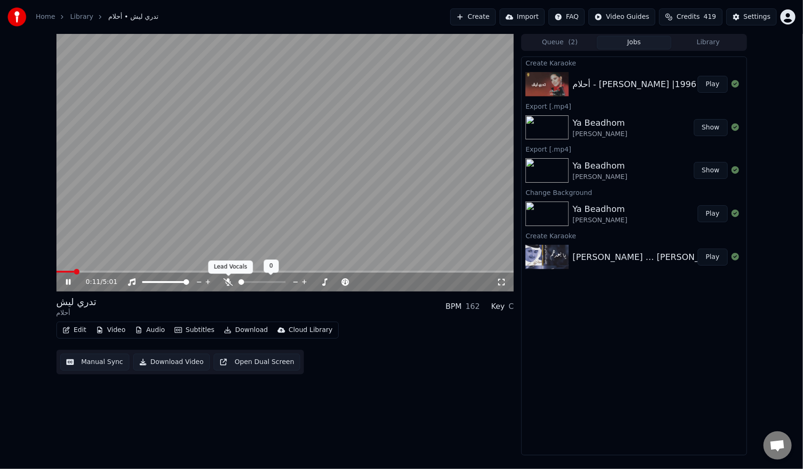
click at [232, 284] on icon at bounding box center [228, 282] width 9 height 8
click at [328, 128] on video at bounding box center [285, 162] width 458 height 257
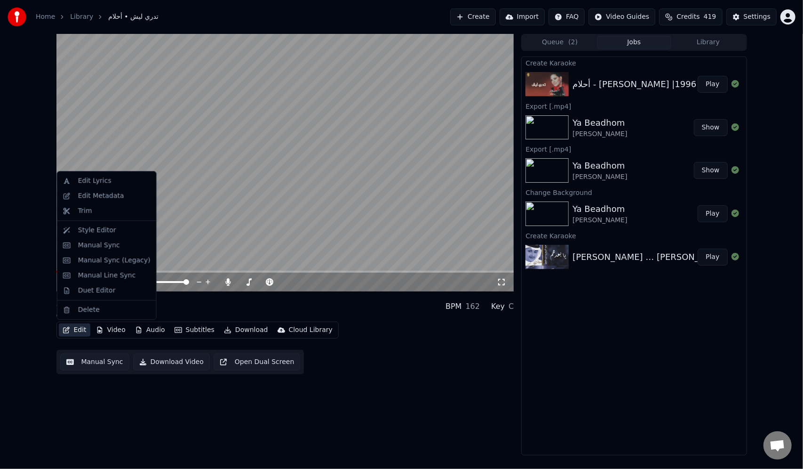
click at [70, 328] on button "Edit" at bounding box center [75, 329] width 32 height 13
click at [102, 176] on div "Edit Lyrics" at bounding box center [106, 180] width 95 height 15
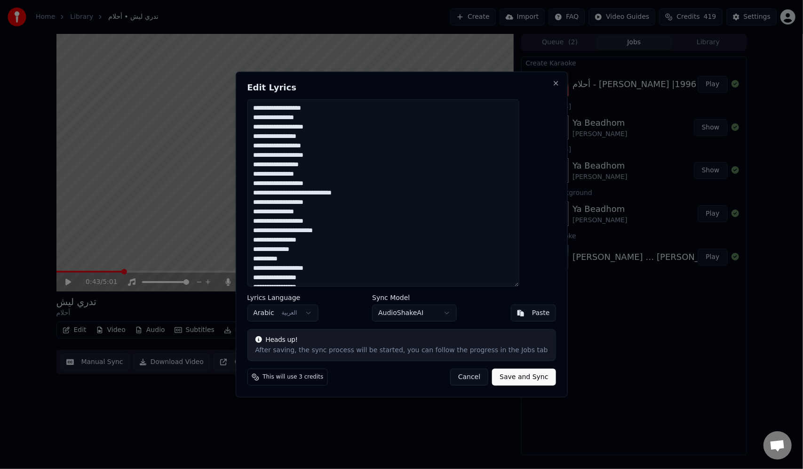
click at [482, 128] on textarea at bounding box center [383, 192] width 272 height 187
type textarea "**********"
click at [501, 376] on button "Save and Sync" at bounding box center [524, 376] width 64 height 17
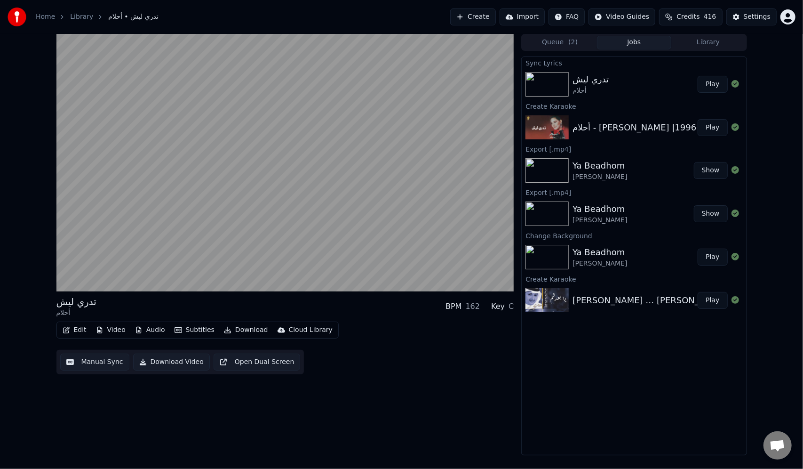
click at [133, 236] on video at bounding box center [285, 162] width 458 height 257
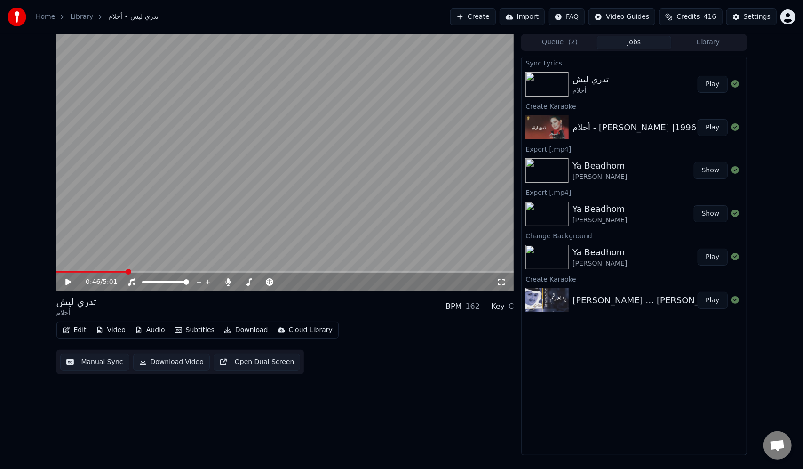
click at [133, 236] on video at bounding box center [285, 162] width 458 height 257
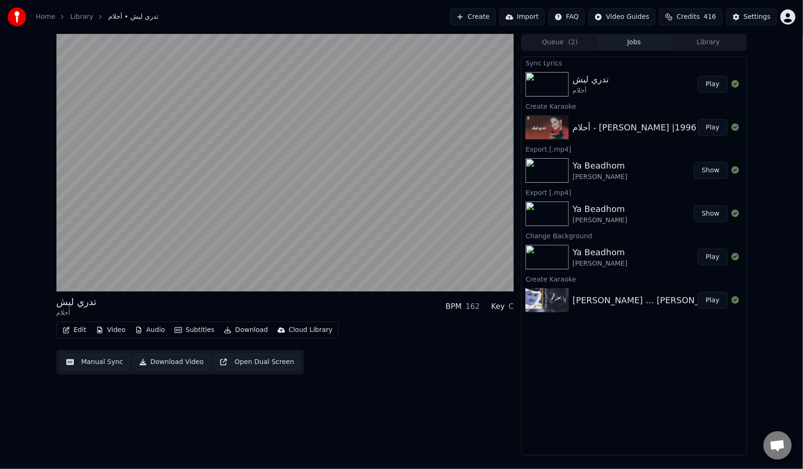
click at [133, 236] on video at bounding box center [285, 162] width 458 height 257
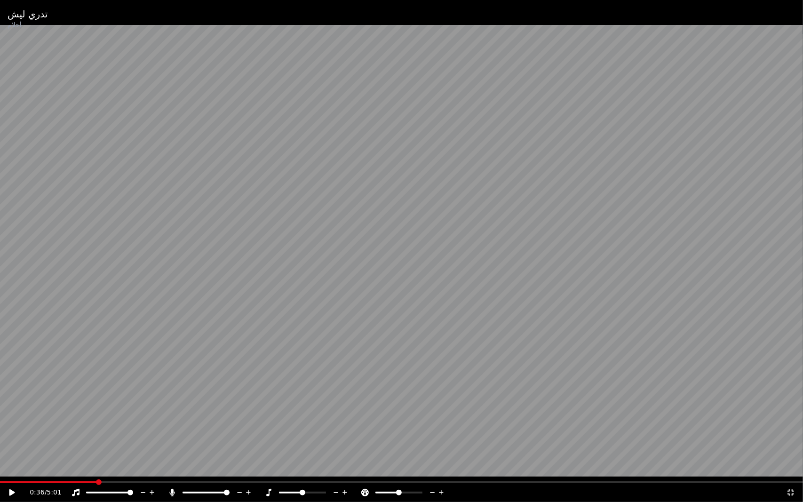
click at [133, 247] on video at bounding box center [401, 251] width 803 height 502
click at [796, 468] on div "0:41 / 5:01" at bounding box center [402, 492] width 796 height 9
click at [794, 468] on icon at bounding box center [790, 493] width 9 height 8
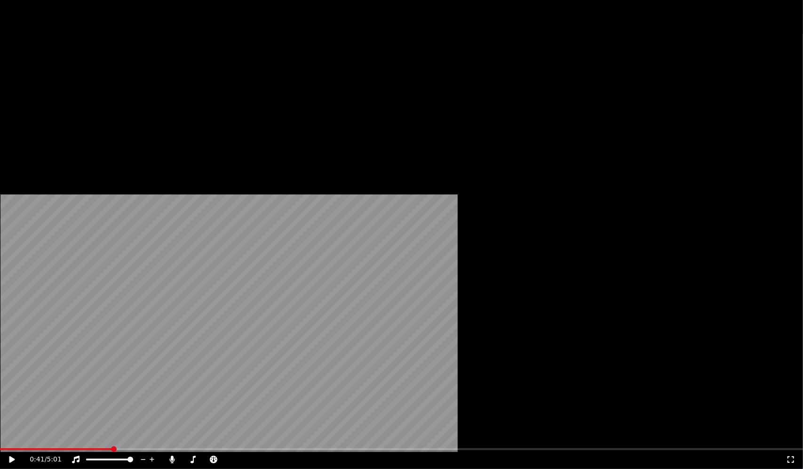
click at [74, 79] on button "Edit" at bounding box center [75, 72] width 32 height 13
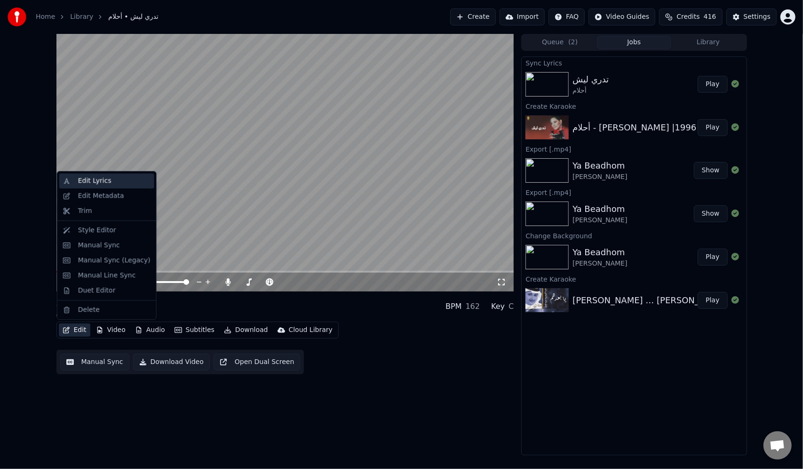
click at [104, 188] on div "Edit Lyrics" at bounding box center [106, 180] width 95 height 15
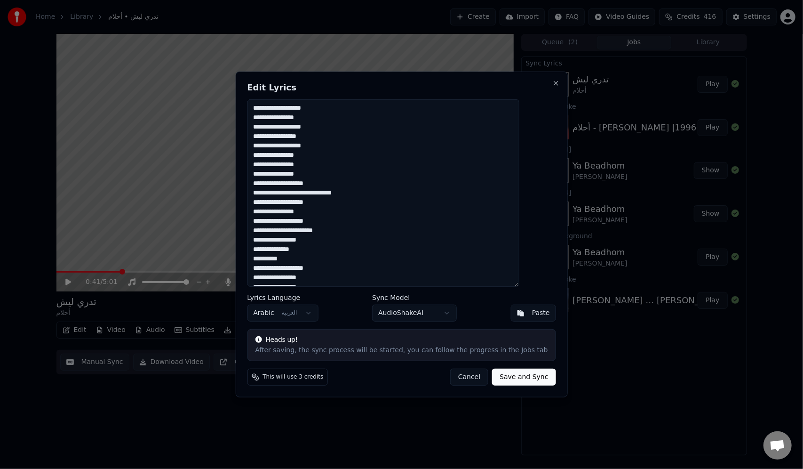
drag, startPoint x: 527, startPoint y: 136, endPoint x: 513, endPoint y: 136, distance: 13.7
click at [510, 138] on textarea at bounding box center [383, 192] width 272 height 187
drag, startPoint x: 527, startPoint y: 135, endPoint x: 473, endPoint y: 139, distance: 53.8
click at [473, 139] on textarea at bounding box center [383, 192] width 272 height 187
paste textarea "**********"
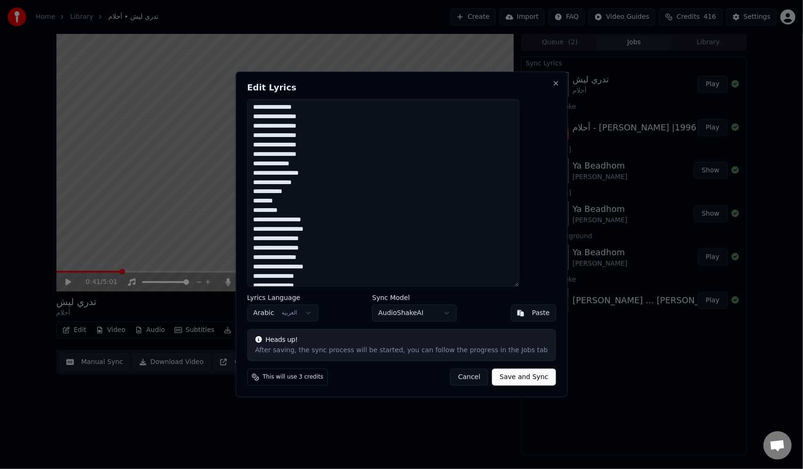
scroll to position [235, 0]
drag, startPoint x: 534, startPoint y: 203, endPoint x: 437, endPoint y: 200, distance: 97.0
click at [437, 200] on textarea at bounding box center [383, 192] width 272 height 187
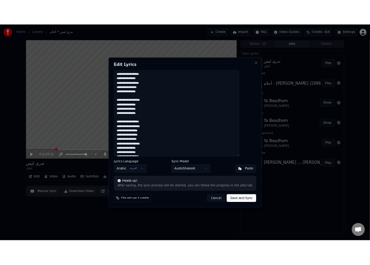
scroll to position [0, 0]
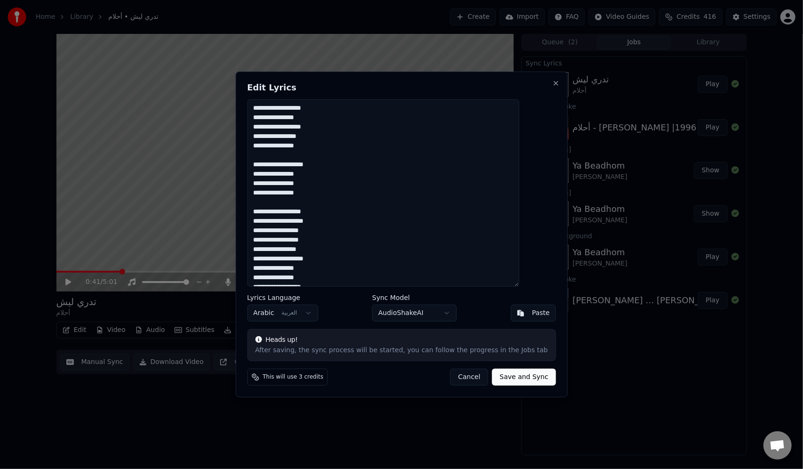
click at [487, 212] on textarea "**********" at bounding box center [383, 192] width 272 height 187
click at [488, 220] on textarea "**********" at bounding box center [383, 192] width 272 height 187
click at [496, 232] on textarea "**********" at bounding box center [383, 192] width 272 height 187
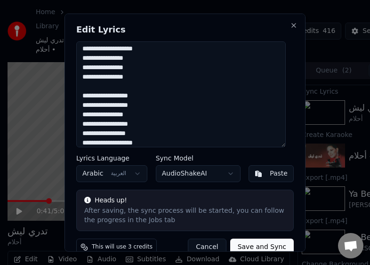
scroll to position [59, 0]
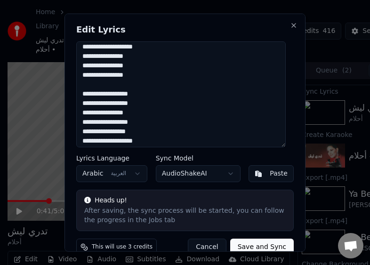
click at [174, 95] on textarea "**********" at bounding box center [180, 94] width 209 height 106
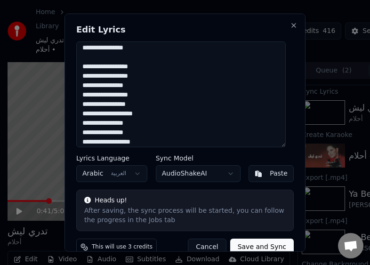
scroll to position [94, 0]
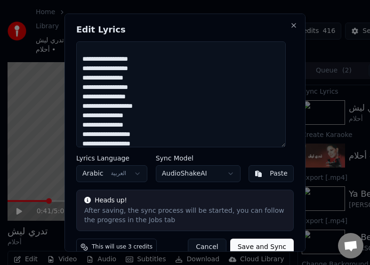
drag, startPoint x: 281, startPoint y: 99, endPoint x: 222, endPoint y: 127, distance: 65.3
click at [222, 127] on textarea "**********" at bounding box center [180, 94] width 209 height 106
drag, startPoint x: 222, startPoint y: 126, endPoint x: 239, endPoint y: 124, distance: 16.6
click at [239, 124] on textarea "**********" at bounding box center [180, 94] width 209 height 106
click at [263, 125] on textarea "**********" at bounding box center [180, 94] width 209 height 106
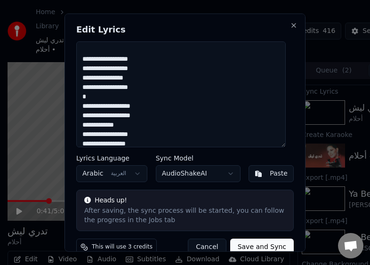
click at [263, 125] on textarea "**********" at bounding box center [180, 94] width 209 height 106
click at [226, 126] on textarea "**********" at bounding box center [180, 94] width 209 height 106
paste textarea "****"
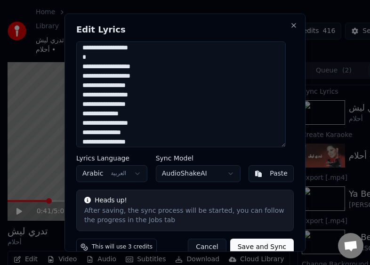
scroll to position [141, 0]
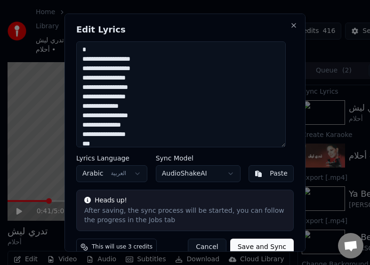
click at [215, 89] on textarea "**********" at bounding box center [180, 94] width 209 height 106
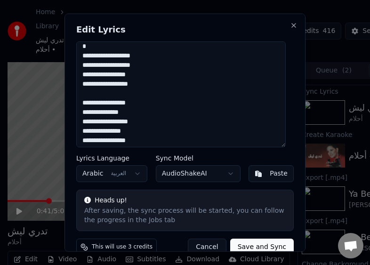
scroll to position [192, 0]
click at [232, 77] on textarea "**********" at bounding box center [180, 94] width 209 height 106
click at [231, 79] on textarea "**********" at bounding box center [180, 94] width 209 height 106
drag, startPoint x: 279, startPoint y: 94, endPoint x: 215, endPoint y: 100, distance: 63.8
click at [215, 100] on textarea "**********" at bounding box center [180, 94] width 209 height 106
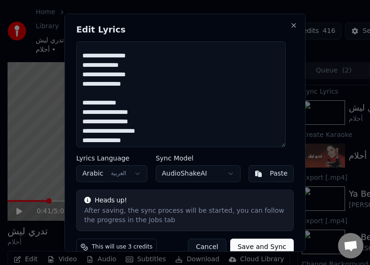
drag, startPoint x: 244, startPoint y: 102, endPoint x: 283, endPoint y: 102, distance: 39.5
click at [283, 102] on textarea "**********" at bounding box center [180, 94] width 209 height 106
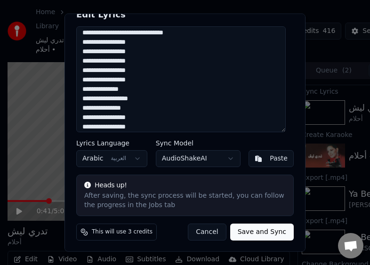
scroll to position [373, 0]
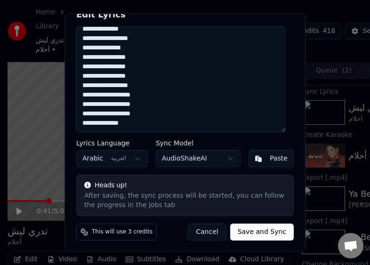
drag, startPoint x: 280, startPoint y: 40, endPoint x: 164, endPoint y: 166, distance: 171.6
click at [164, 166] on div "**********" at bounding box center [184, 132] width 241 height 239
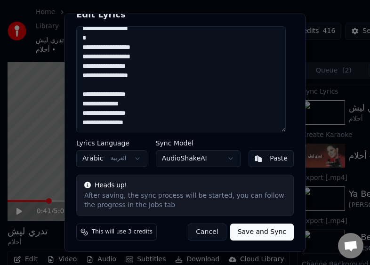
scroll to position [147, 0]
paste textarea "**********"
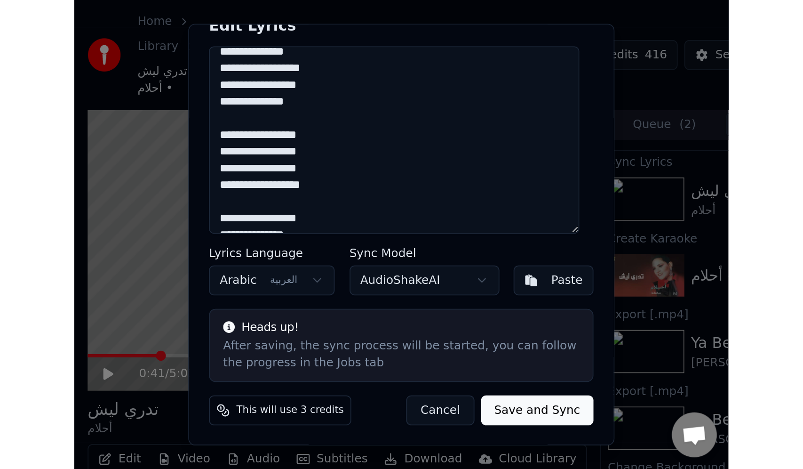
scroll to position [231, 0]
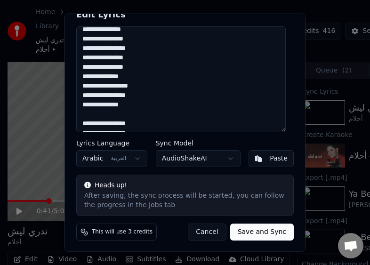
type textarea "**********"
click at [256, 236] on button "Save and Sync" at bounding box center [262, 231] width 64 height 17
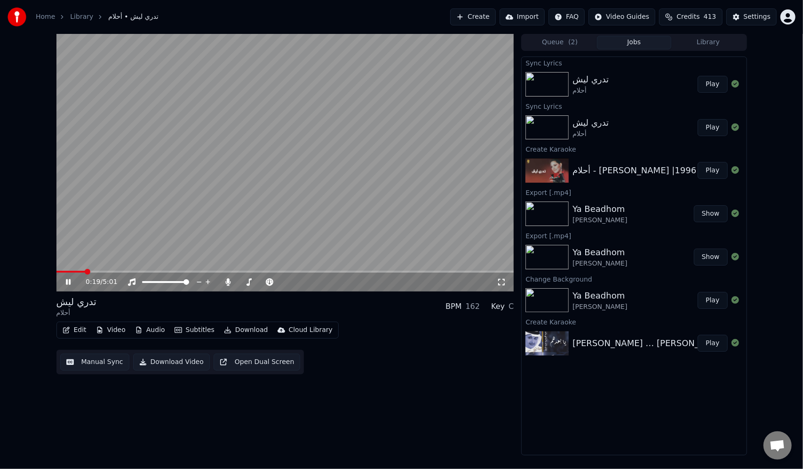
click at [85, 274] on span at bounding box center [88, 272] width 6 height 6
click at [86, 272] on span at bounding box center [89, 272] width 6 height 6
click at [65, 283] on icon at bounding box center [75, 282] width 22 height 8
click at [72, 331] on button "Edit" at bounding box center [75, 329] width 32 height 13
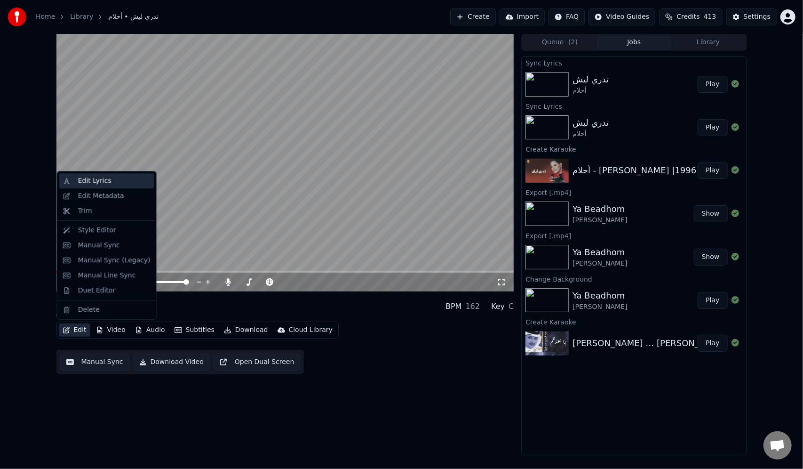
click at [97, 184] on div "Edit Lyrics" at bounding box center [94, 180] width 33 height 9
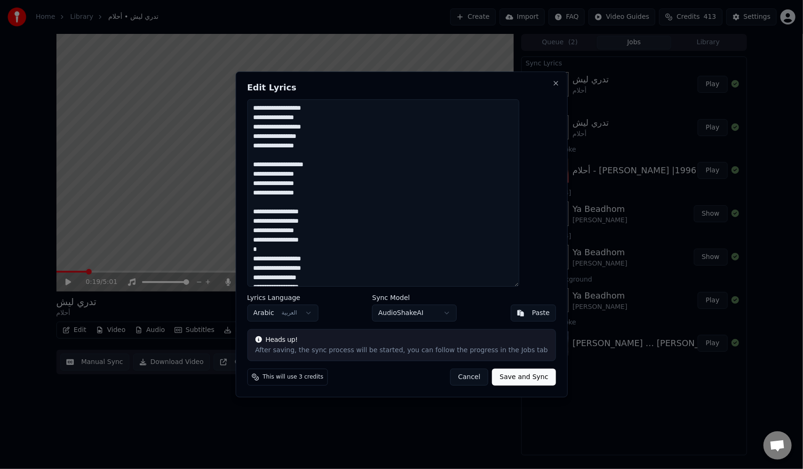
click at [482, 128] on textarea at bounding box center [383, 192] width 272 height 187
click at [489, 214] on textarea at bounding box center [383, 192] width 272 height 187
type textarea "**********"
click at [513, 379] on button "Save and Sync" at bounding box center [524, 376] width 64 height 17
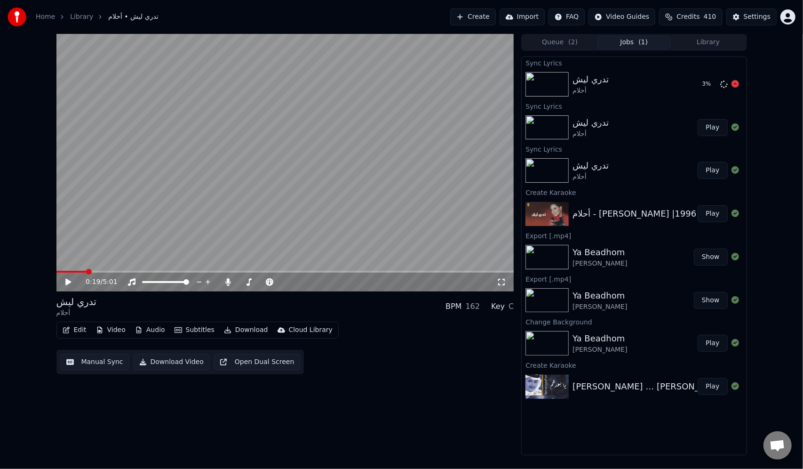
click at [638, 78] on div "تدري ليش أحلام" at bounding box center [634, 84] width 122 height 23
click at [625, 121] on div "تدري ليش أحلام" at bounding box center [635, 127] width 125 height 23
click at [628, 90] on div "تدري ليش أحلام" at bounding box center [634, 84] width 122 height 23
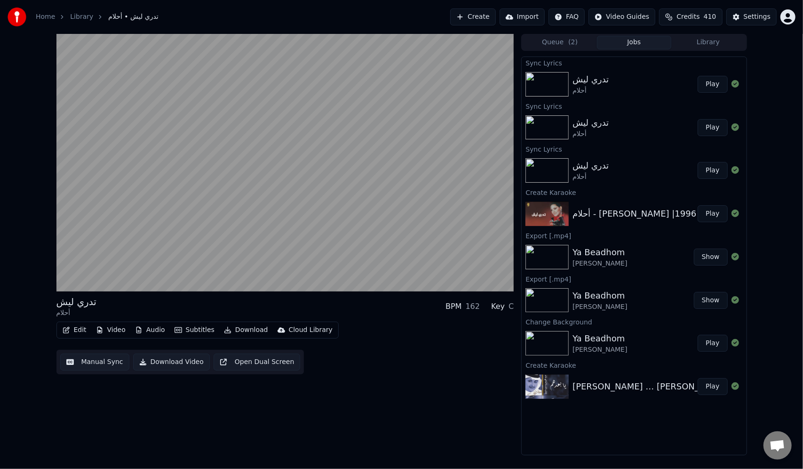
click at [621, 96] on div "تدري ليش أحلام Play" at bounding box center [634, 84] width 224 height 32
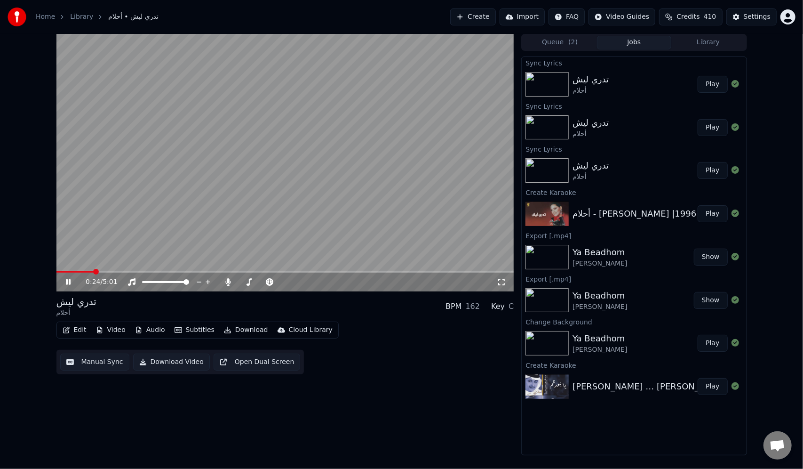
click at [72, 270] on video at bounding box center [285, 162] width 458 height 257
click at [71, 272] on span at bounding box center [75, 272] width 38 height 2
click at [66, 284] on icon at bounding box center [68, 282] width 6 height 7
click at [68, 270] on video at bounding box center [285, 162] width 458 height 257
click at [66, 271] on span at bounding box center [61, 272] width 11 height 2
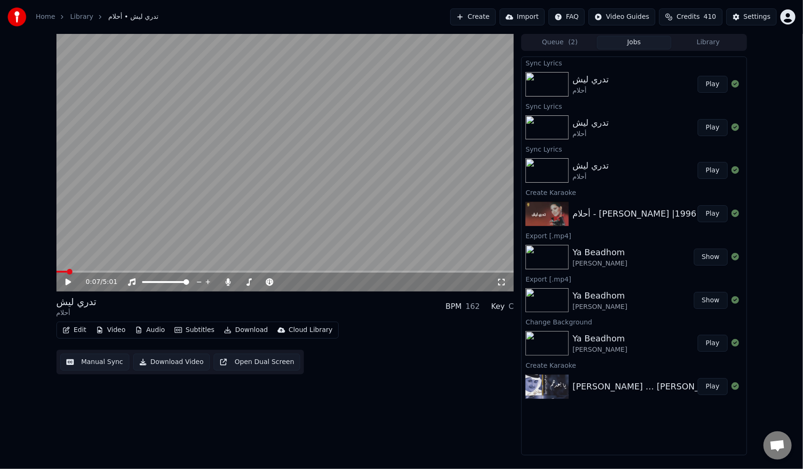
click at [68, 280] on icon at bounding box center [75, 282] width 22 height 8
click at [67, 281] on icon at bounding box center [68, 282] width 5 height 6
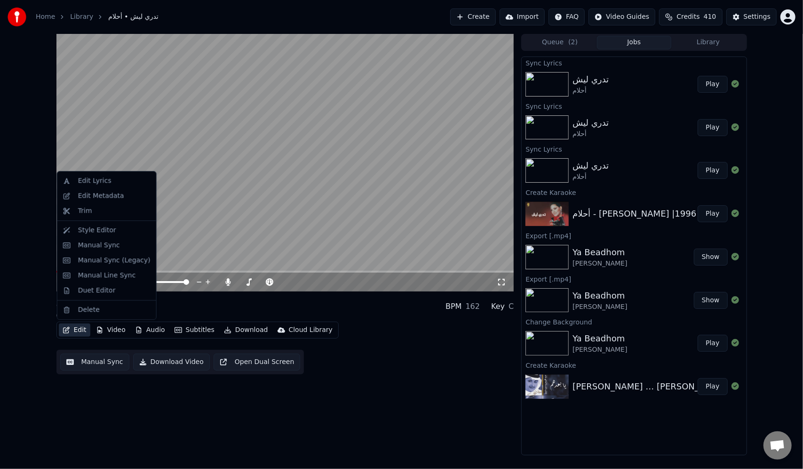
click at [73, 332] on button "Edit" at bounding box center [75, 329] width 32 height 13
click at [92, 186] on div "Edit Lyrics" at bounding box center [106, 180] width 95 height 15
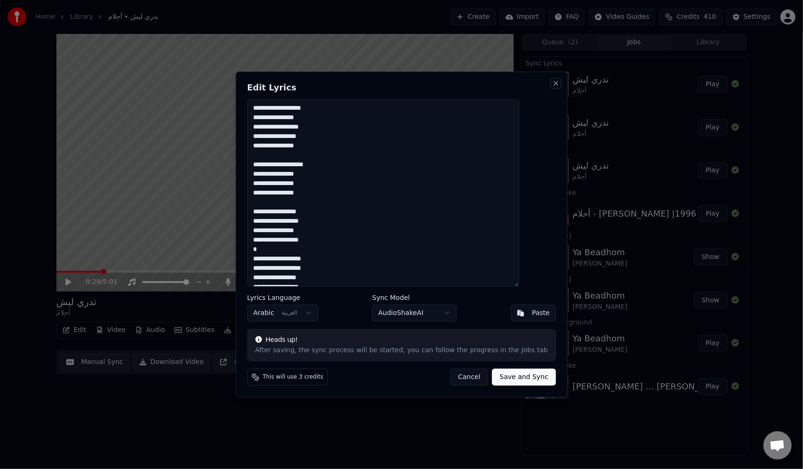
click at [553, 83] on button "Close" at bounding box center [557, 84] width 8 height 8
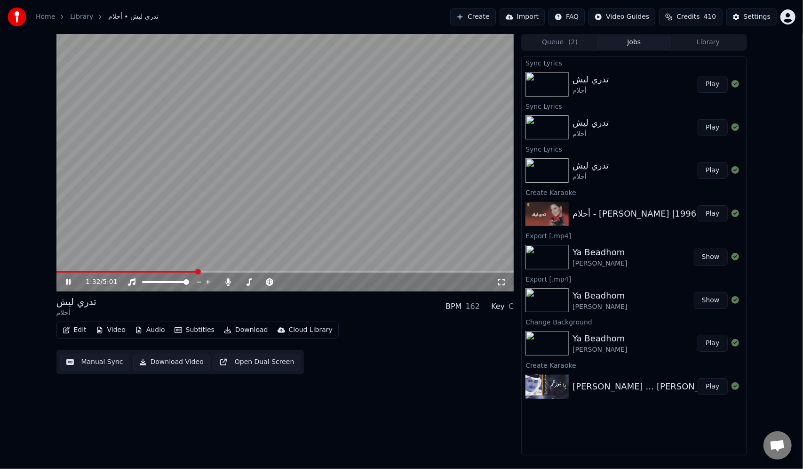
click at [206, 269] on video at bounding box center [285, 162] width 458 height 257
click at [209, 270] on video at bounding box center [285, 162] width 458 height 257
click at [317, 201] on video at bounding box center [285, 162] width 458 height 257
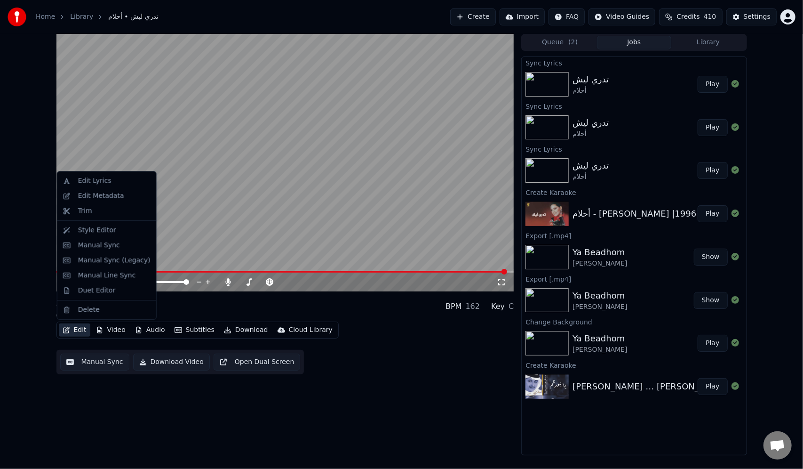
click at [73, 331] on button "Edit" at bounding box center [75, 329] width 32 height 13
click at [102, 179] on div "Edit Lyrics" at bounding box center [94, 180] width 33 height 9
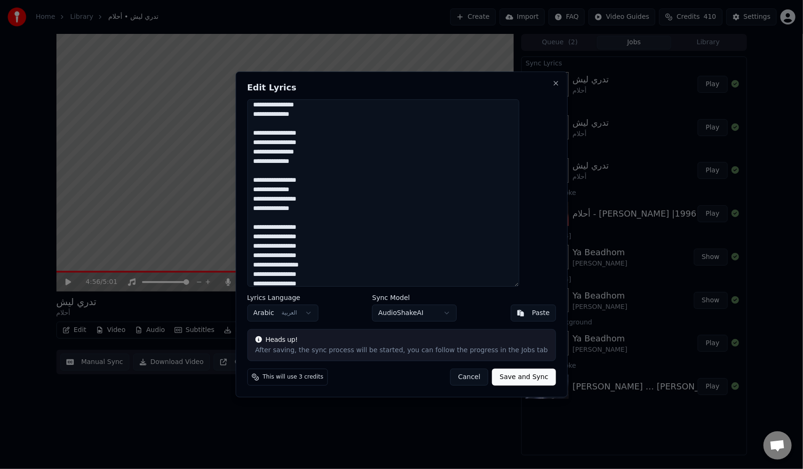
scroll to position [479, 0]
click at [484, 195] on textarea at bounding box center [383, 192] width 272 height 187
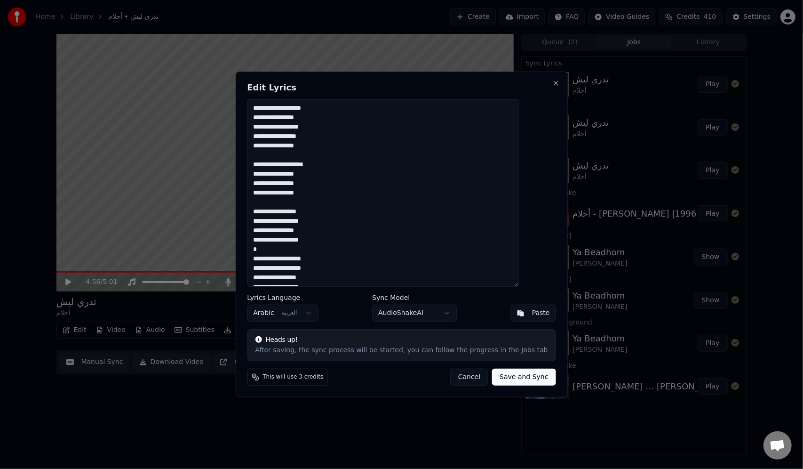
drag, startPoint x: 476, startPoint y: 138, endPoint x: 544, endPoint y: 100, distance: 77.8
click at [544, 100] on div "Edit Lyrics Lyrics Language Arabic العربية Sync Model AudioShakeAI Paste Heads …" at bounding box center [401, 235] width 332 height 326
click at [465, 111] on textarea at bounding box center [383, 192] width 272 height 187
click at [519, 108] on textarea at bounding box center [383, 192] width 272 height 187
paste textarea "**********"
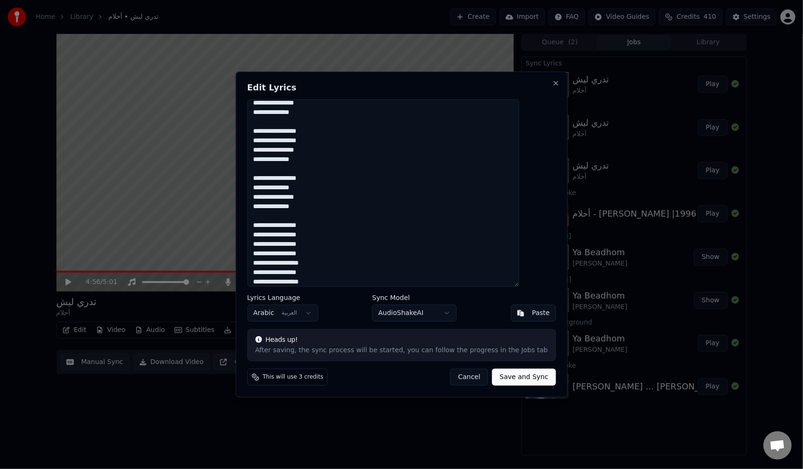
scroll to position [532, 0]
paste textarea "**********"
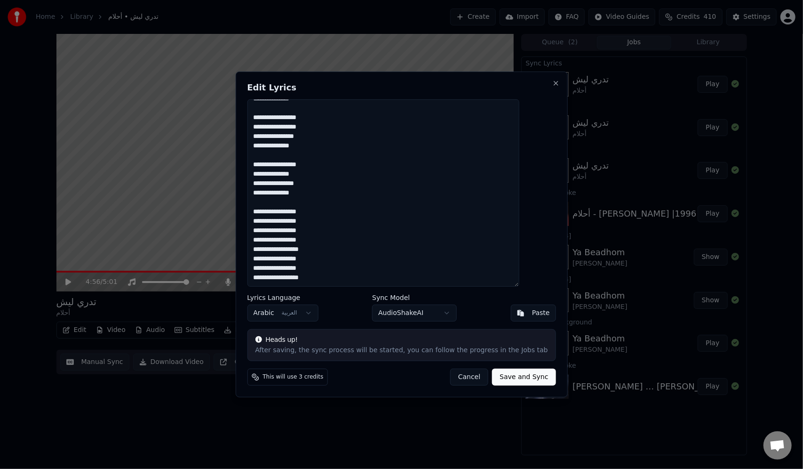
paste textarea "**********"
click at [505, 378] on button "Save and Sync" at bounding box center [524, 376] width 64 height 17
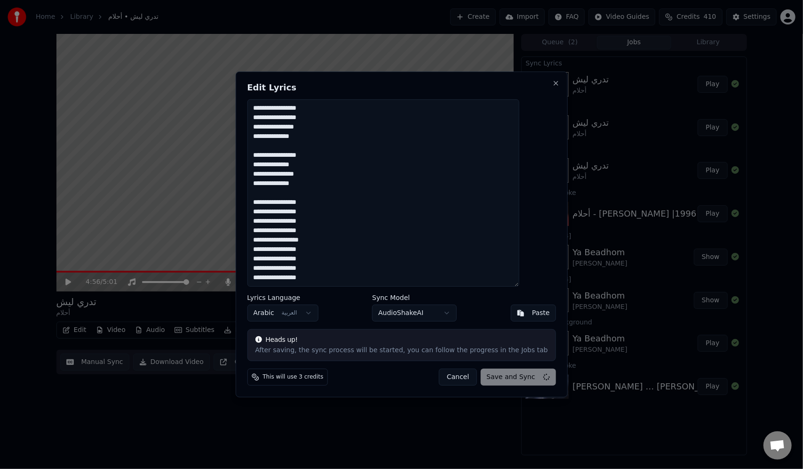
type textarea "**********"
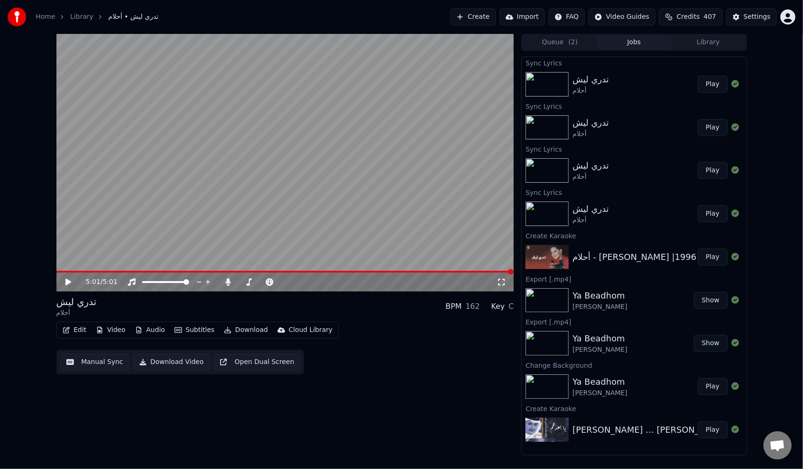
click at [428, 272] on span at bounding box center [285, 272] width 458 height 2
click at [411, 197] on video at bounding box center [285, 162] width 458 height 257
click at [400, 142] on video at bounding box center [285, 162] width 458 height 257
click at [289, 195] on video at bounding box center [285, 162] width 458 height 257
click at [61, 272] on span at bounding box center [280, 272] width 449 height 2
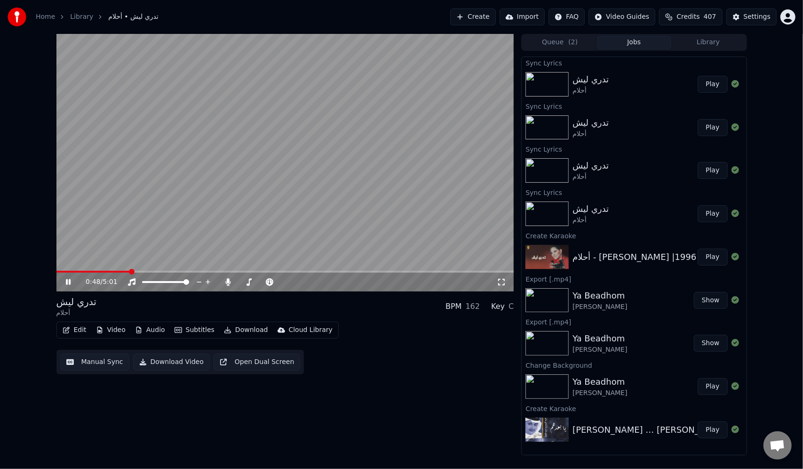
click at [281, 173] on video at bounding box center [285, 162] width 458 height 257
click at [229, 281] on icon at bounding box center [228, 282] width 5 height 8
click at [327, 175] on video at bounding box center [285, 162] width 458 height 257
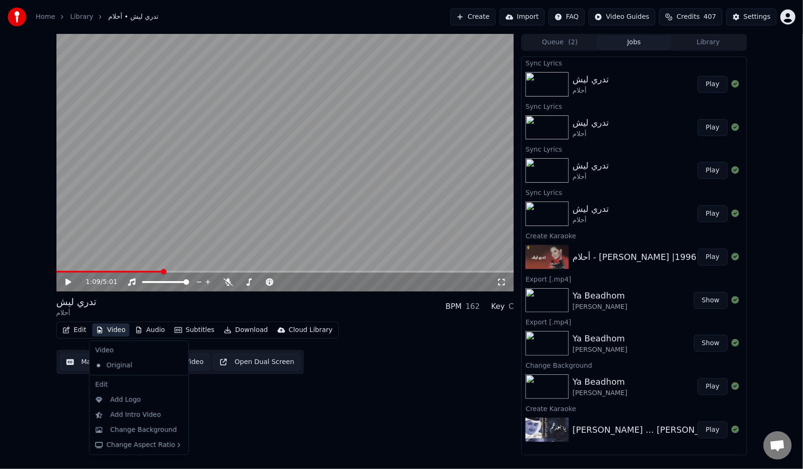
click at [108, 328] on button "Video" at bounding box center [110, 329] width 37 height 13
click at [154, 434] on div "Change Background" at bounding box center [138, 429] width 95 height 15
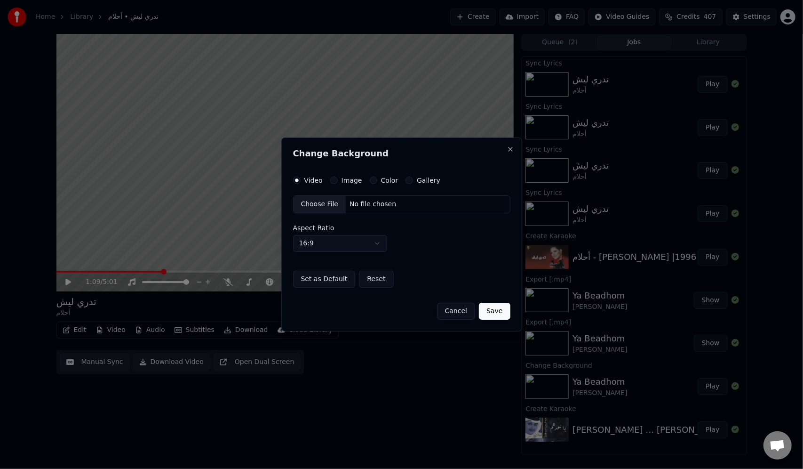
click at [342, 181] on label "Image" at bounding box center [352, 180] width 21 height 7
click at [338, 181] on button "Image" at bounding box center [334, 180] width 8 height 8
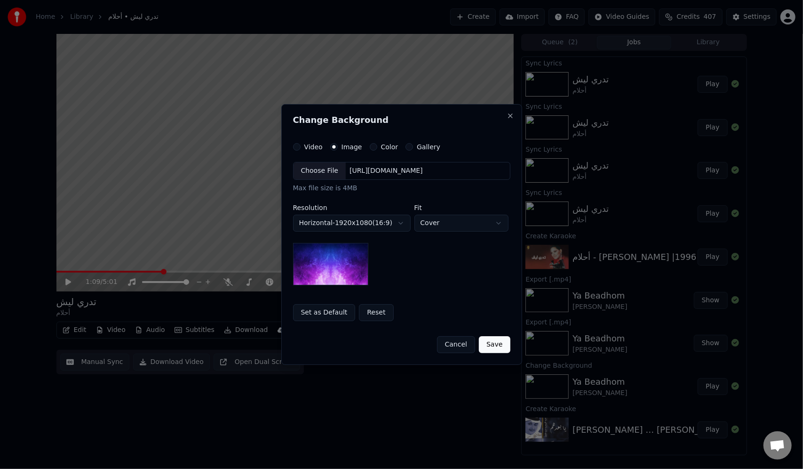
click at [327, 167] on div "Choose File" at bounding box center [320, 170] width 53 height 17
click at [447, 221] on body "**********" at bounding box center [401, 234] width 803 height 469
select select "*******"
click at [495, 345] on button "Save" at bounding box center [494, 344] width 31 height 17
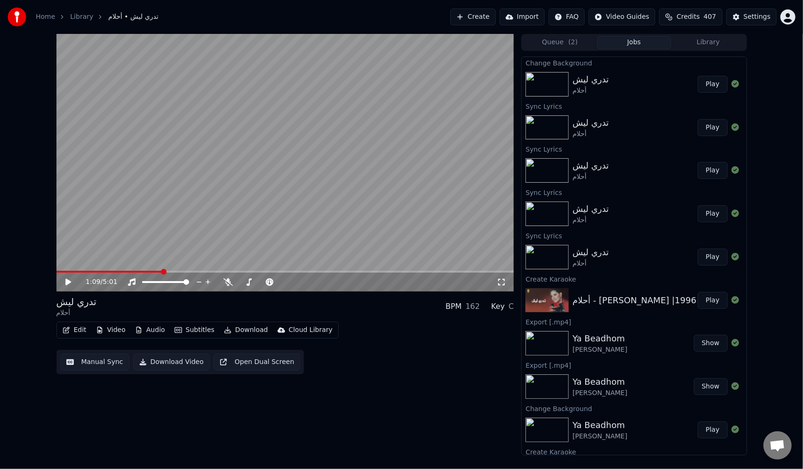
click at [630, 78] on div "تدري ليش أحلام" at bounding box center [635, 84] width 125 height 23
click at [698, 82] on button "Play" at bounding box center [713, 84] width 30 height 17
click at [653, 85] on div "تدري ليش أحلام" at bounding box center [635, 84] width 125 height 23
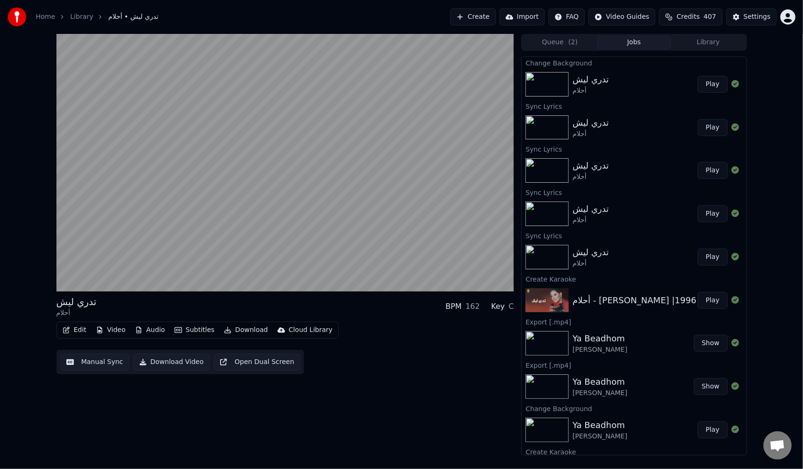
click at [633, 84] on div "تدري ليش أحلام" at bounding box center [635, 84] width 125 height 23
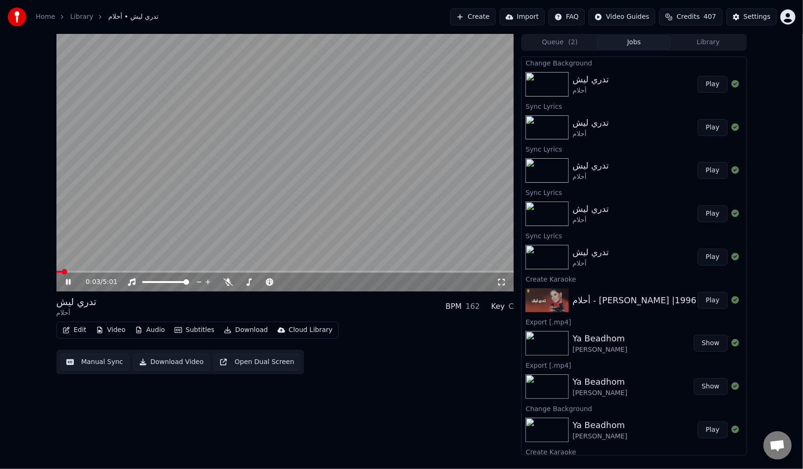
click at [240, 331] on button "Download" at bounding box center [246, 329] width 52 height 13
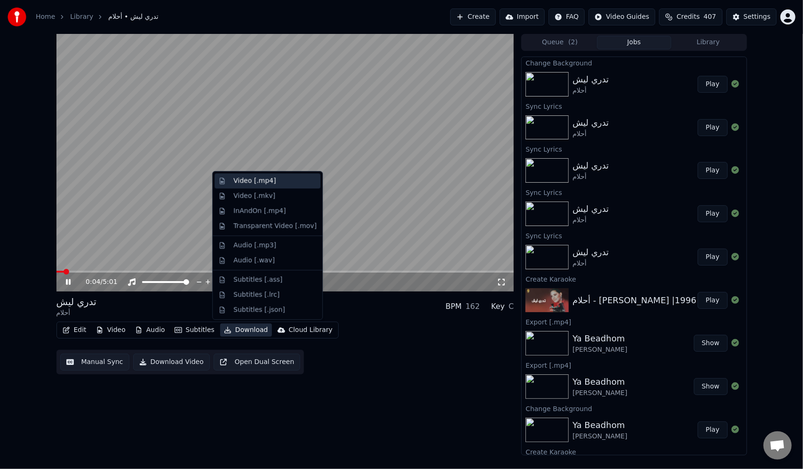
click at [259, 180] on div "Video [.mp4]" at bounding box center [254, 180] width 42 height 9
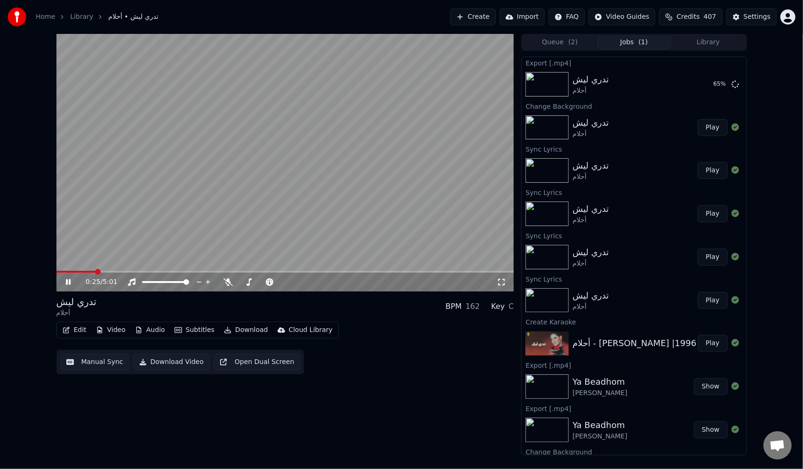
click at [300, 164] on video at bounding box center [285, 162] width 458 height 257
